Goal: Task Accomplishment & Management: Manage account settings

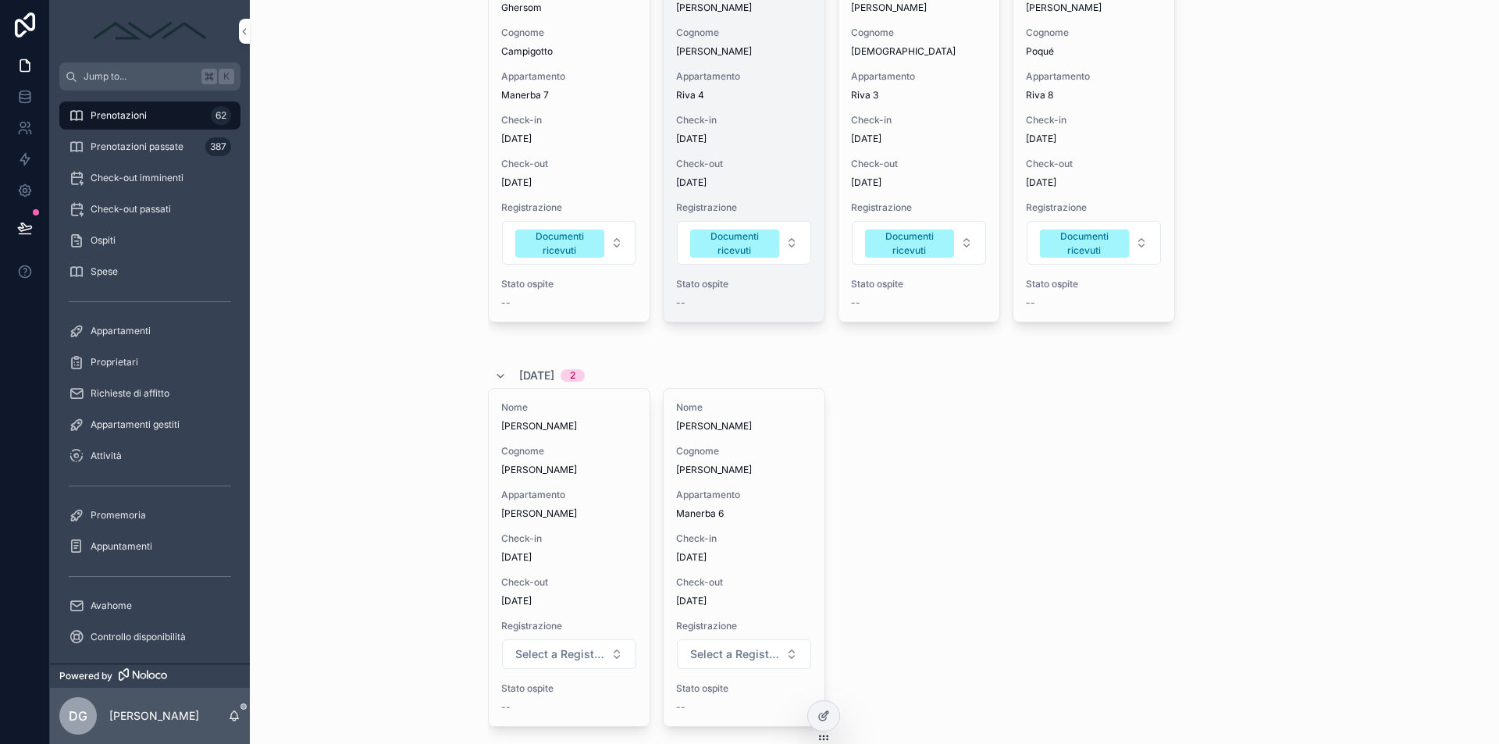
scroll to position [461, 0]
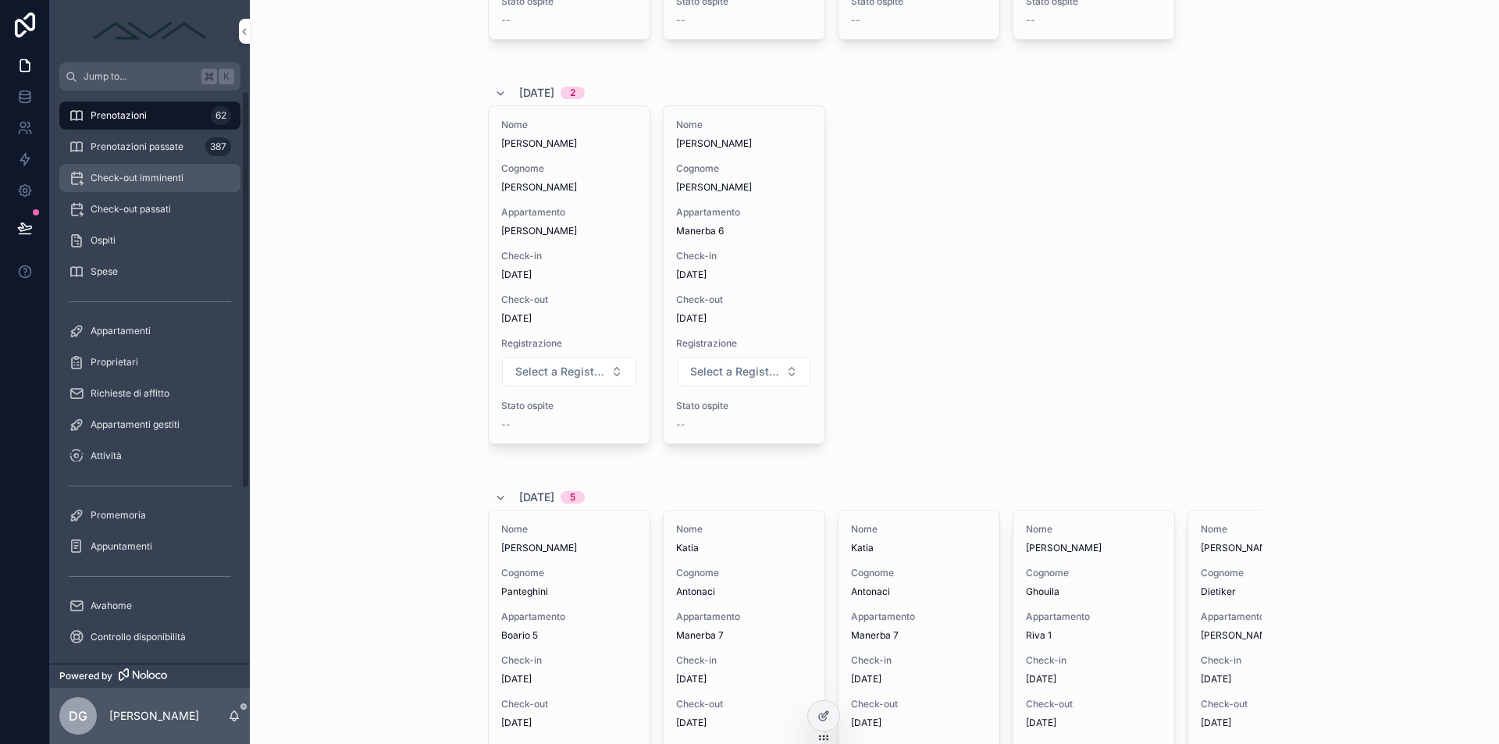
click at [141, 174] on span "Check-out imminenti" at bounding box center [137, 178] width 93 height 12
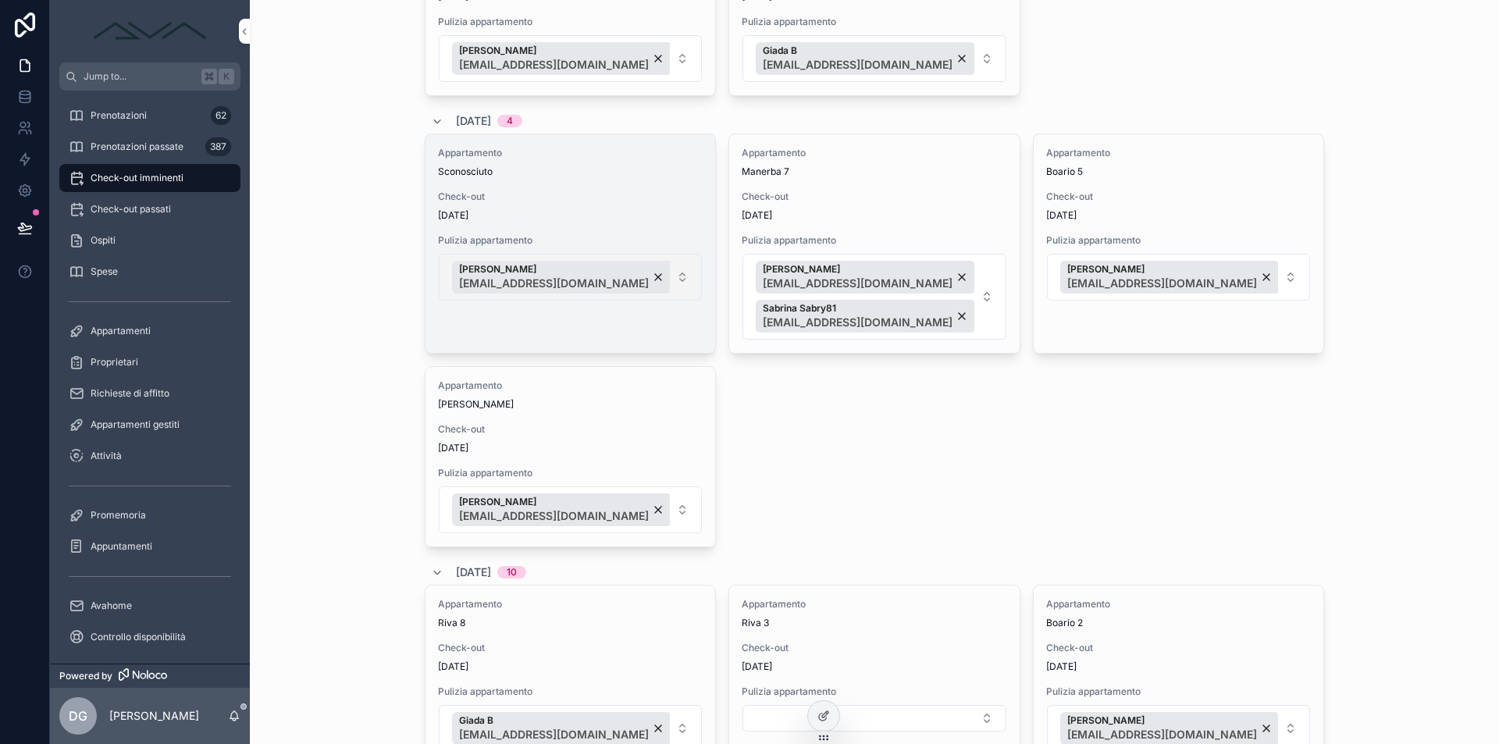
scroll to position [412, 0]
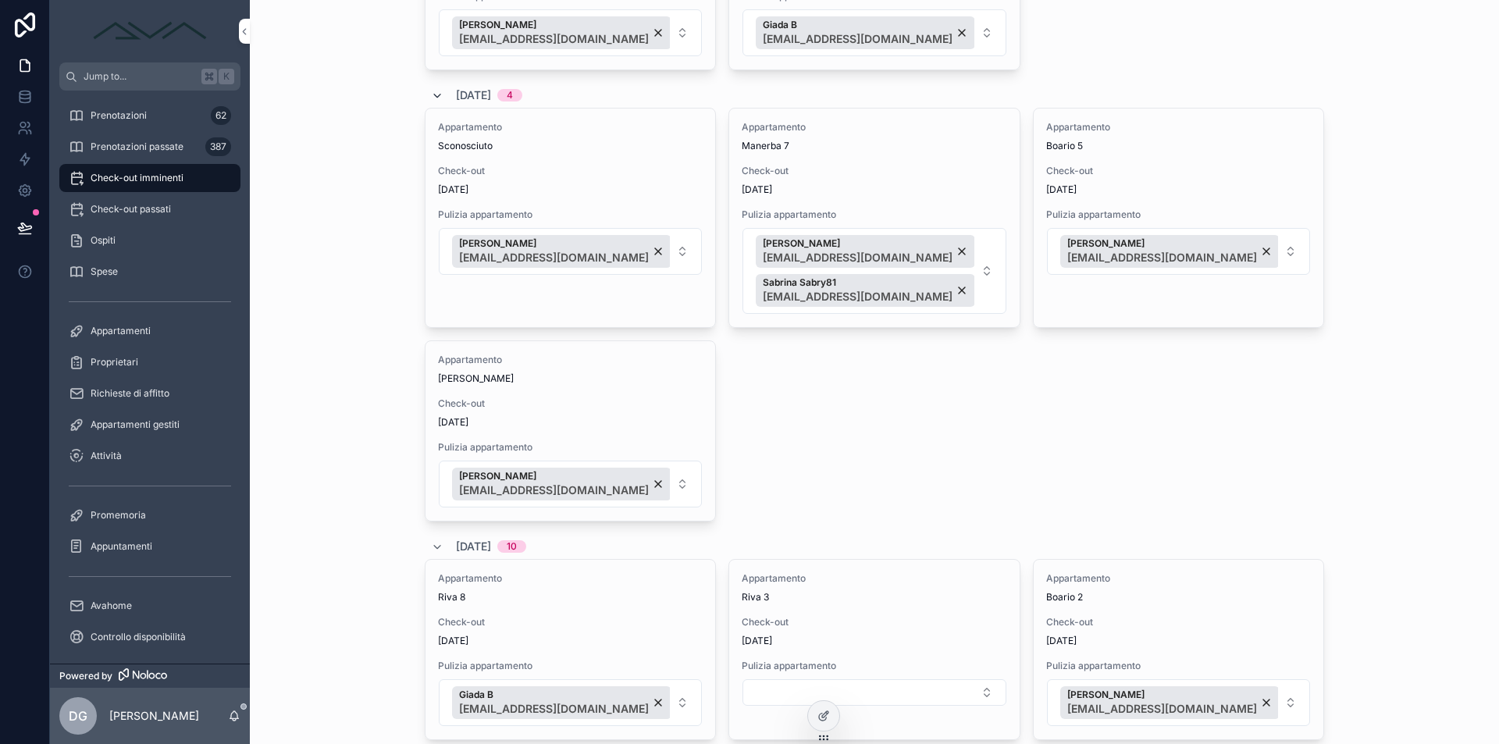
click at [435, 95] on icon "scrollable content" at bounding box center [437, 96] width 12 height 12
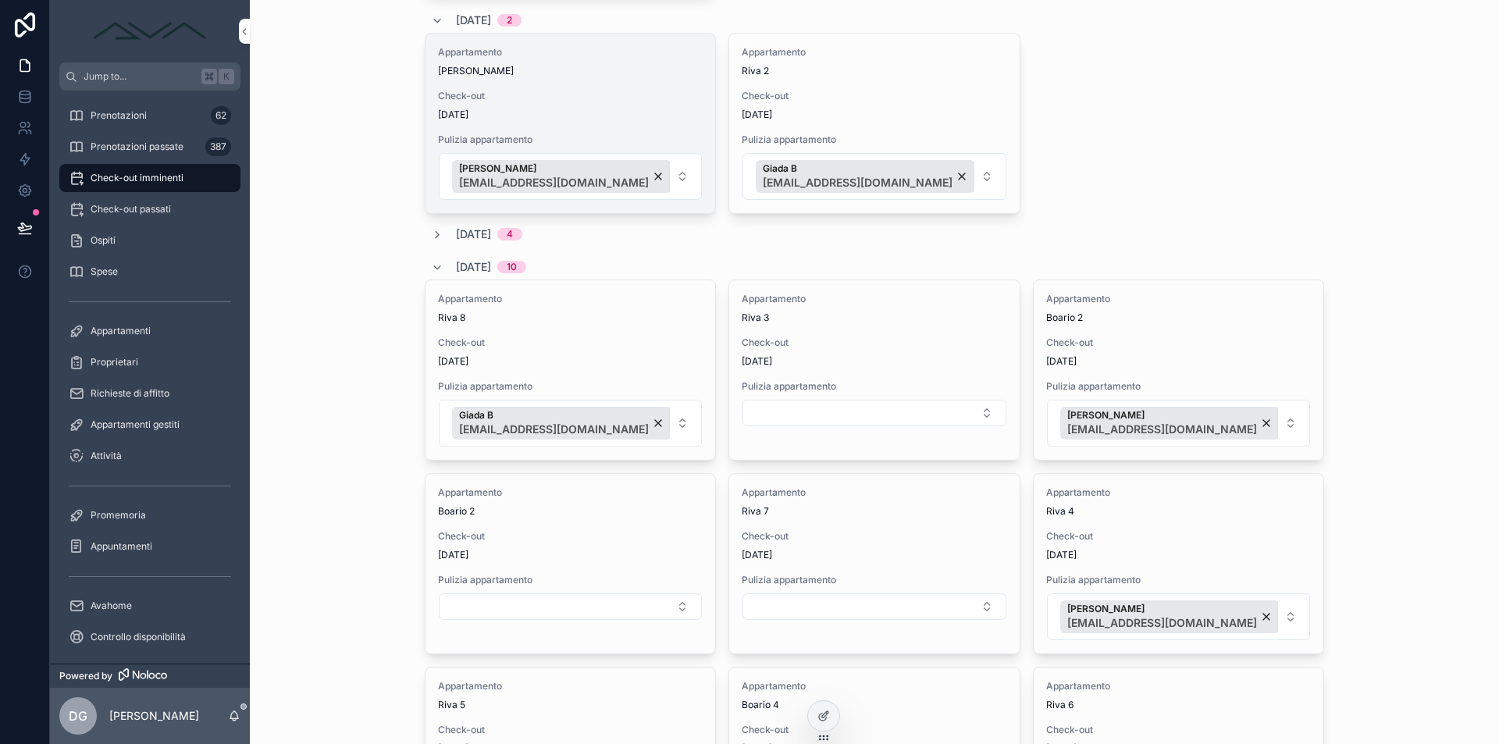
scroll to position [133, 0]
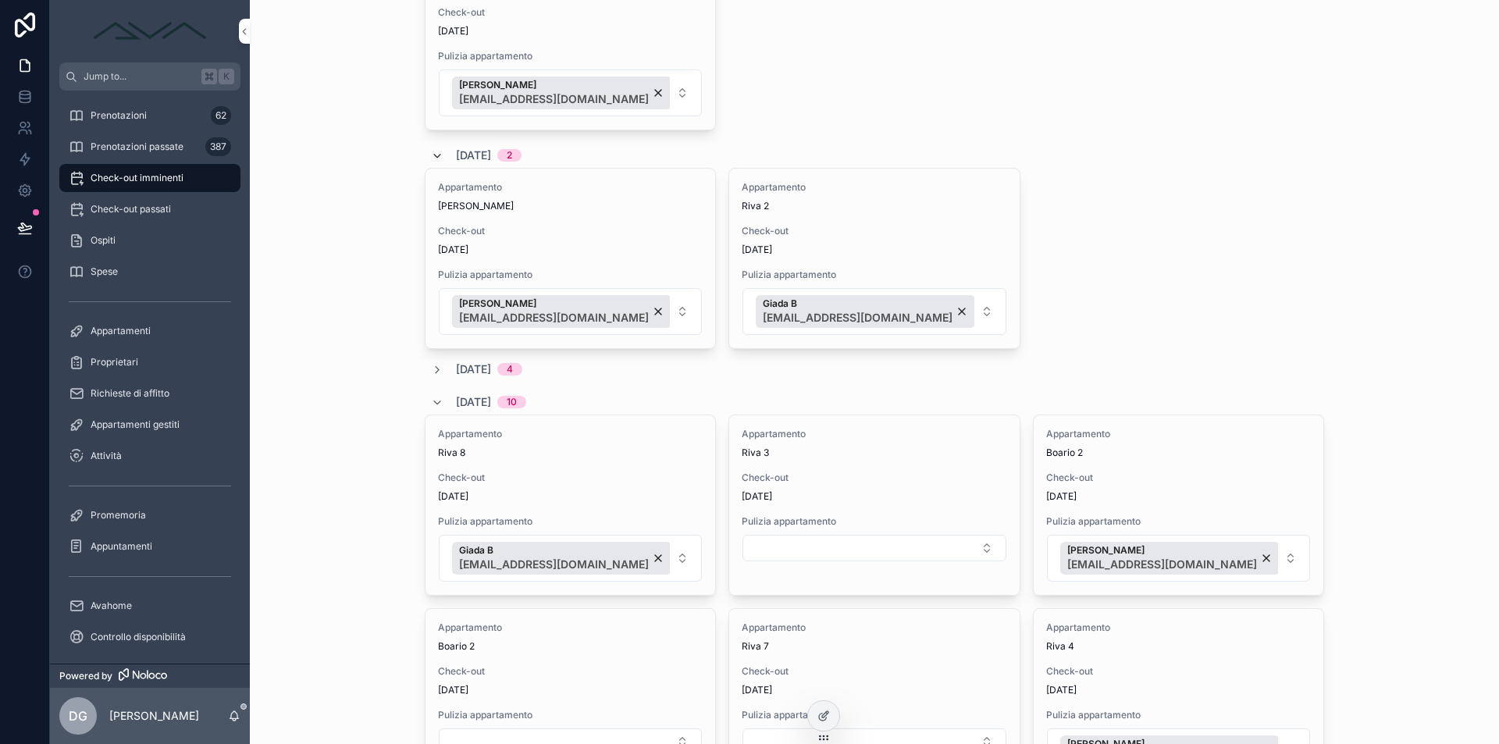
click at [436, 156] on icon "scrollable content" at bounding box center [437, 156] width 12 height 12
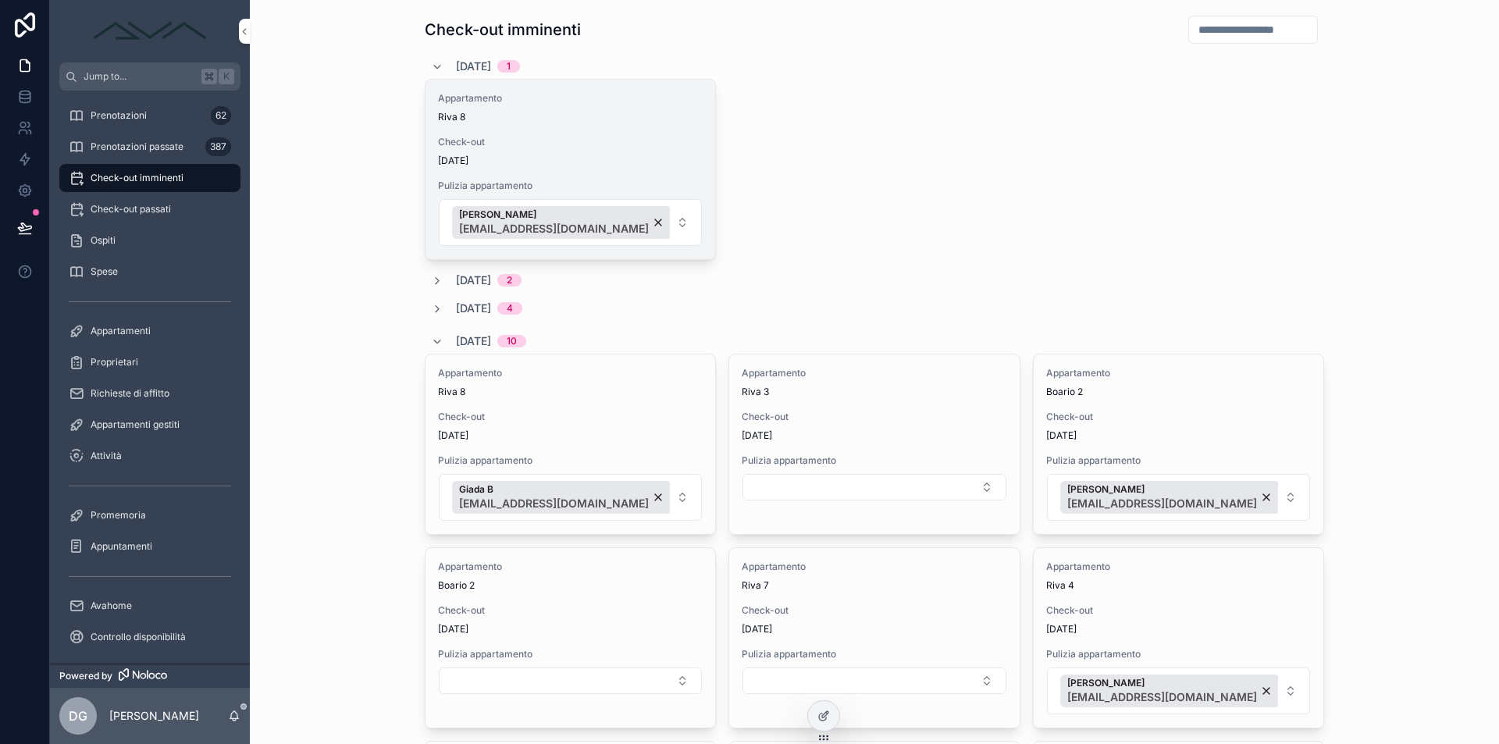
scroll to position [0, 0]
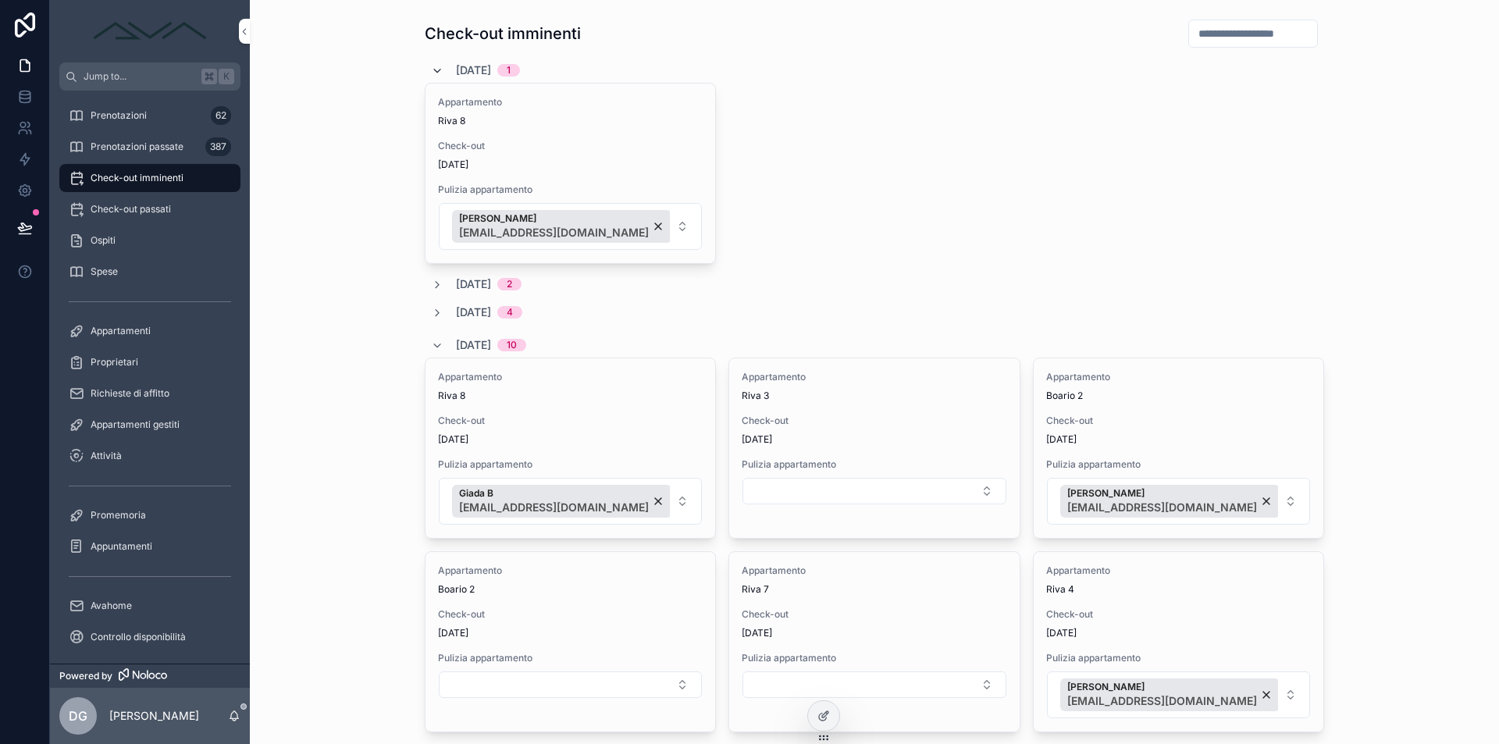
click at [433, 73] on icon "scrollable content" at bounding box center [437, 71] width 12 height 12
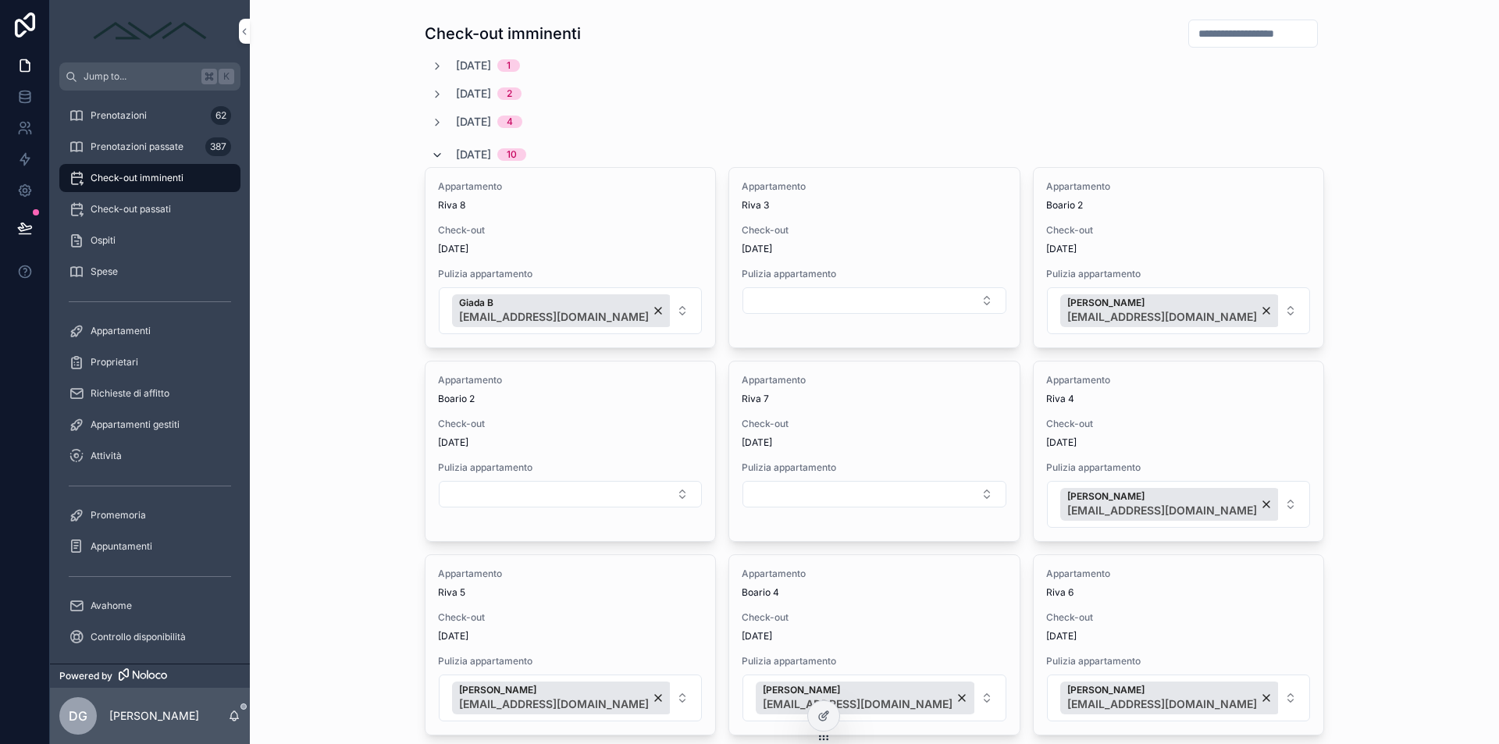
click at [431, 153] on icon "scrollable content" at bounding box center [437, 155] width 12 height 12
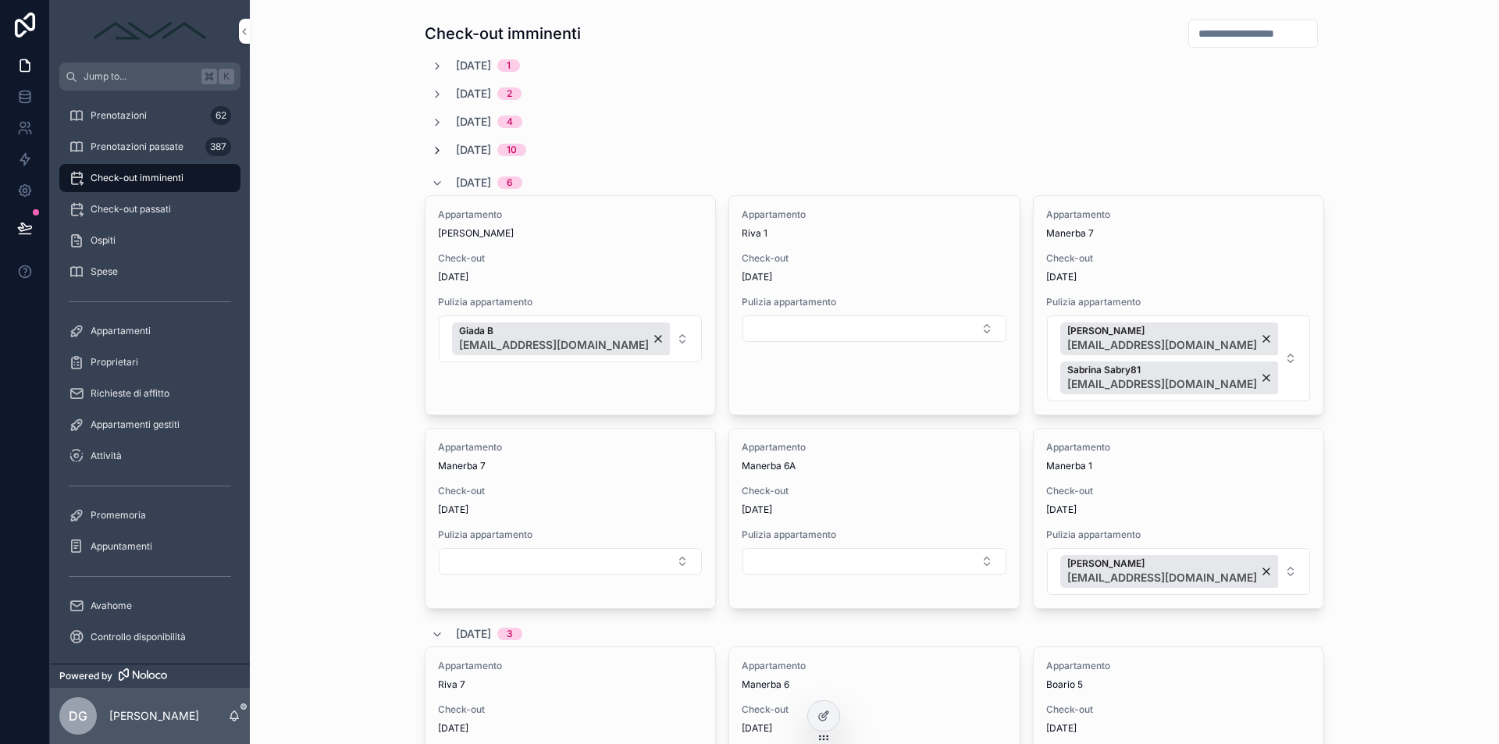
click at [432, 151] on icon "scrollable content" at bounding box center [437, 150] width 12 height 12
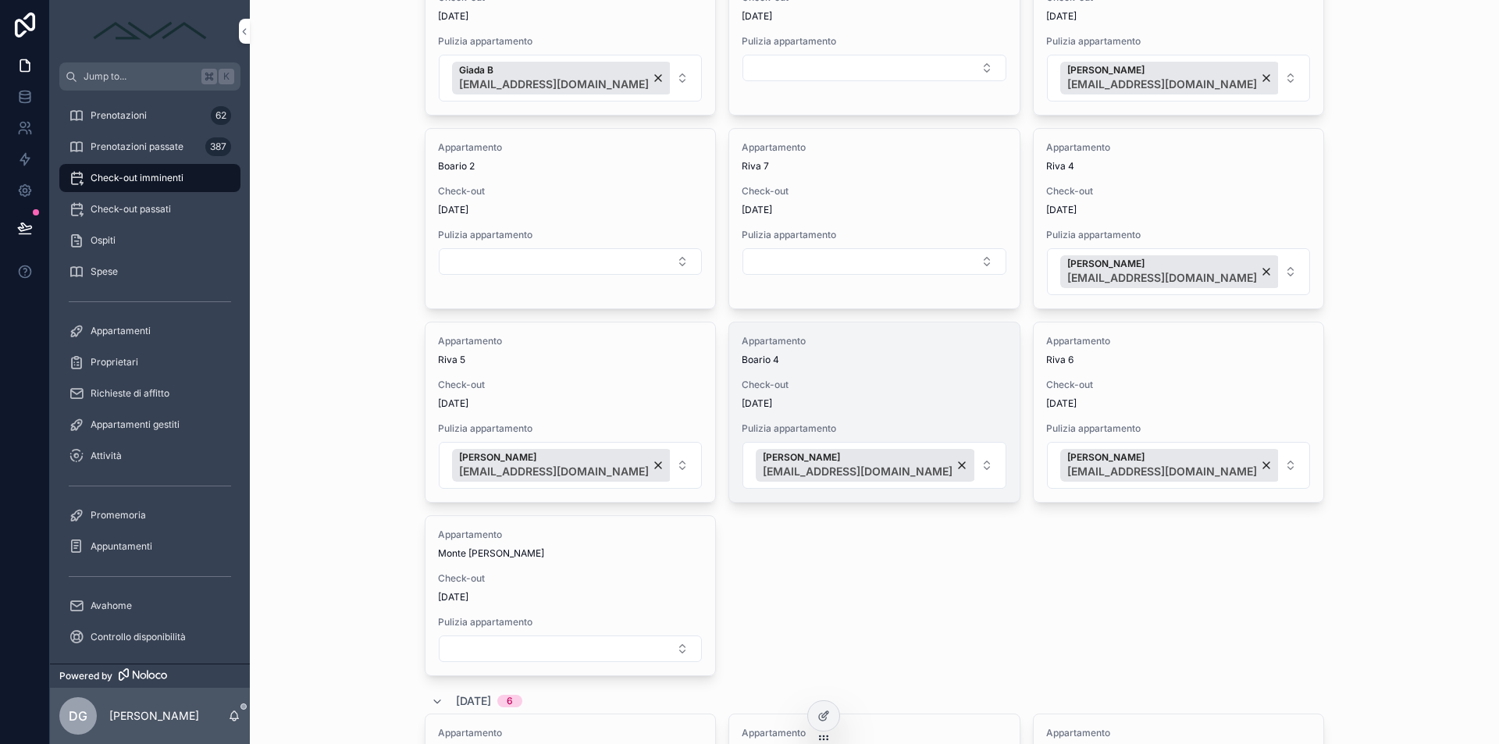
scroll to position [103, 0]
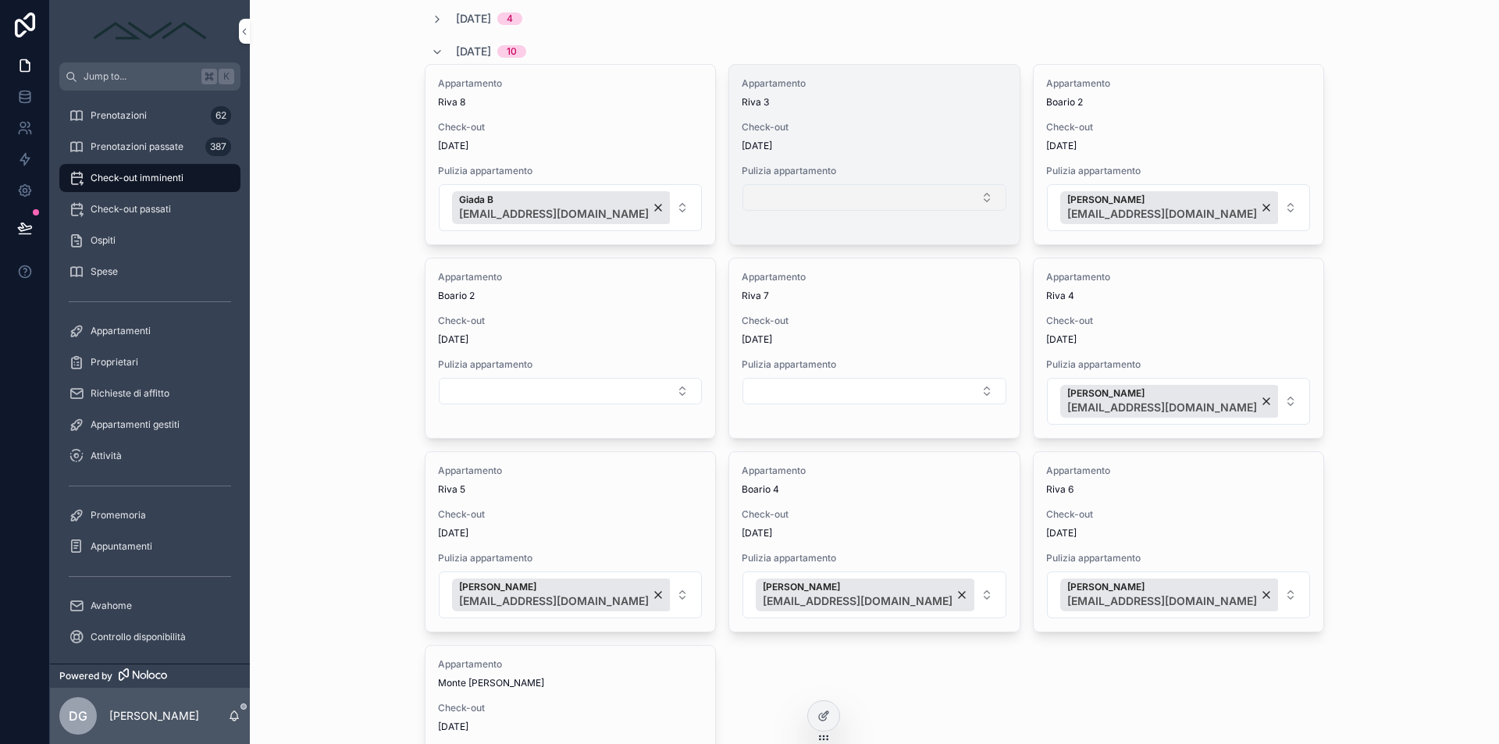
click at [829, 200] on button "Select Button" at bounding box center [873, 197] width 263 height 27
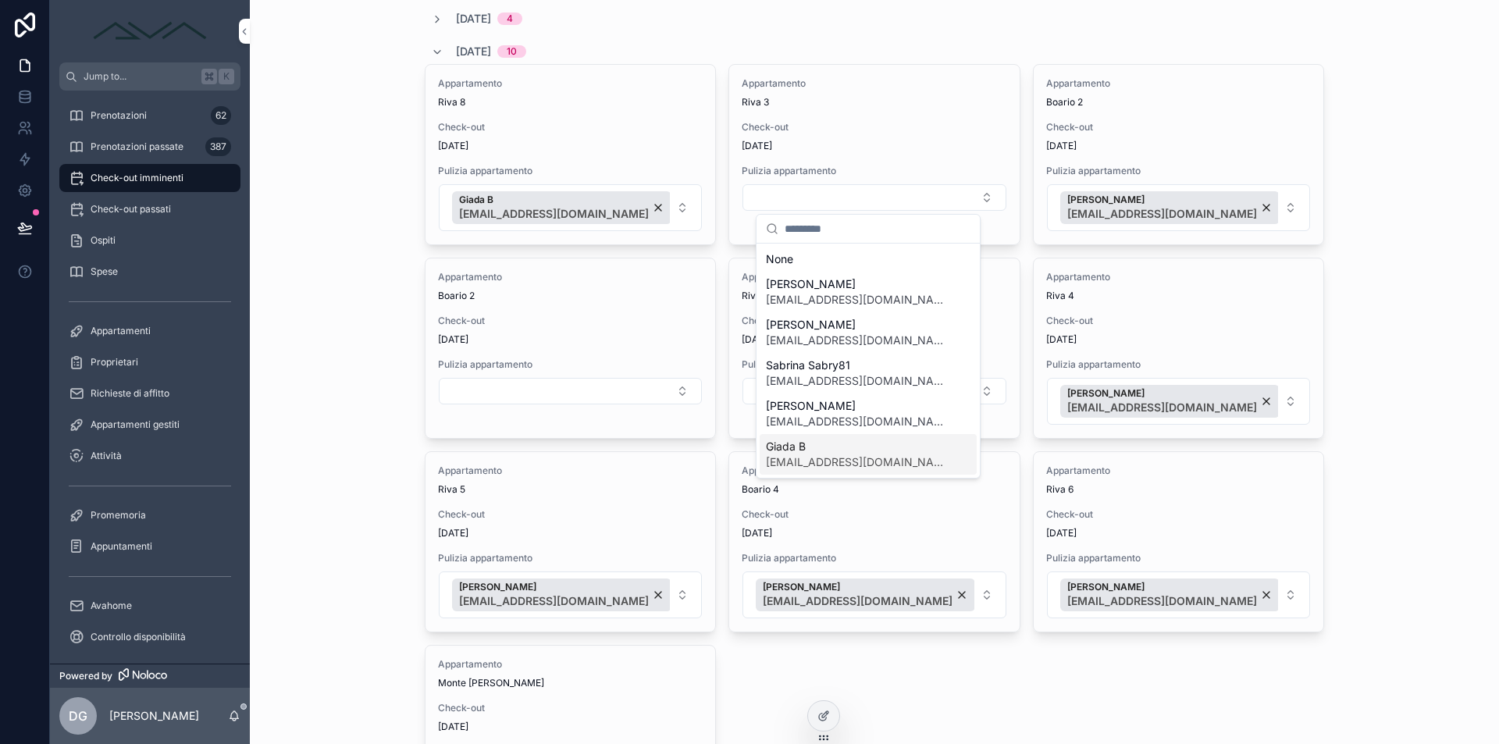
scroll to position [28, 0]
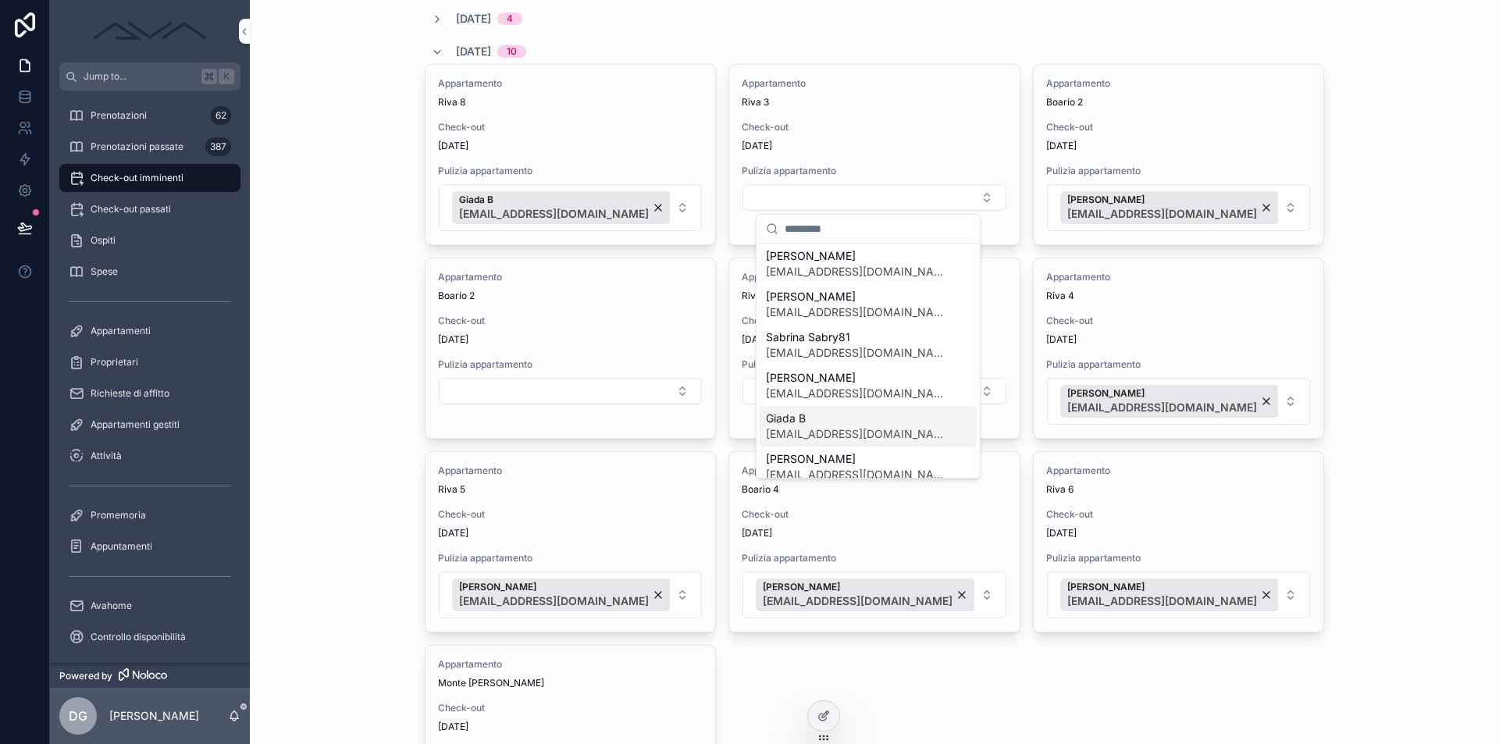
click at [815, 429] on span "[EMAIL_ADDRESS][DOMAIN_NAME]" at bounding box center [859, 434] width 186 height 16
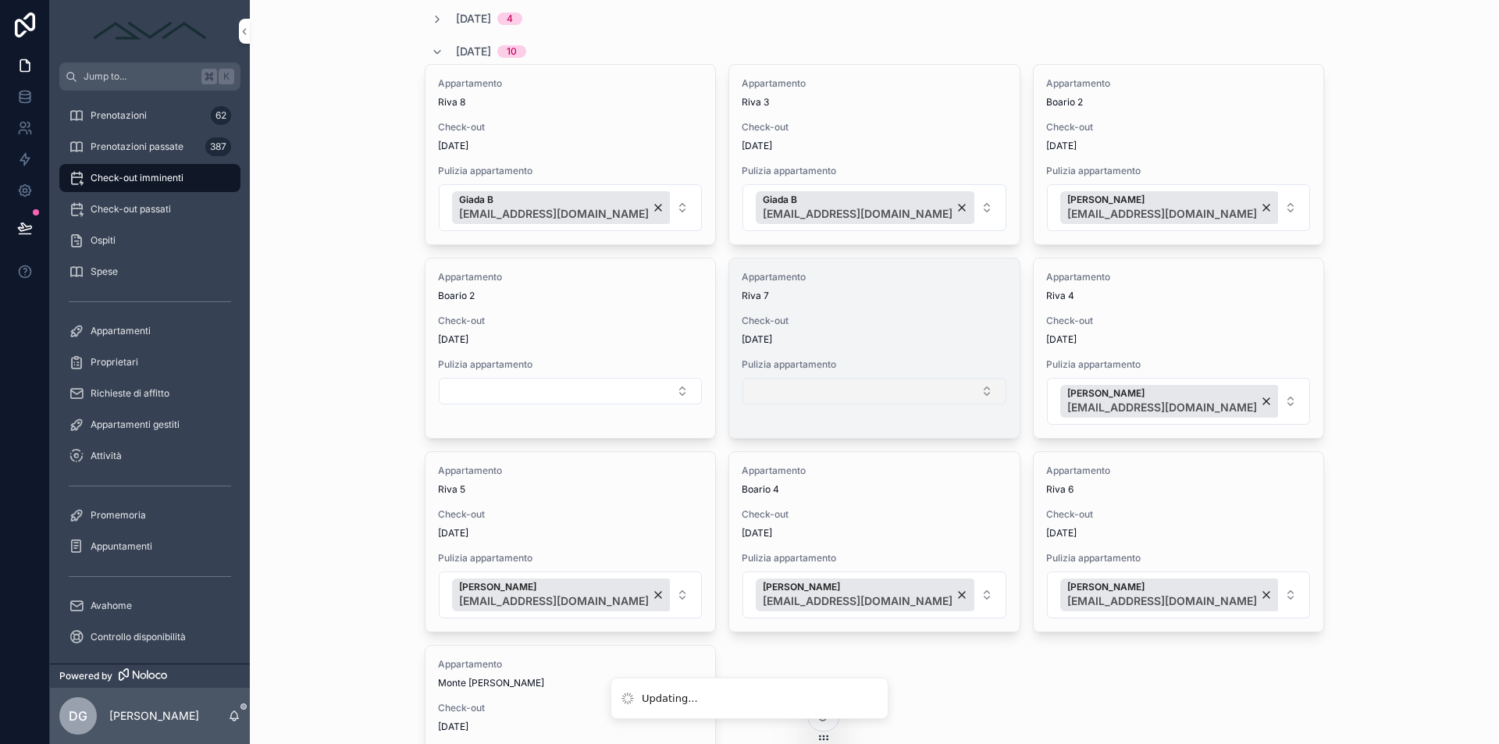
click at [824, 390] on button "Select Button" at bounding box center [873, 391] width 263 height 27
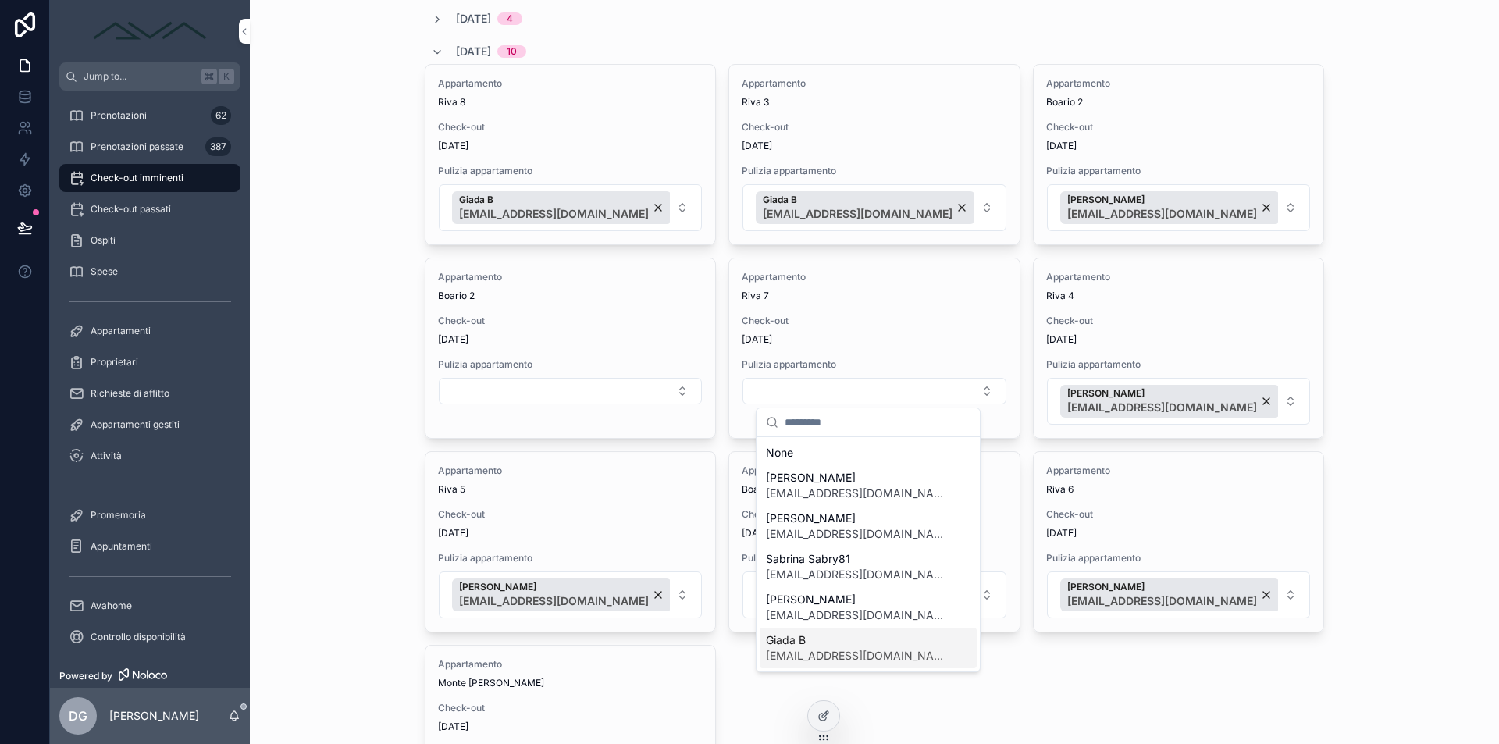
click at [813, 646] on span "Giada B" at bounding box center [859, 640] width 186 height 16
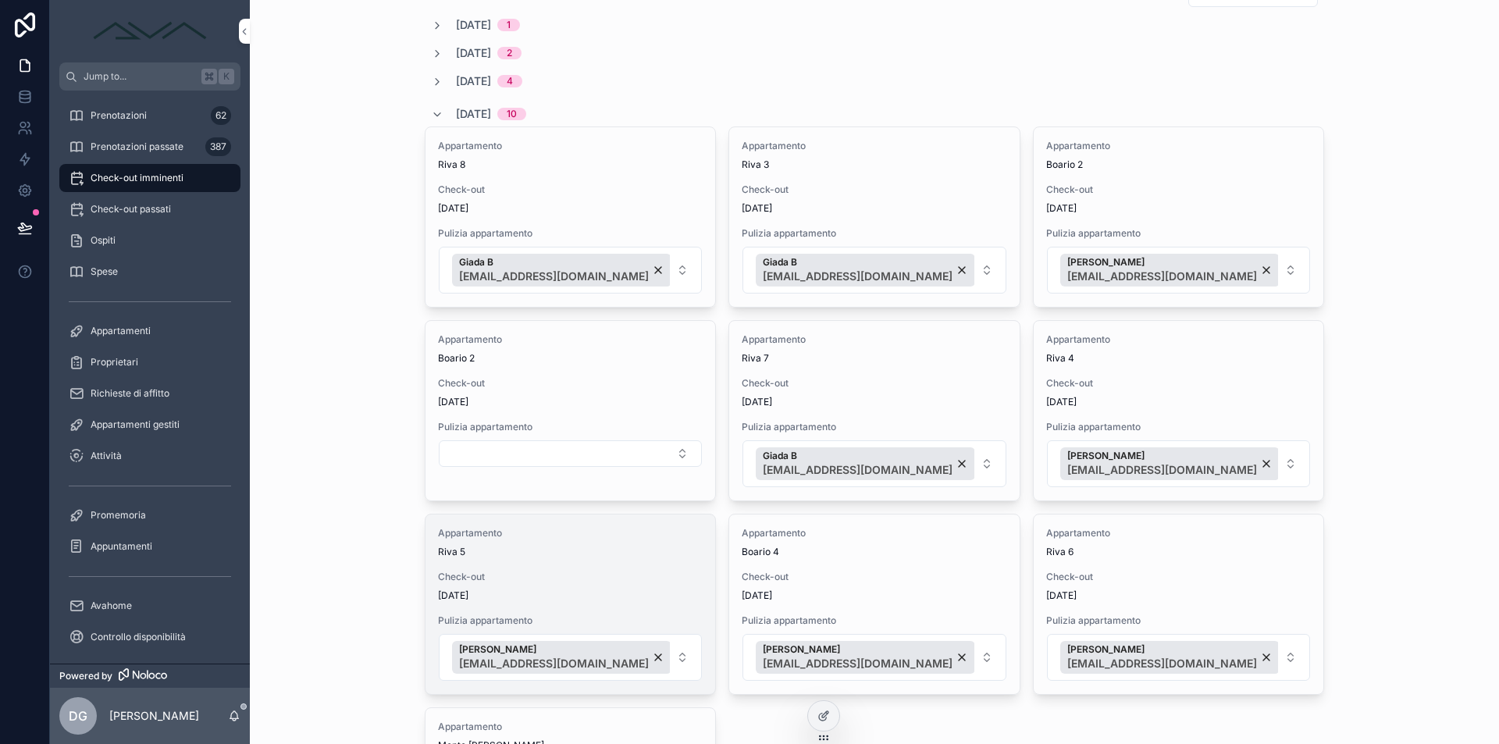
scroll to position [358, 0]
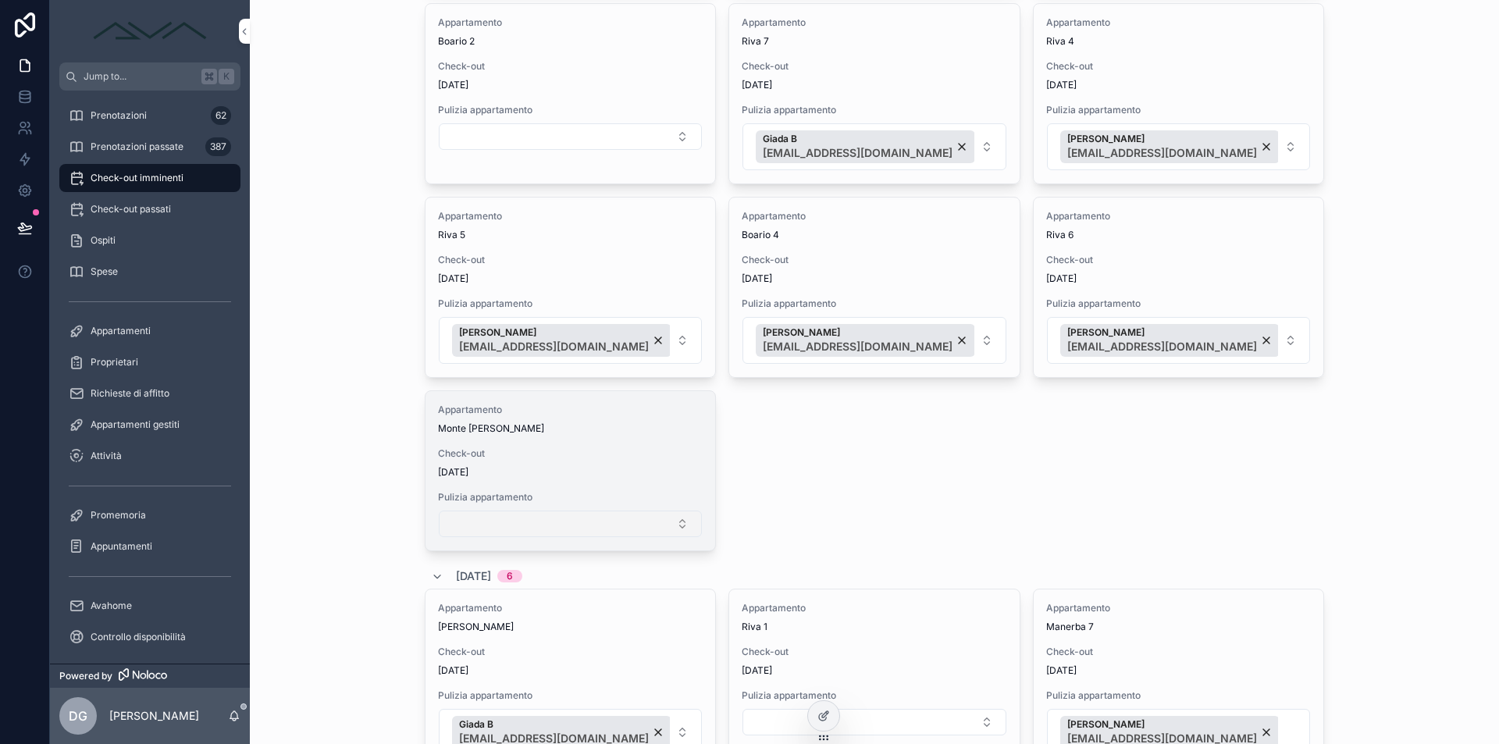
click at [609, 527] on button "Select Button" at bounding box center [570, 524] width 263 height 27
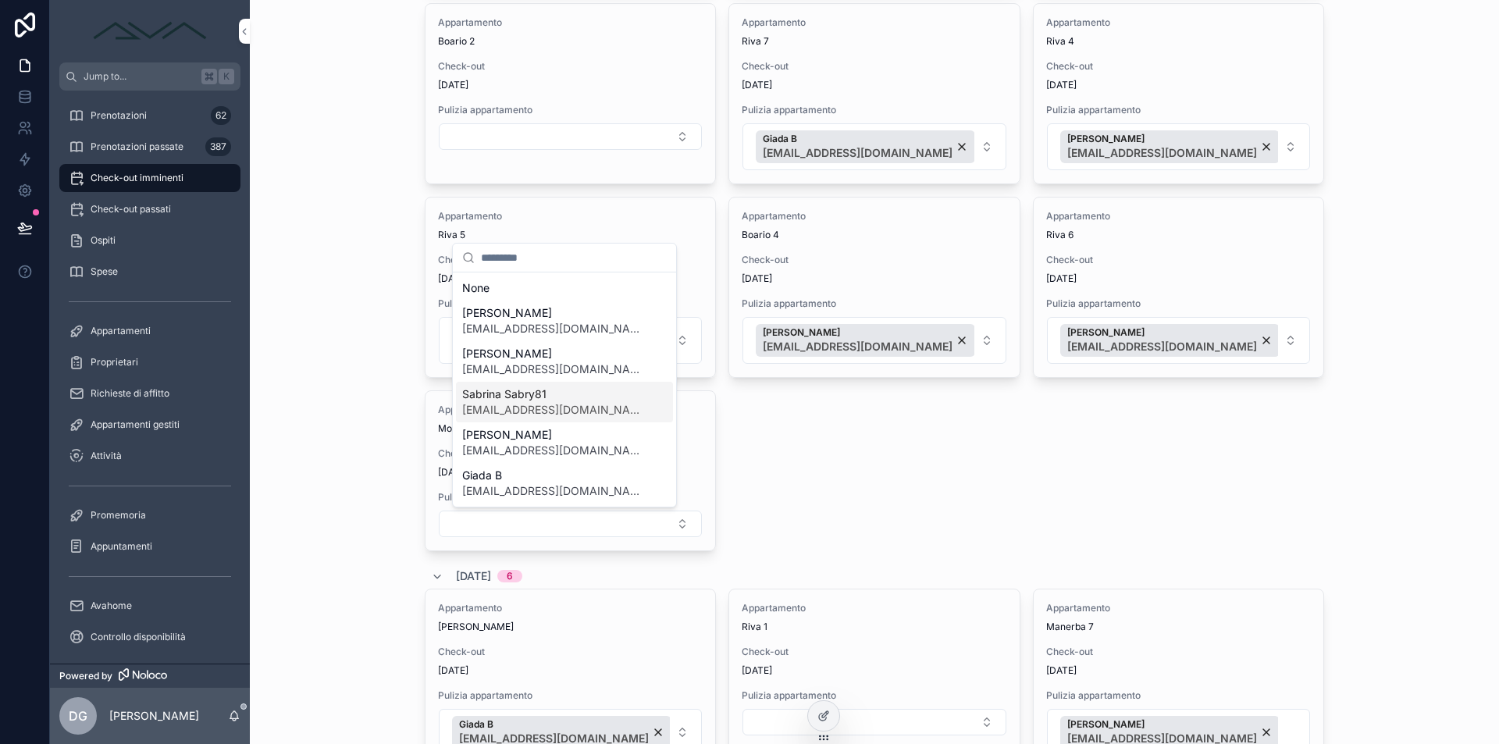
scroll to position [117, 0]
click at [582, 415] on span "[EMAIL_ADDRESS][DOMAIN_NAME]" at bounding box center [555, 415] width 186 height 16
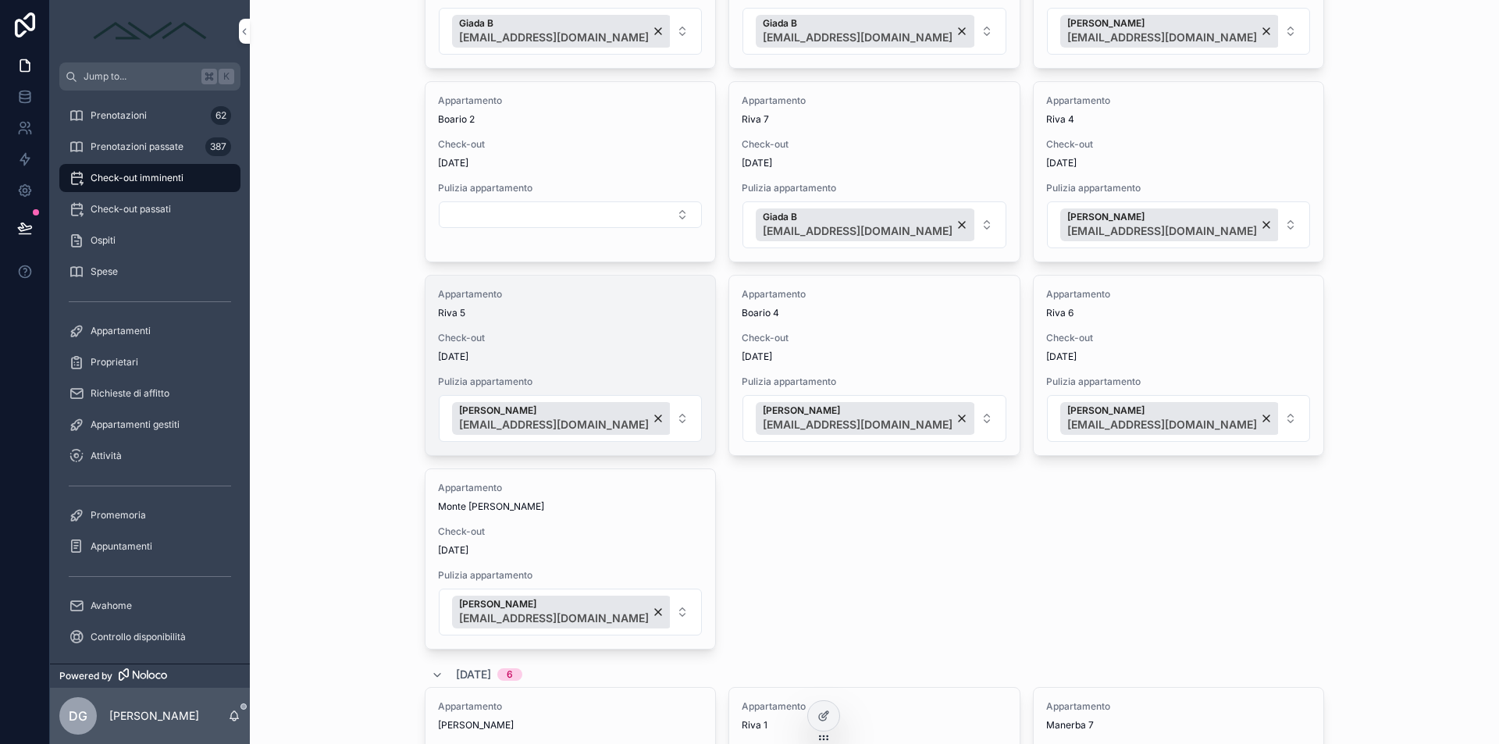
scroll to position [34, 0]
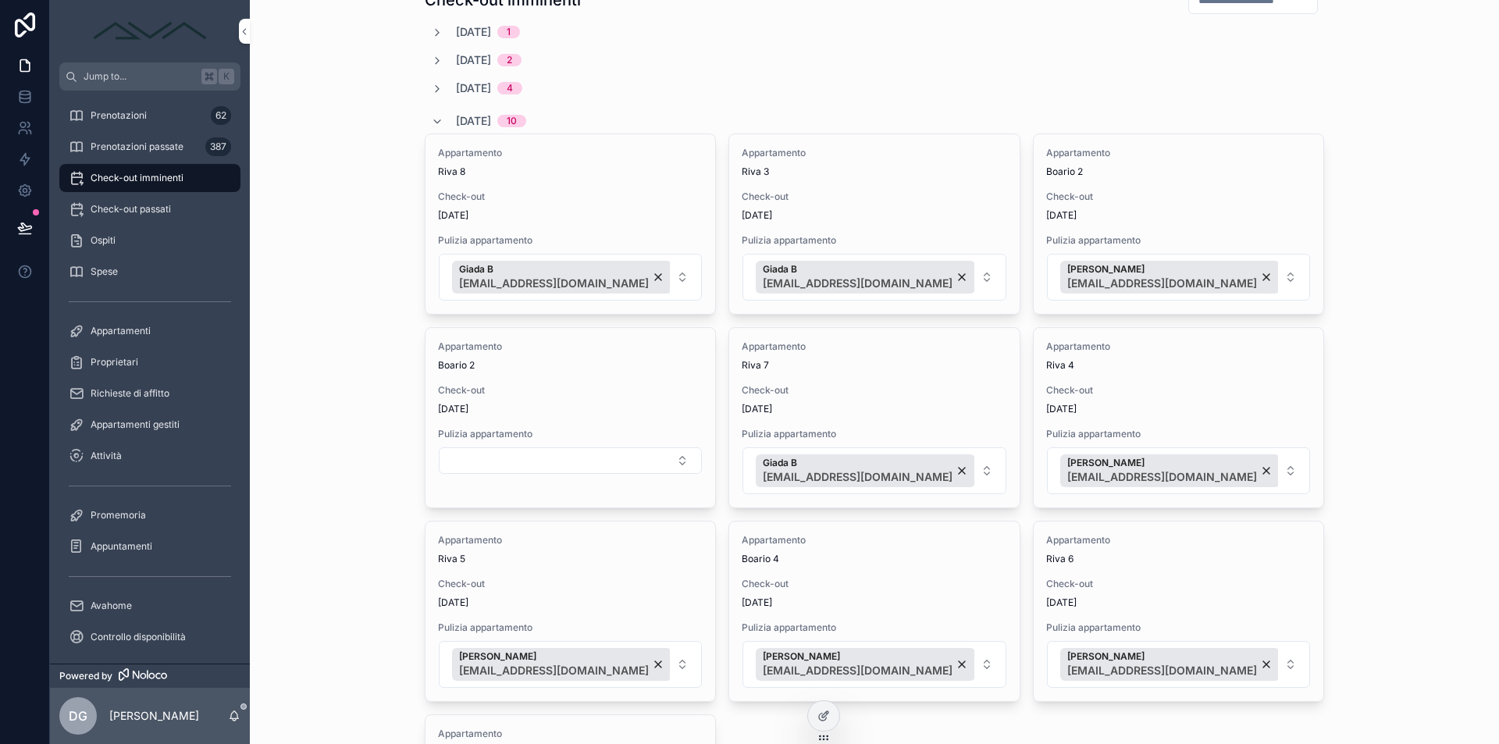
click at [456, 117] on span "[DATE]" at bounding box center [473, 121] width 35 height 16
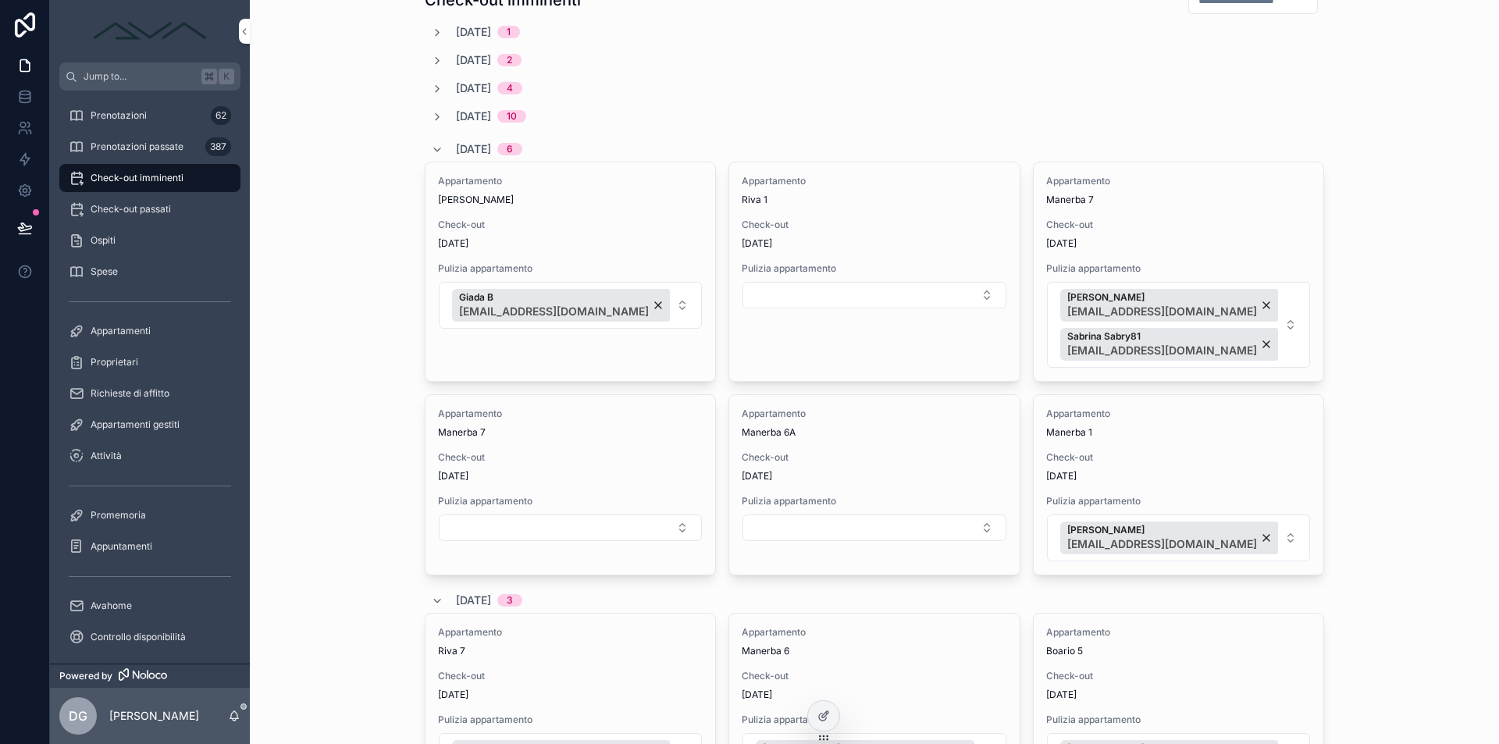
click at [461, 86] on span "[DATE]" at bounding box center [473, 88] width 35 height 16
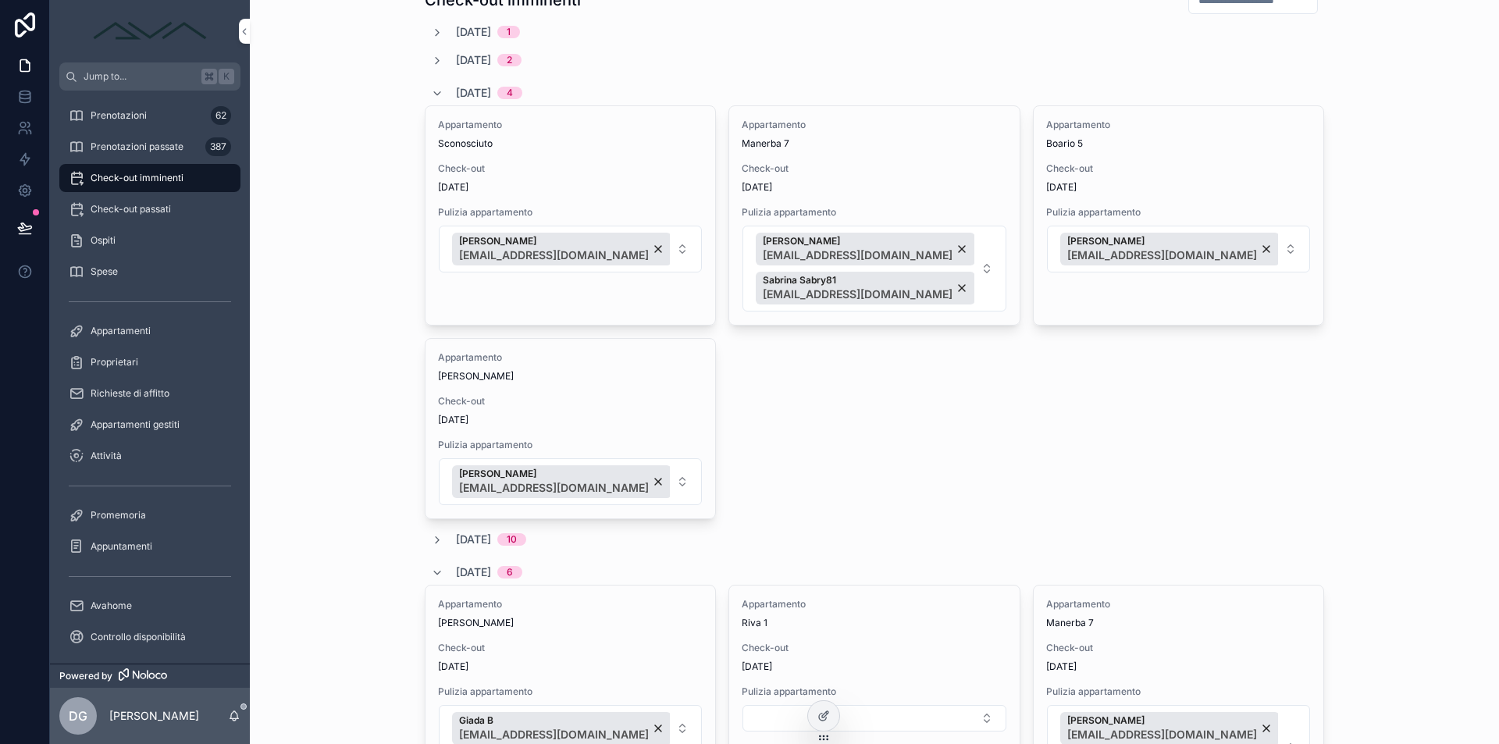
click at [473, 92] on span "[DATE]" at bounding box center [473, 93] width 35 height 16
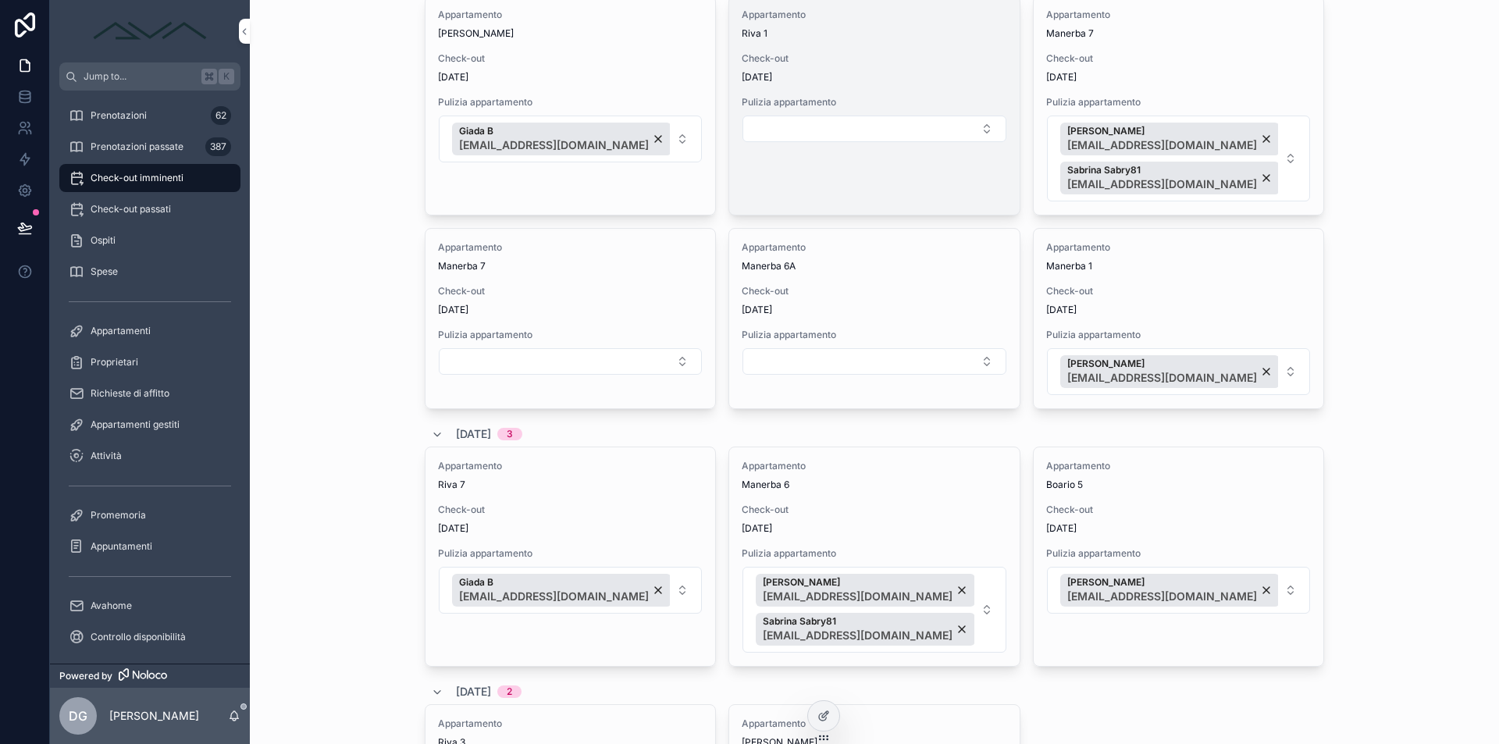
scroll to position [197, 0]
click at [778, 126] on button "Select Button" at bounding box center [873, 132] width 263 height 27
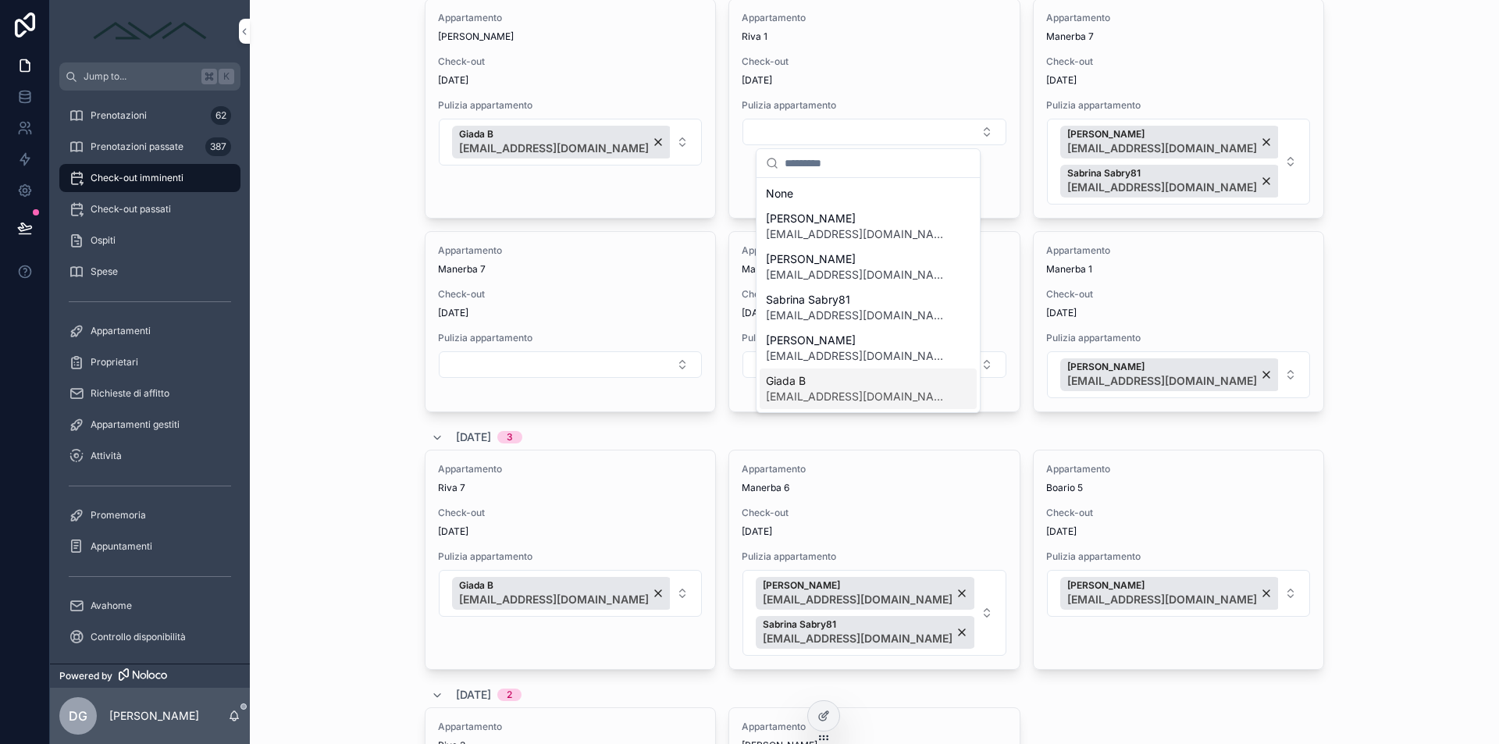
click at [834, 389] on span "[EMAIL_ADDRESS][DOMAIN_NAME]" at bounding box center [859, 397] width 186 height 16
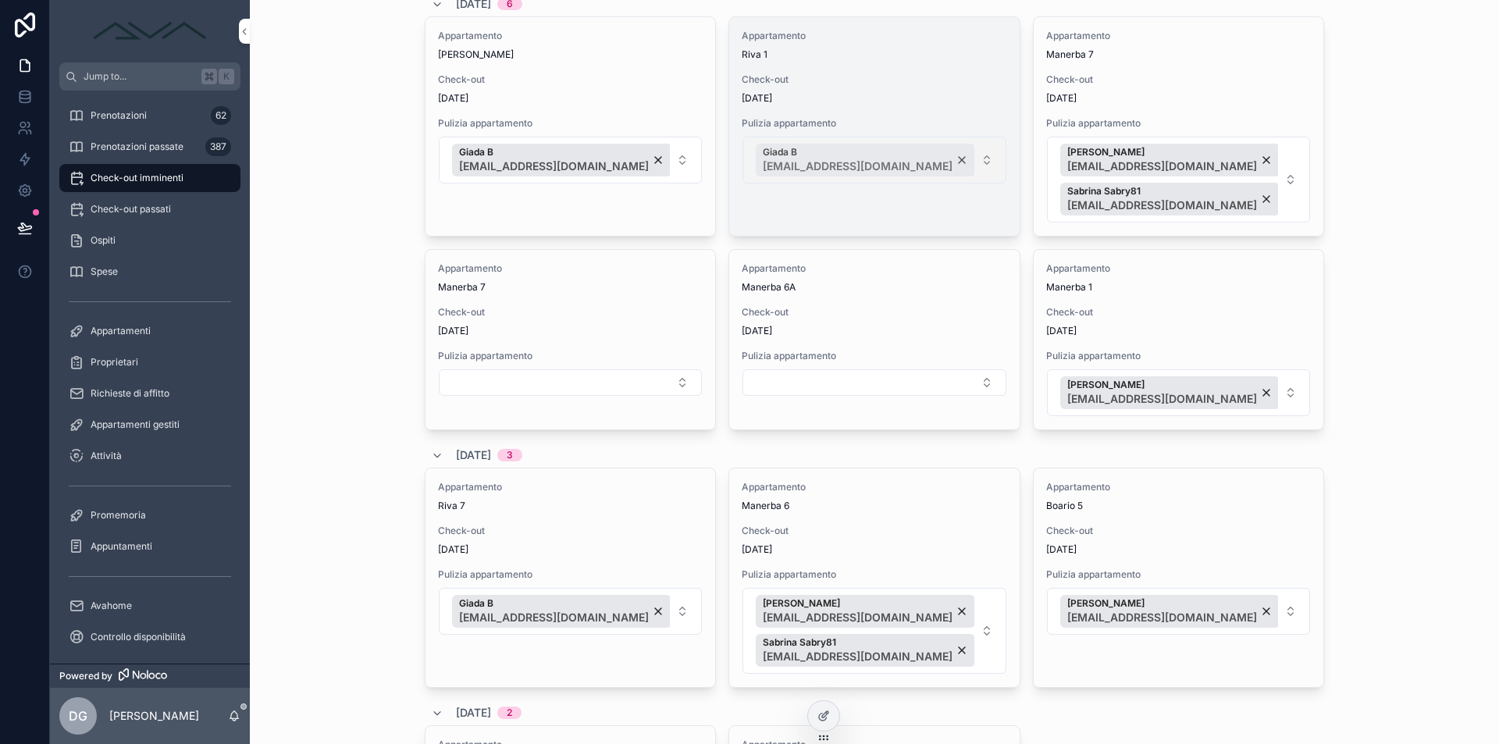
scroll to position [144, 0]
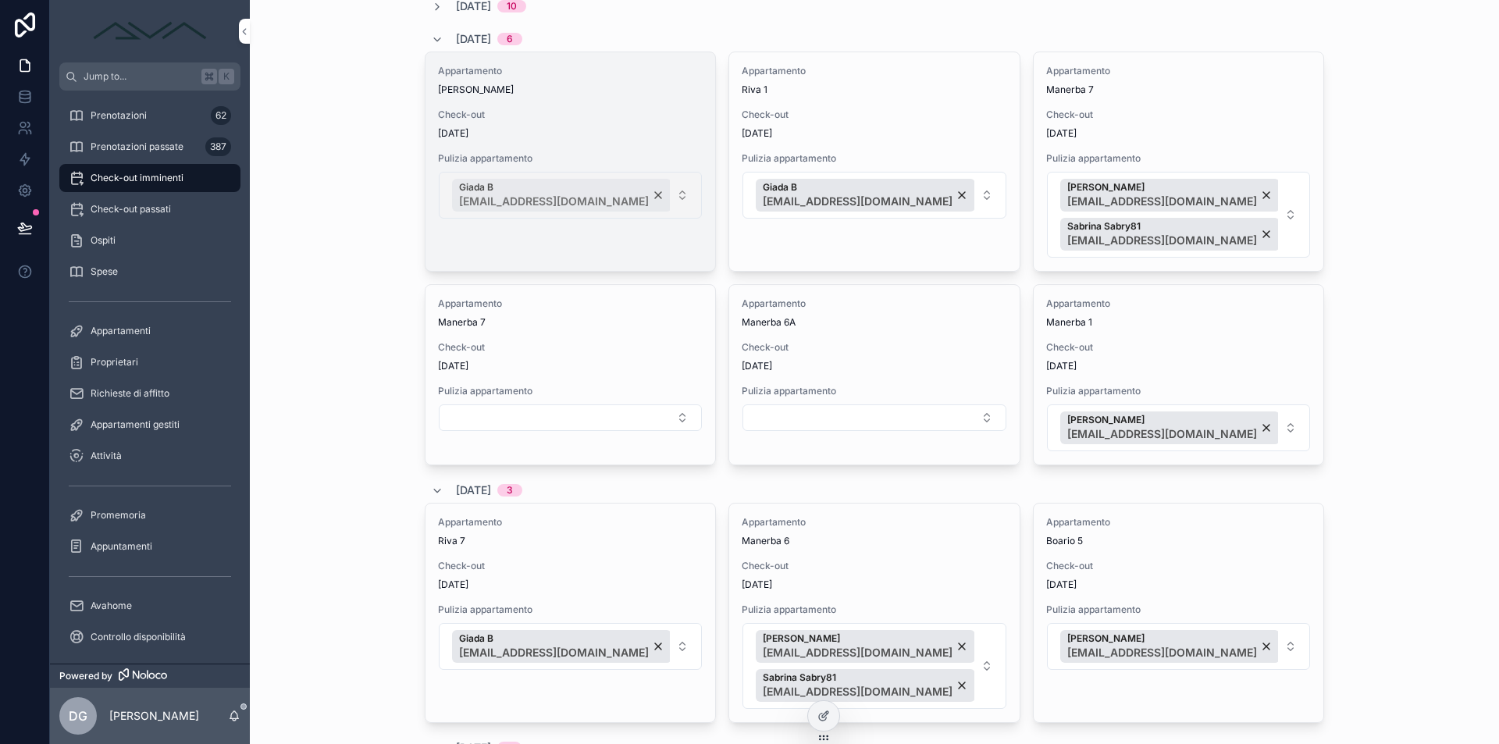
click at [623, 190] on div "Giada B [EMAIL_ADDRESS][DOMAIN_NAME]" at bounding box center [561, 195] width 219 height 33
click at [590, 189] on button "Select Button" at bounding box center [570, 185] width 263 height 27
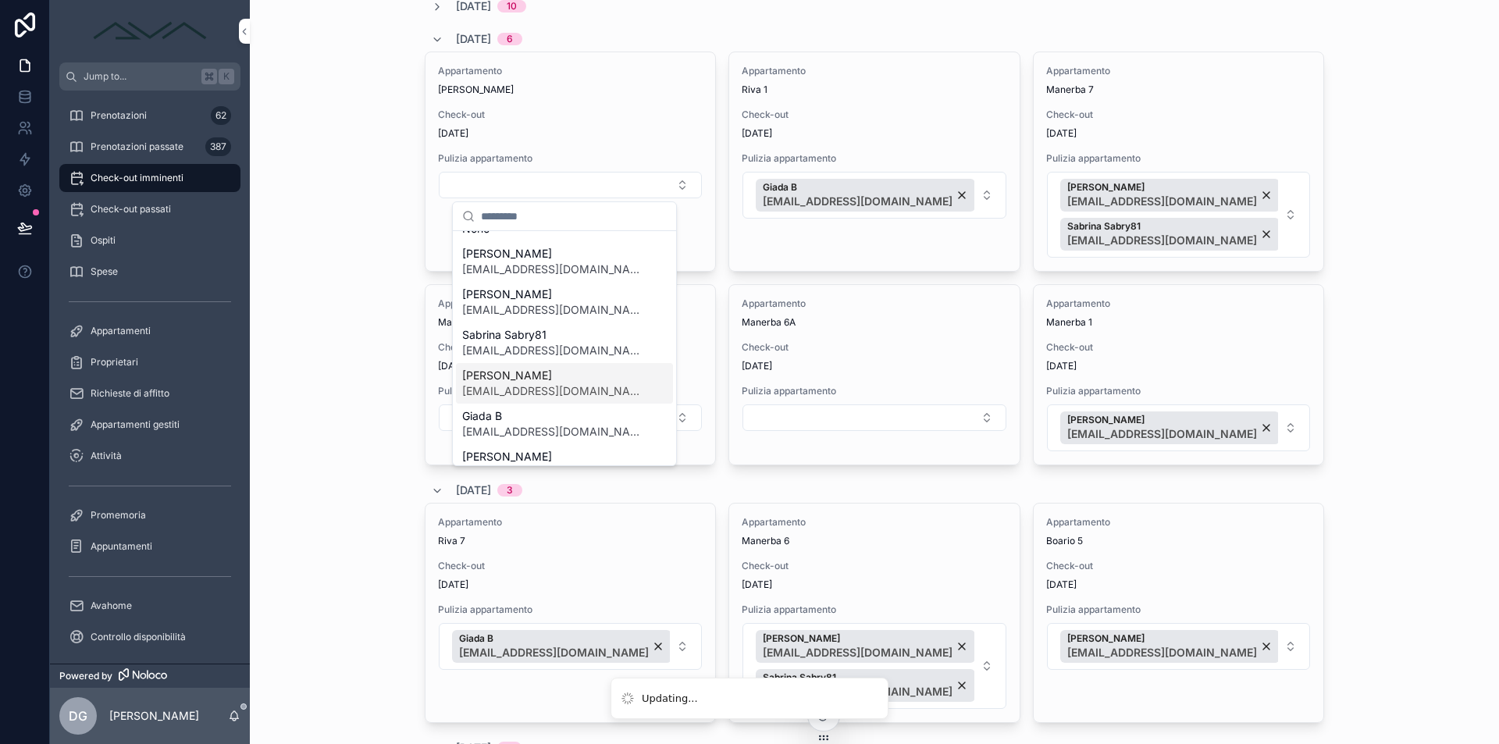
scroll to position [62, 0]
click at [547, 415] on span "[PERSON_NAME]" at bounding box center [555, 413] width 186 height 16
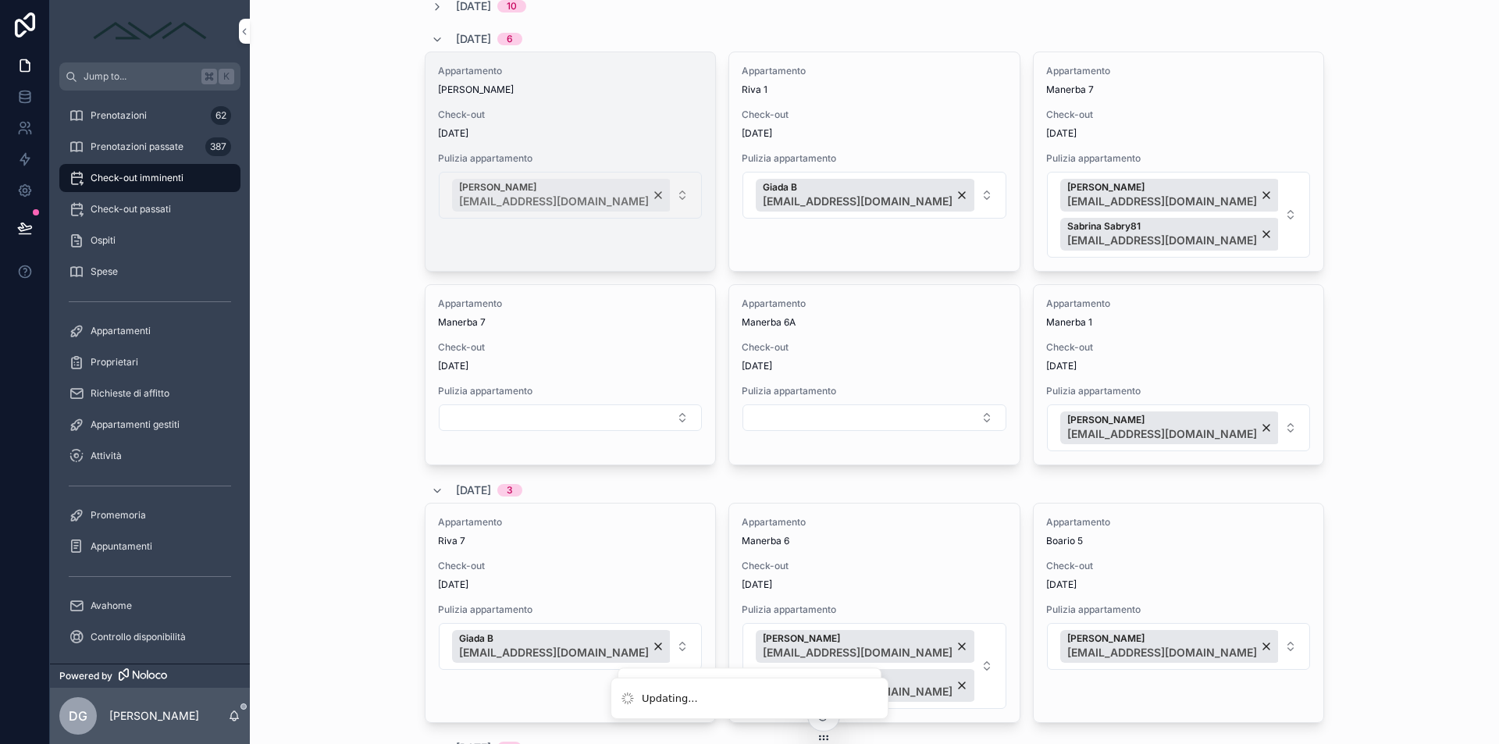
click at [610, 190] on div "[PERSON_NAME] [PERSON_NAME][EMAIL_ADDRESS][DOMAIN_NAME]" at bounding box center [561, 195] width 219 height 33
click at [582, 197] on button "Select Button" at bounding box center [570, 185] width 263 height 27
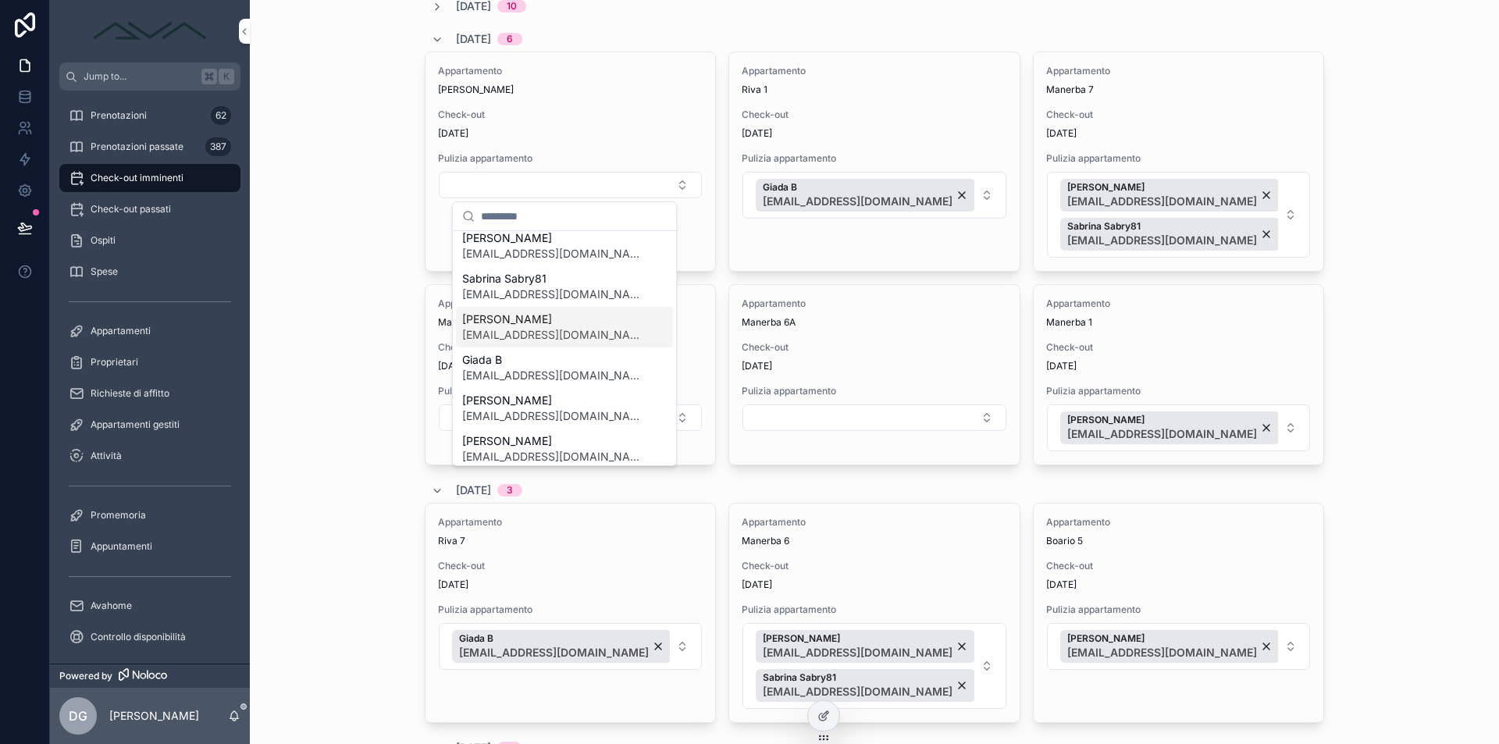
scroll to position [57, 0]
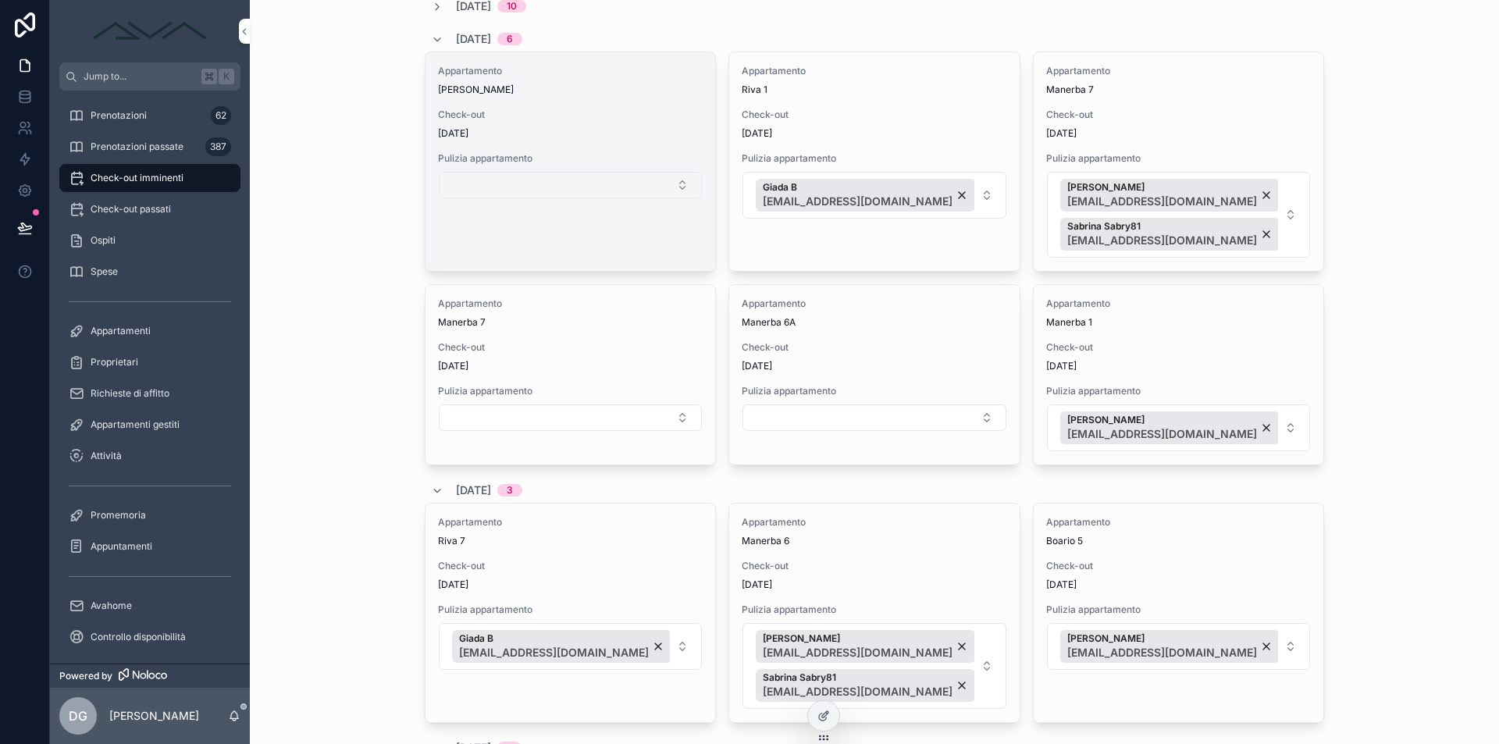
click at [546, 176] on button "Select Button" at bounding box center [570, 185] width 263 height 27
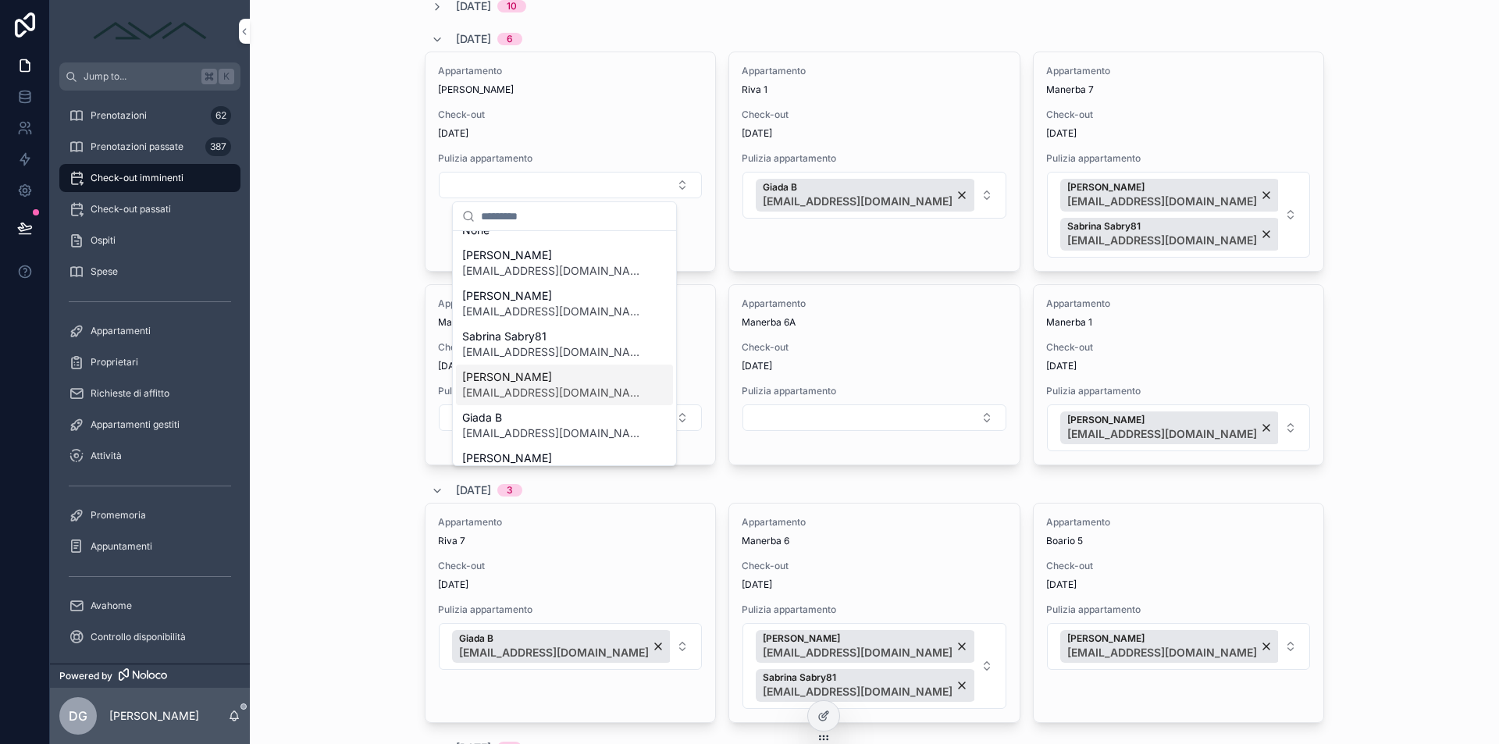
scroll to position [20, 0]
click at [565, 391] on span "[EMAIL_ADDRESS][DOMAIN_NAME]" at bounding box center [555, 390] width 186 height 16
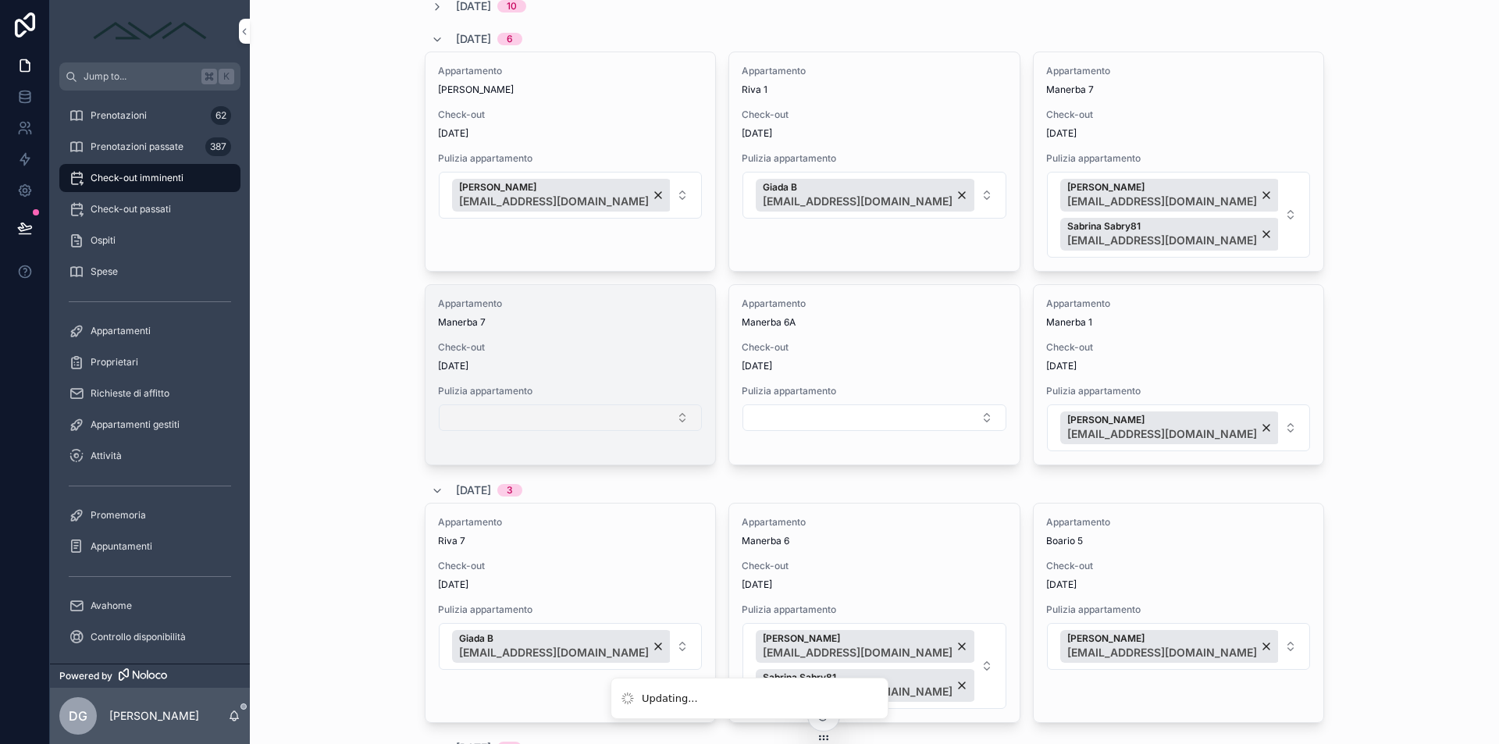
click at [506, 423] on button "Select Button" at bounding box center [570, 417] width 263 height 27
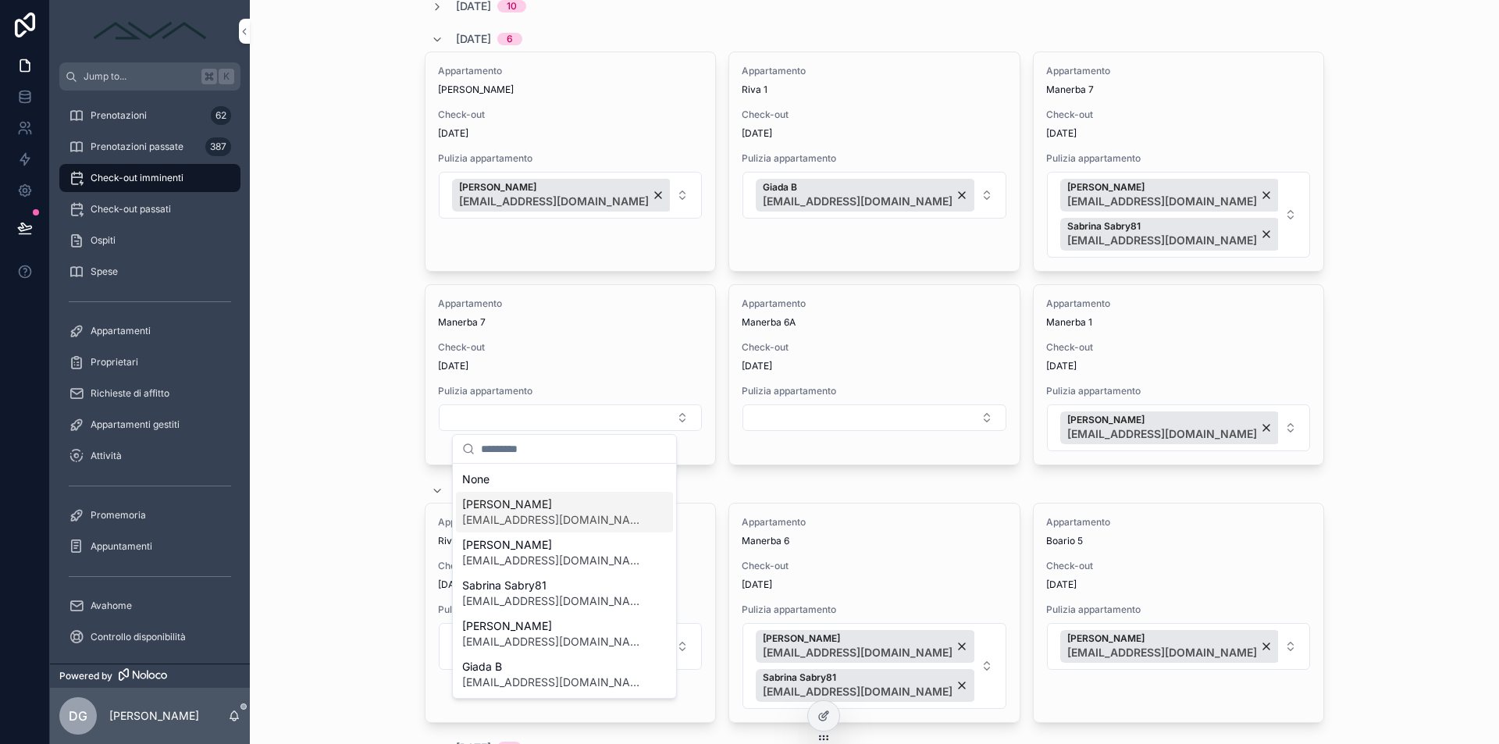
click at [536, 517] on span "[EMAIL_ADDRESS][DOMAIN_NAME]" at bounding box center [555, 520] width 186 height 16
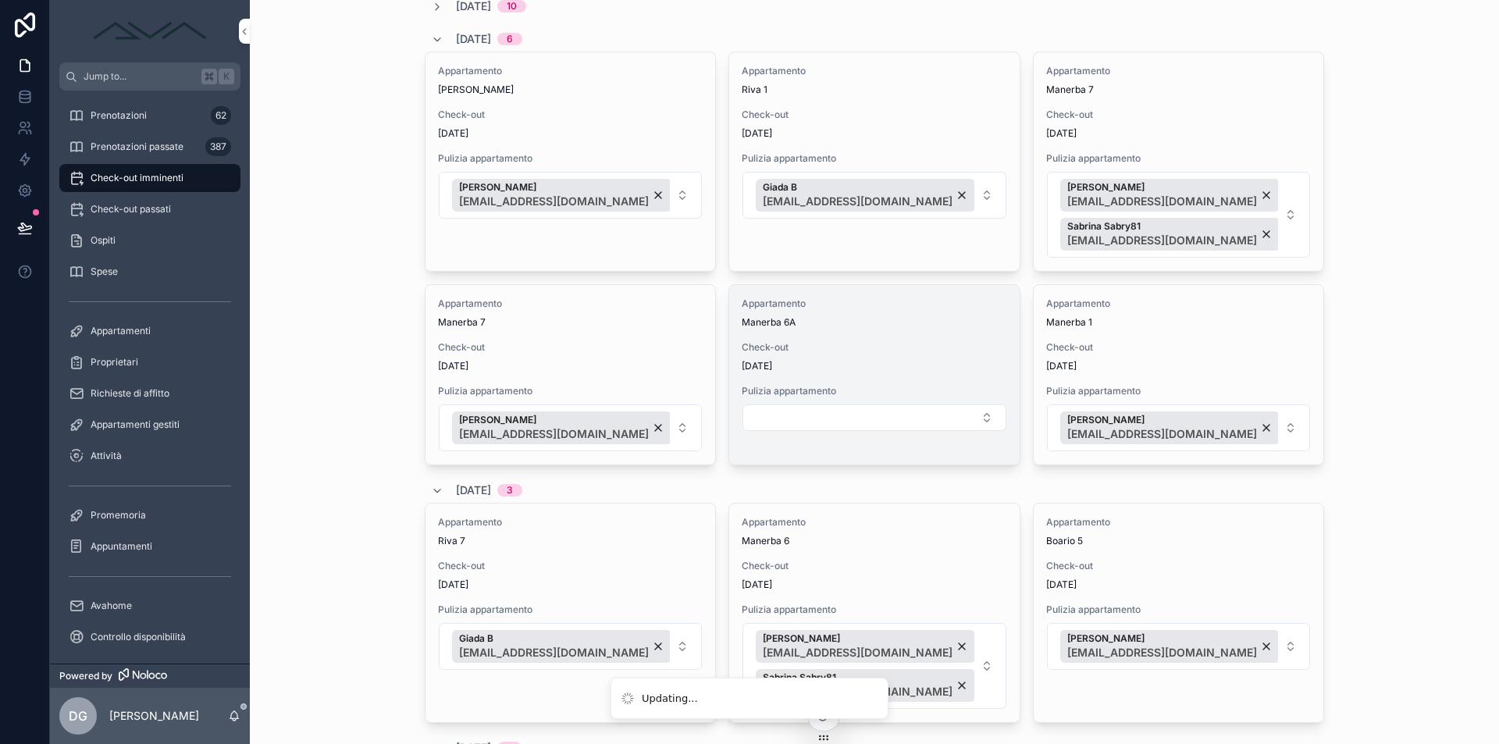
click at [788, 431] on form "scrollable content" at bounding box center [874, 418] width 265 height 28
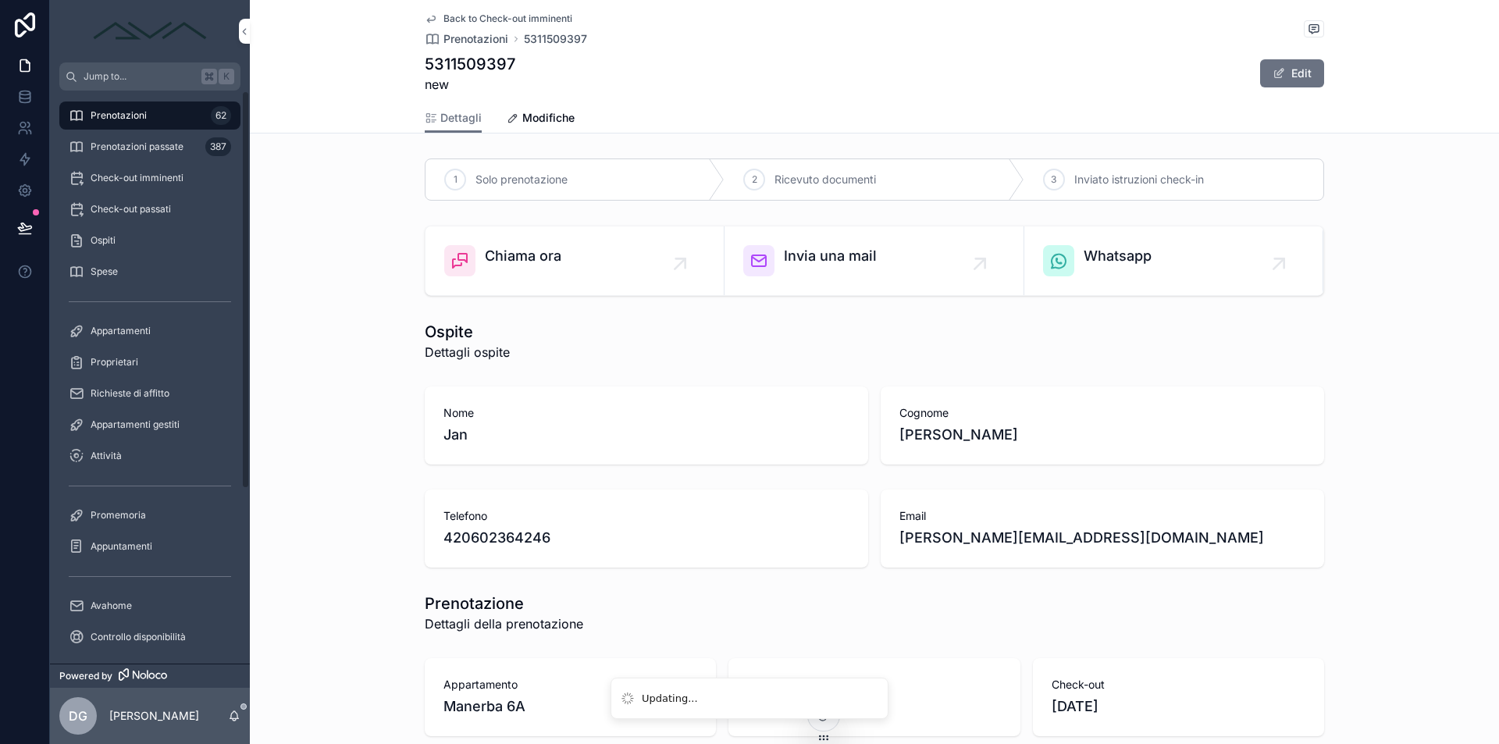
click at [141, 109] on span "Prenotazioni" at bounding box center [119, 115] width 56 height 12
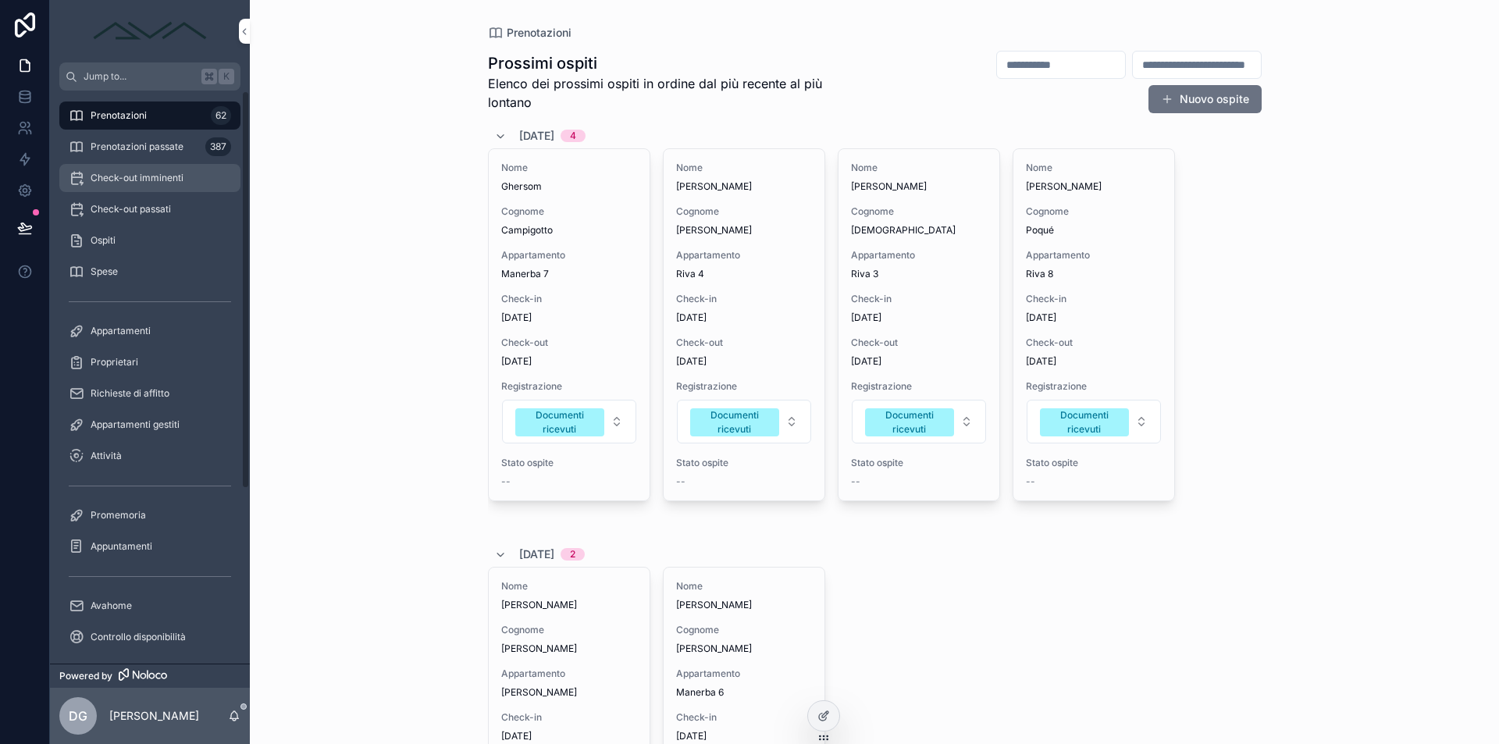
click at [153, 178] on span "Check-out imminenti" at bounding box center [137, 178] width 93 height 12
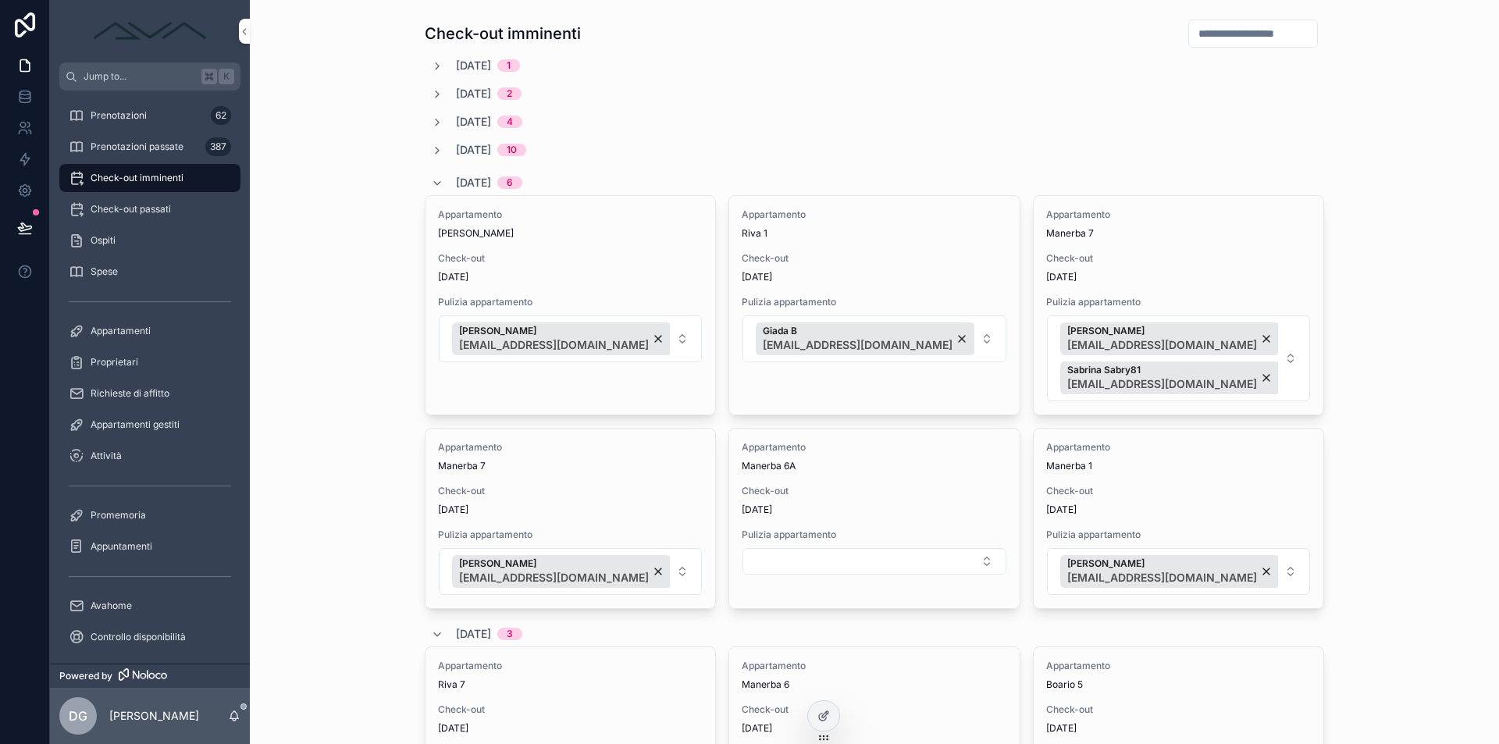
scroll to position [130, 0]
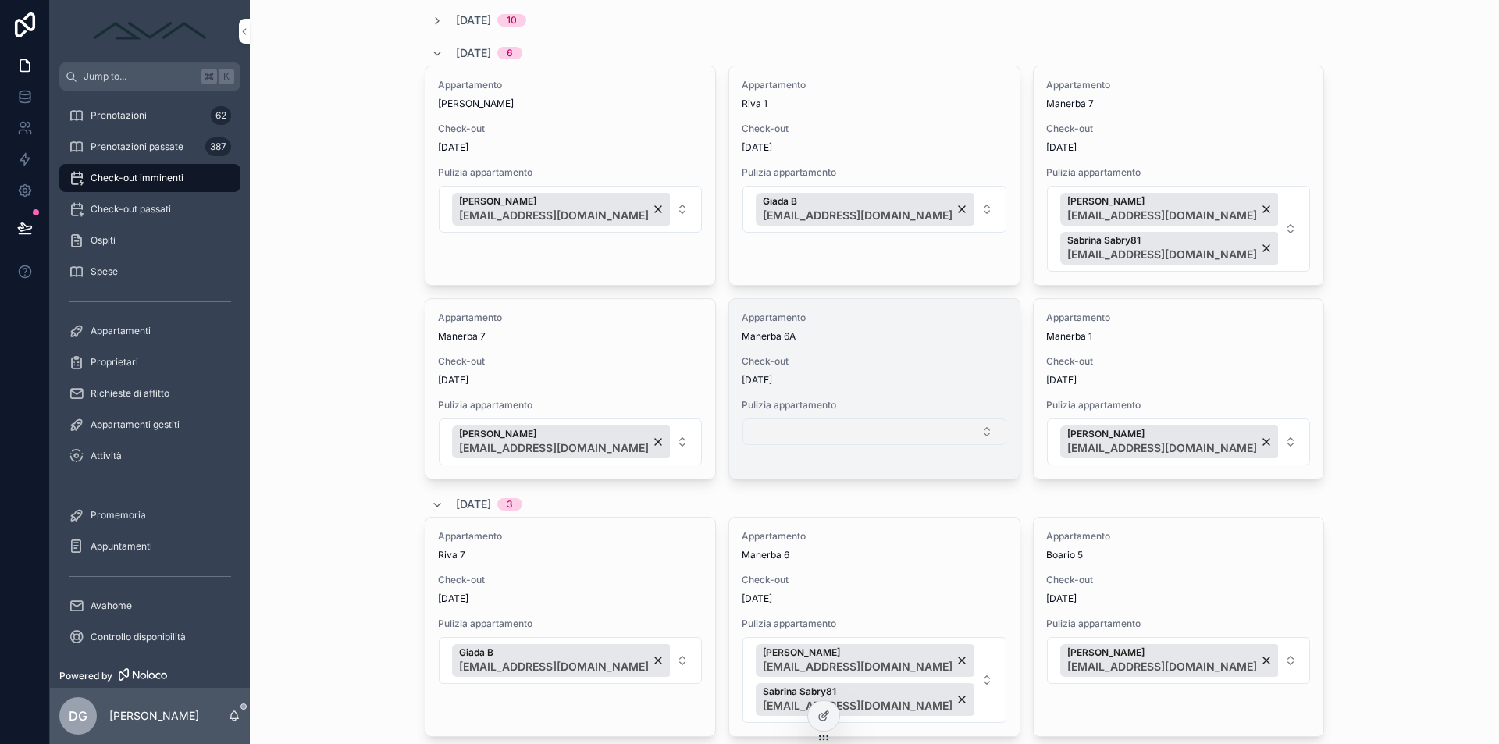
click at [864, 430] on button "Select Button" at bounding box center [873, 431] width 263 height 27
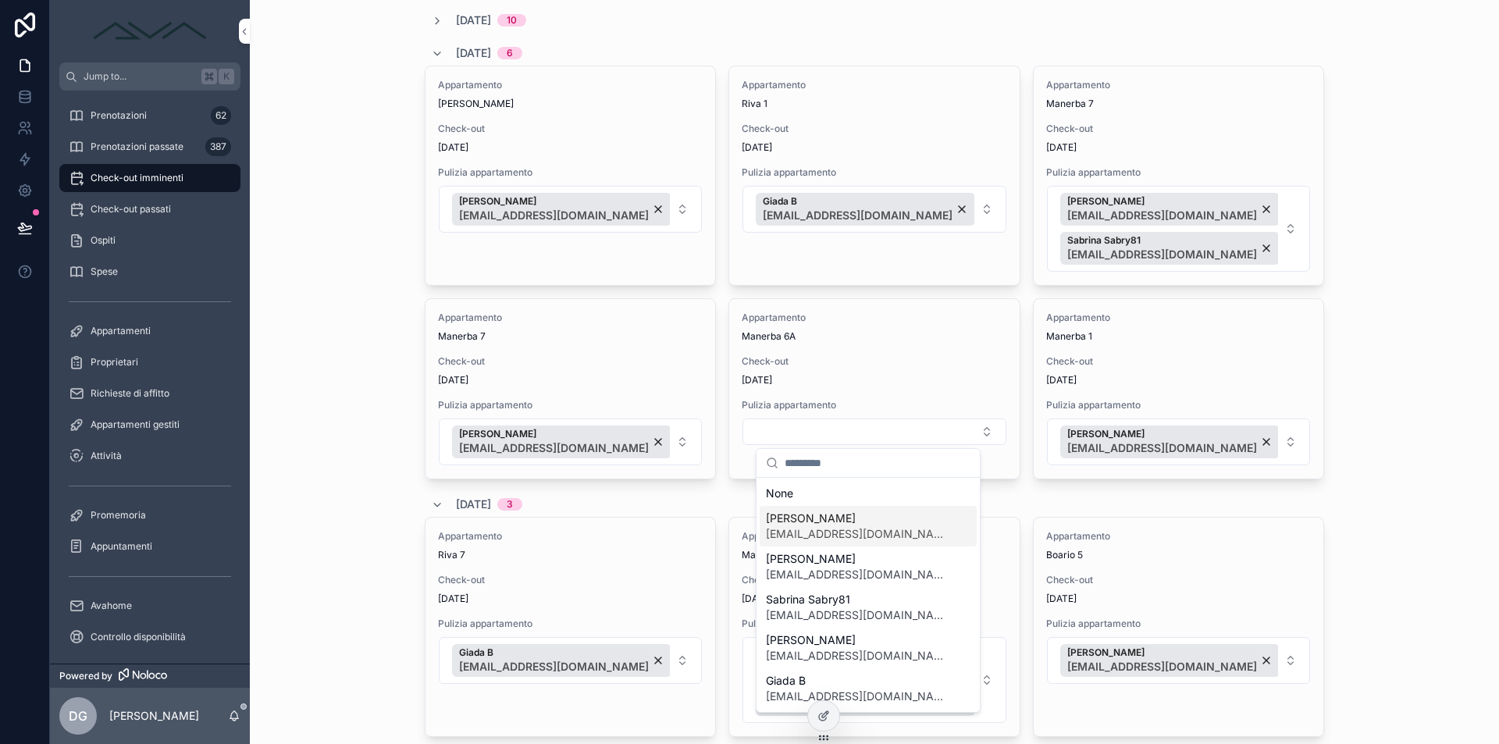
click at [854, 521] on span "[PERSON_NAME]" at bounding box center [859, 519] width 186 height 16
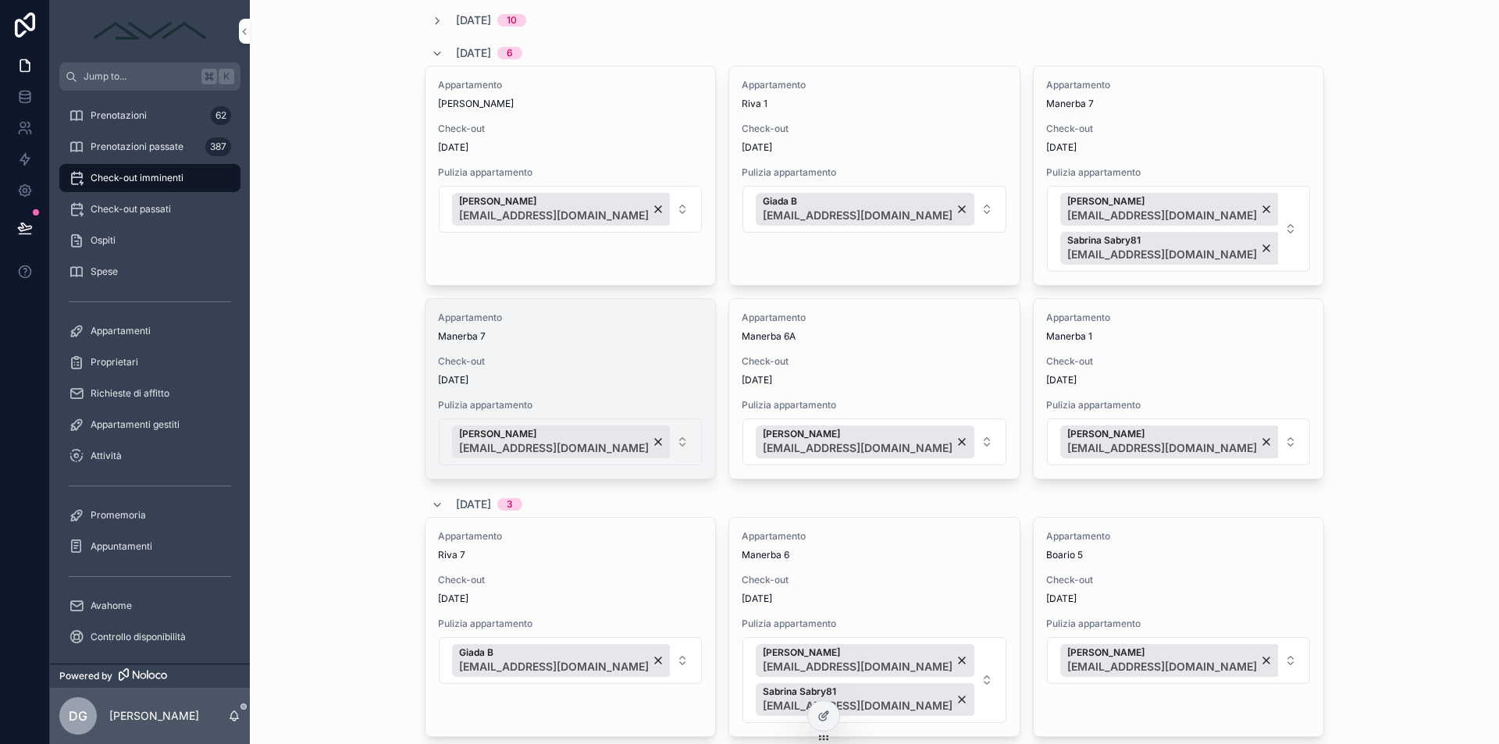
click at [658, 441] on button "[PERSON_NAME] [EMAIL_ADDRESS][DOMAIN_NAME]" at bounding box center [570, 441] width 263 height 47
click at [685, 433] on button "[PERSON_NAME] [EMAIL_ADDRESS][DOMAIN_NAME]" at bounding box center [570, 441] width 263 height 47
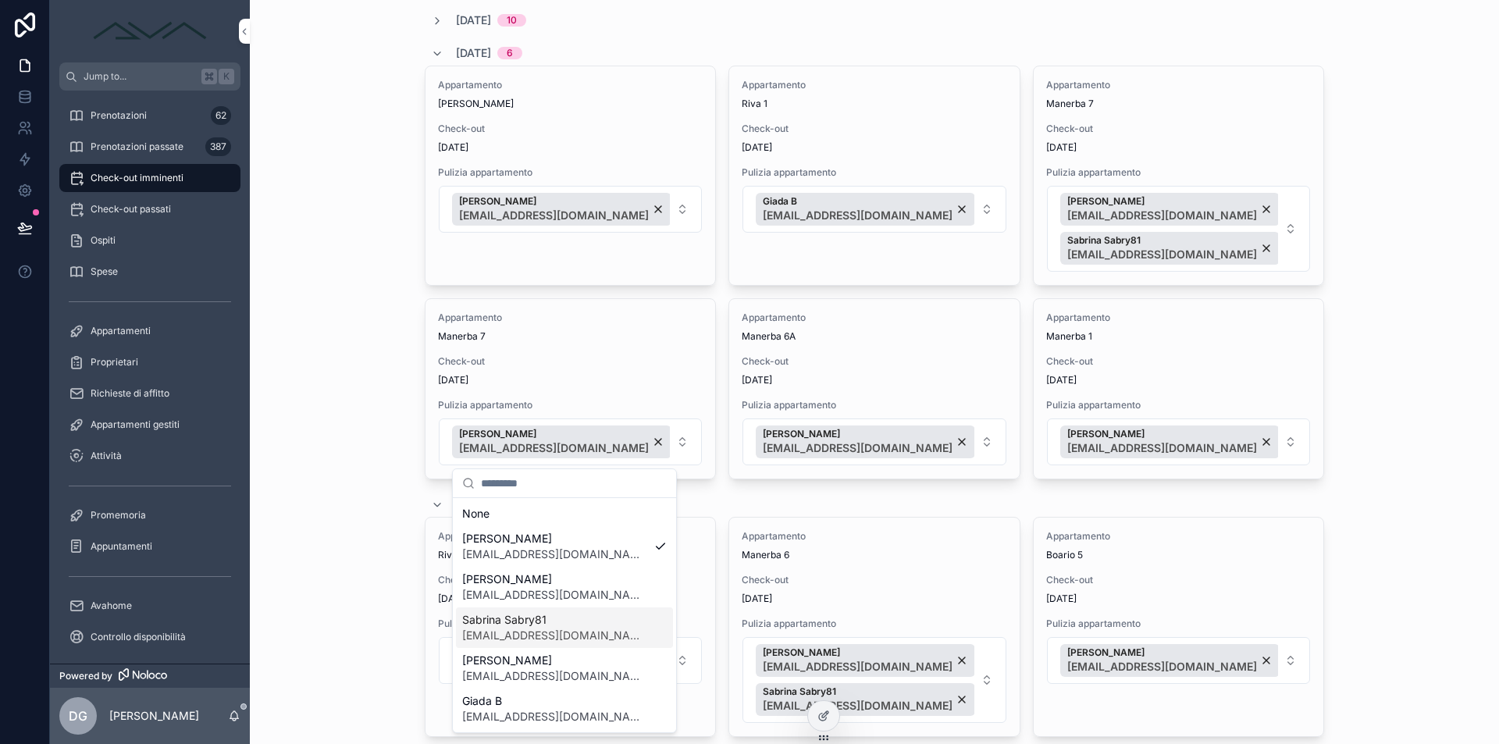
click at [572, 628] on span "[EMAIL_ADDRESS][DOMAIN_NAME]" at bounding box center [555, 636] width 186 height 16
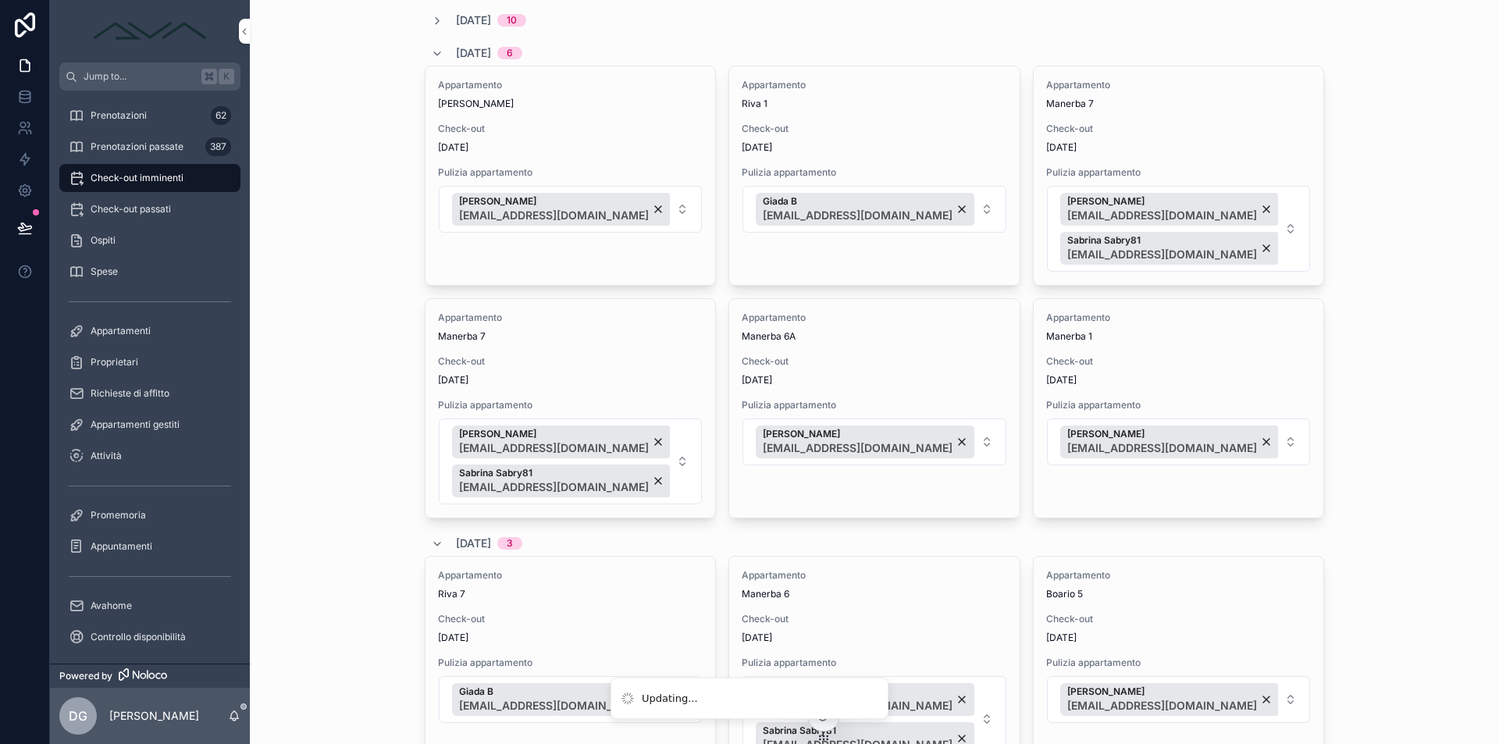
scroll to position [251, 0]
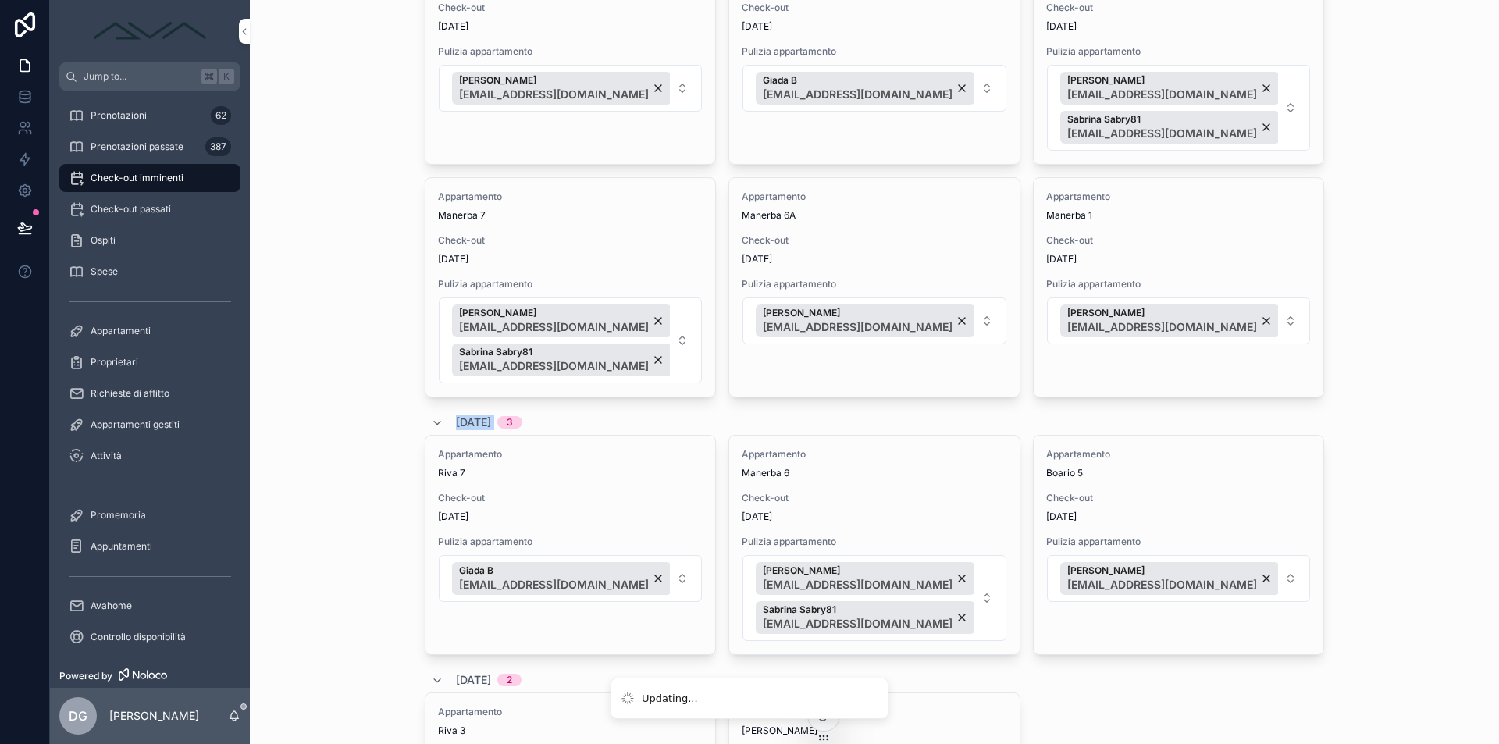
drag, startPoint x: 445, startPoint y: 422, endPoint x: 512, endPoint y: 425, distance: 67.2
click at [512, 425] on div "[DATE] 3" at bounding box center [476, 422] width 91 height 25
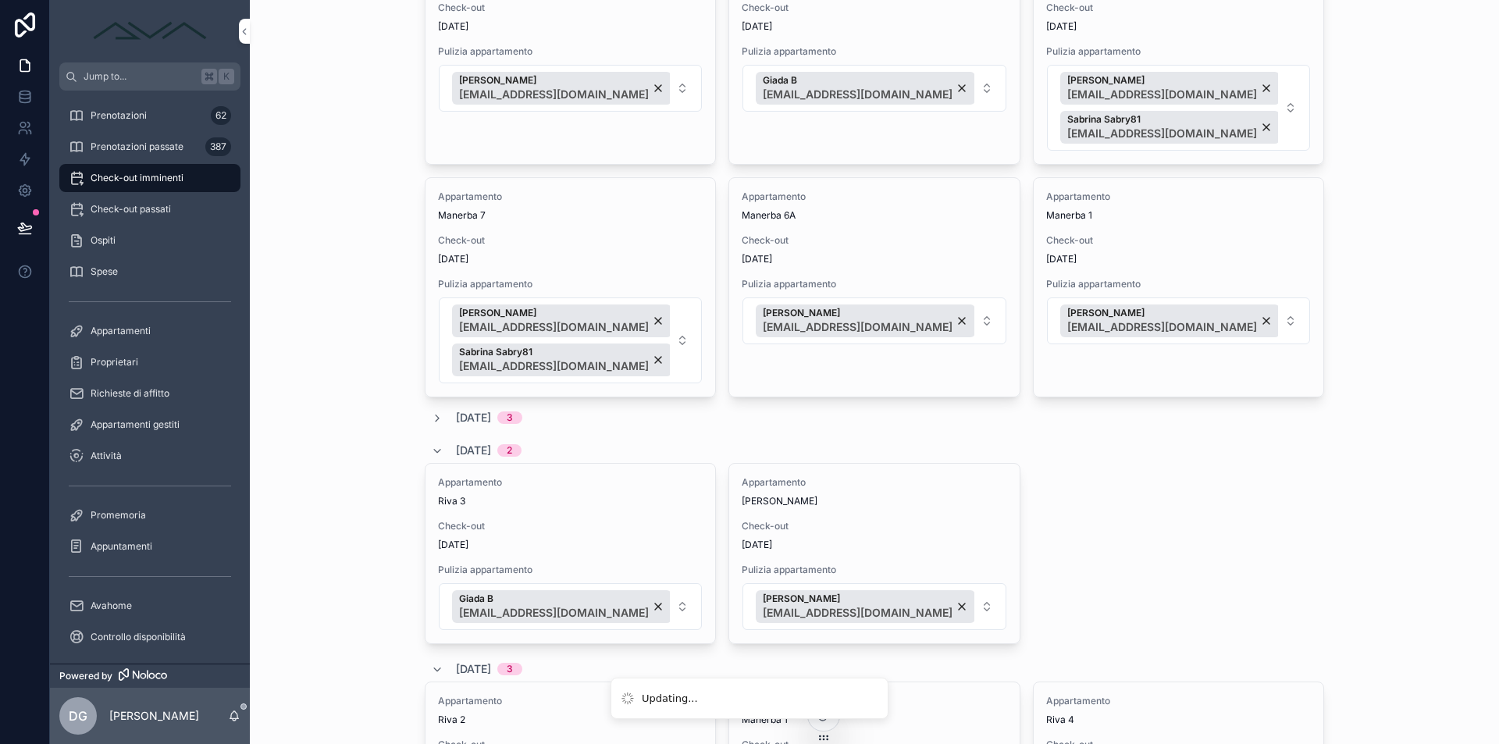
click at [739, 415] on div "[DATE] 3" at bounding box center [874, 418] width 899 height 16
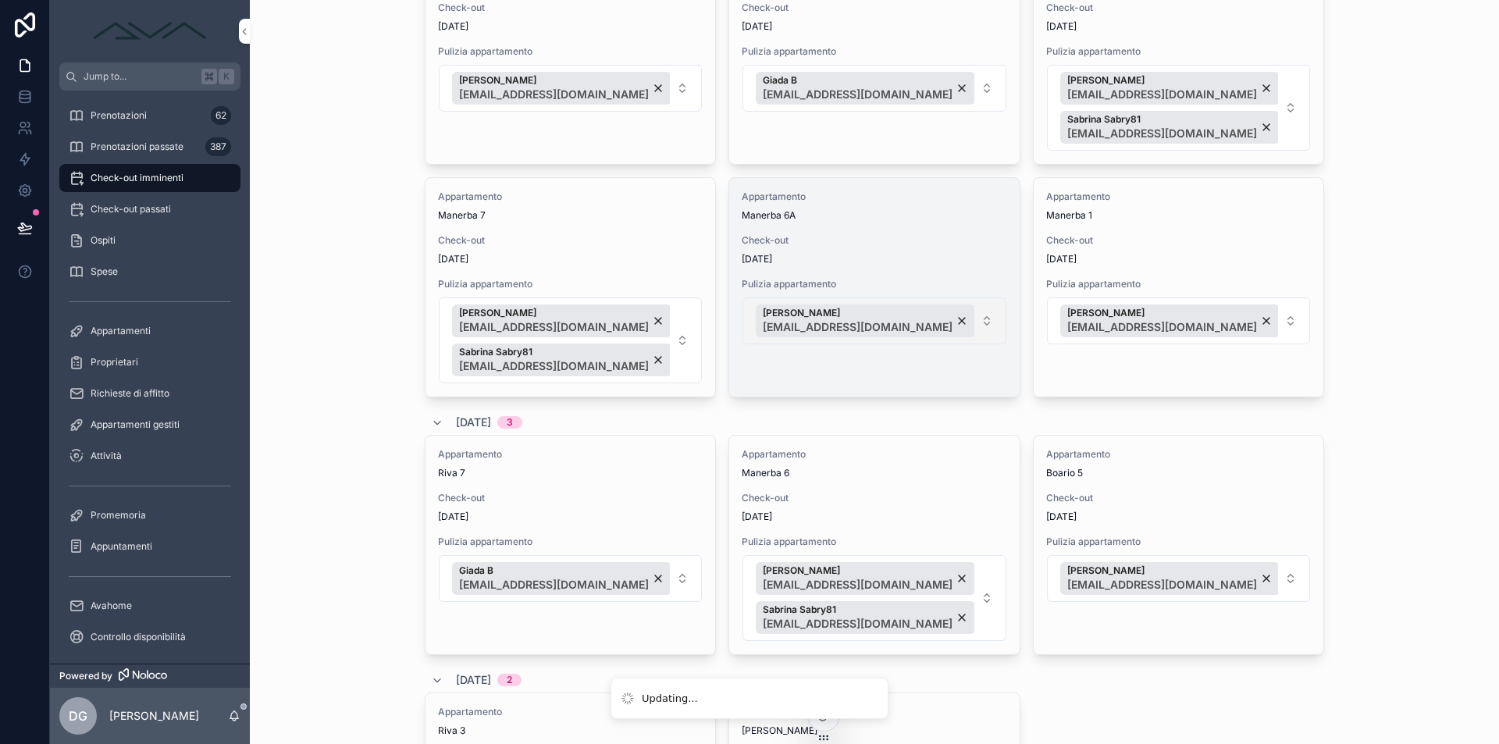
click at [963, 317] on button "[PERSON_NAME] [EMAIL_ADDRESS][DOMAIN_NAME]" at bounding box center [873, 320] width 263 height 47
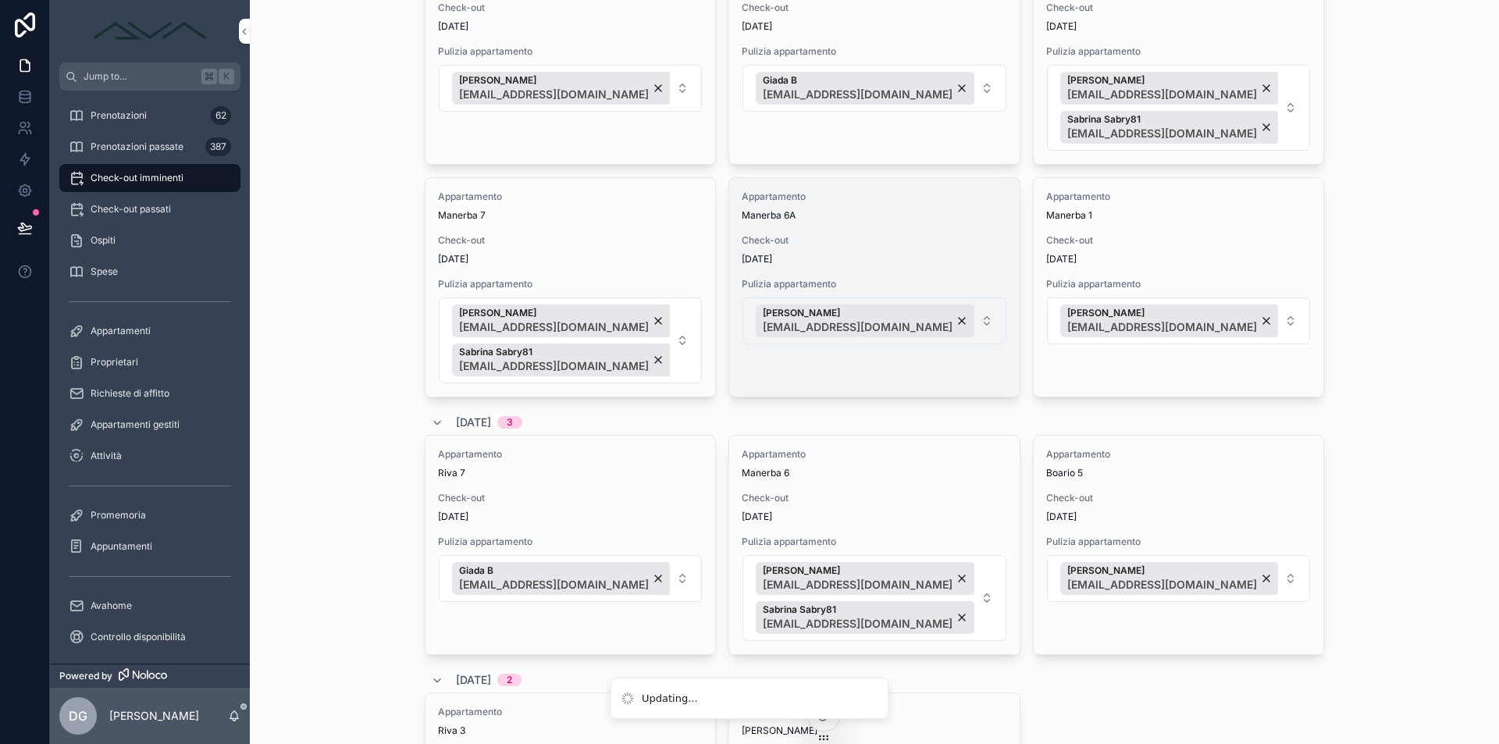
click at [963, 319] on button "[PERSON_NAME] [EMAIL_ADDRESS][DOMAIN_NAME]" at bounding box center [873, 320] width 263 height 47
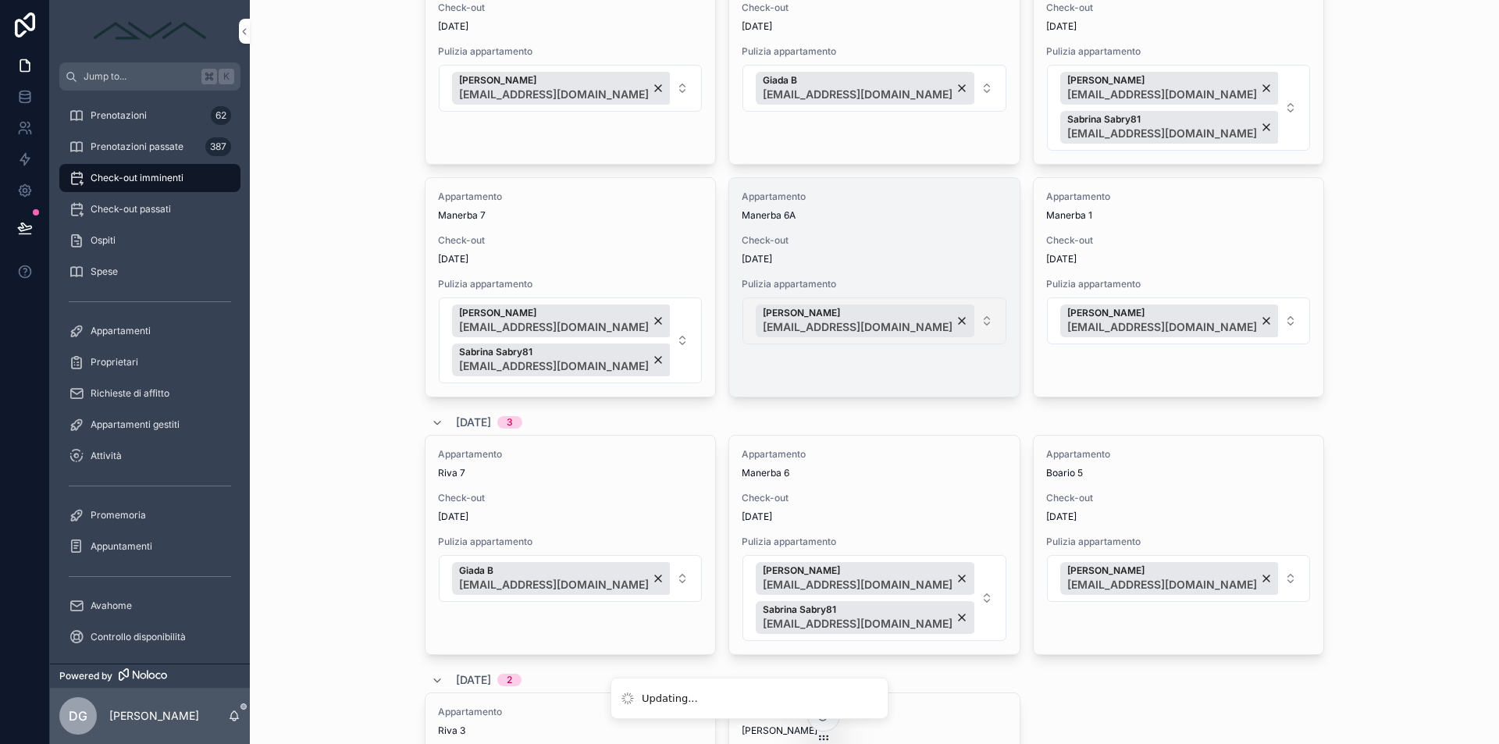
click at [963, 322] on button "[PERSON_NAME] [EMAIL_ADDRESS][DOMAIN_NAME]" at bounding box center [873, 320] width 263 height 47
click at [966, 305] on button "[PERSON_NAME] [EMAIL_ADDRESS][DOMAIN_NAME]" at bounding box center [873, 320] width 263 height 47
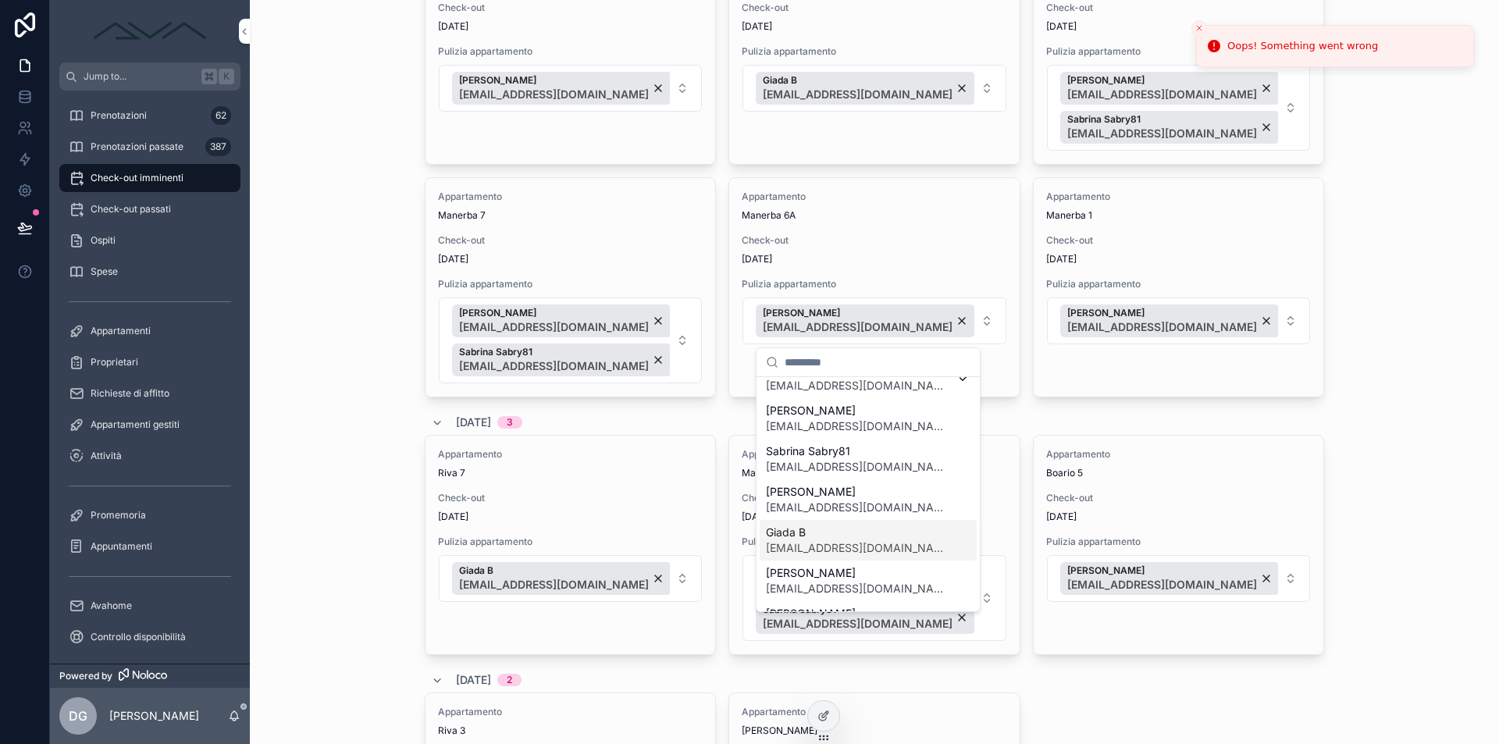
scroll to position [51, 0]
click at [882, 453] on span "Sabrina Sabry81" at bounding box center [859, 448] width 186 height 16
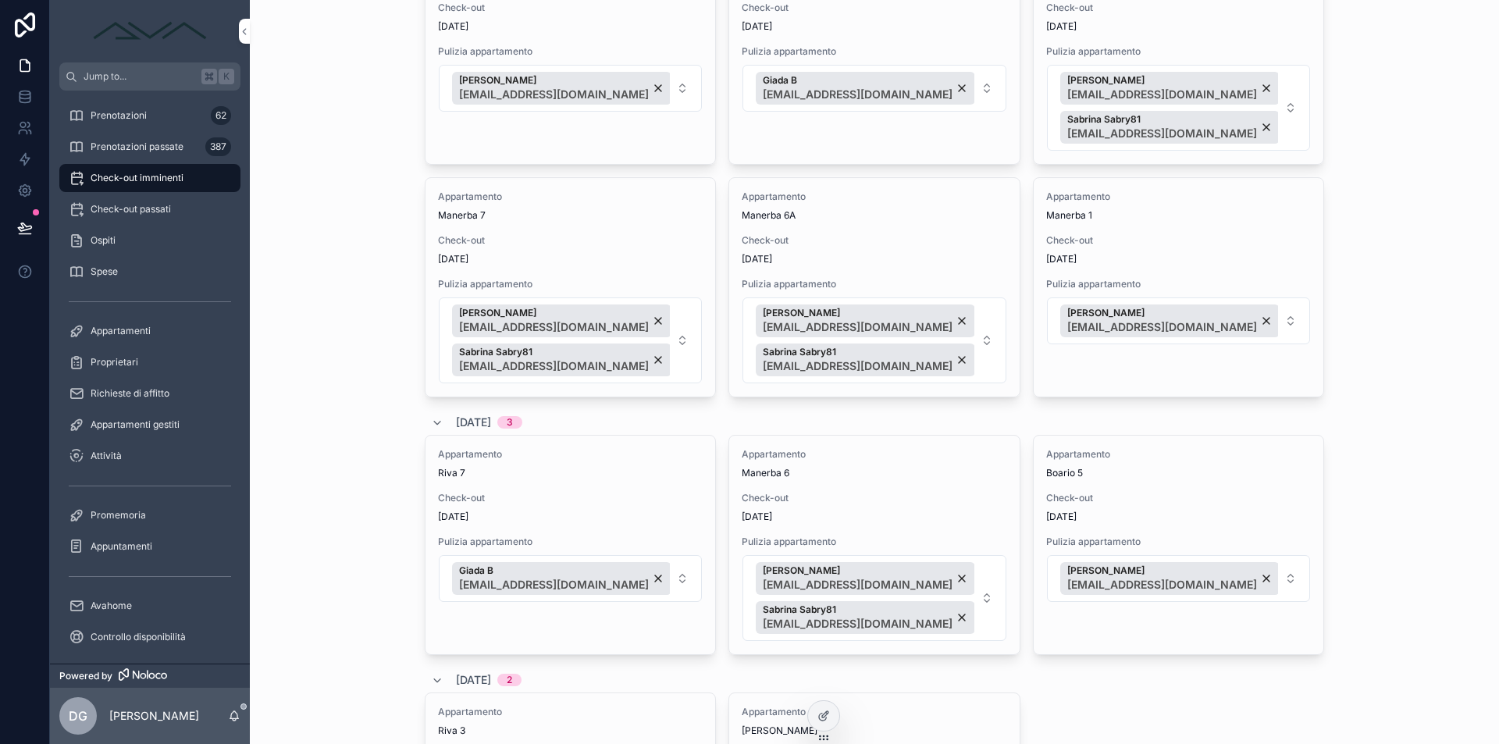
drag, startPoint x: 402, startPoint y: 423, endPoint x: 537, endPoint y: 423, distance: 135.1
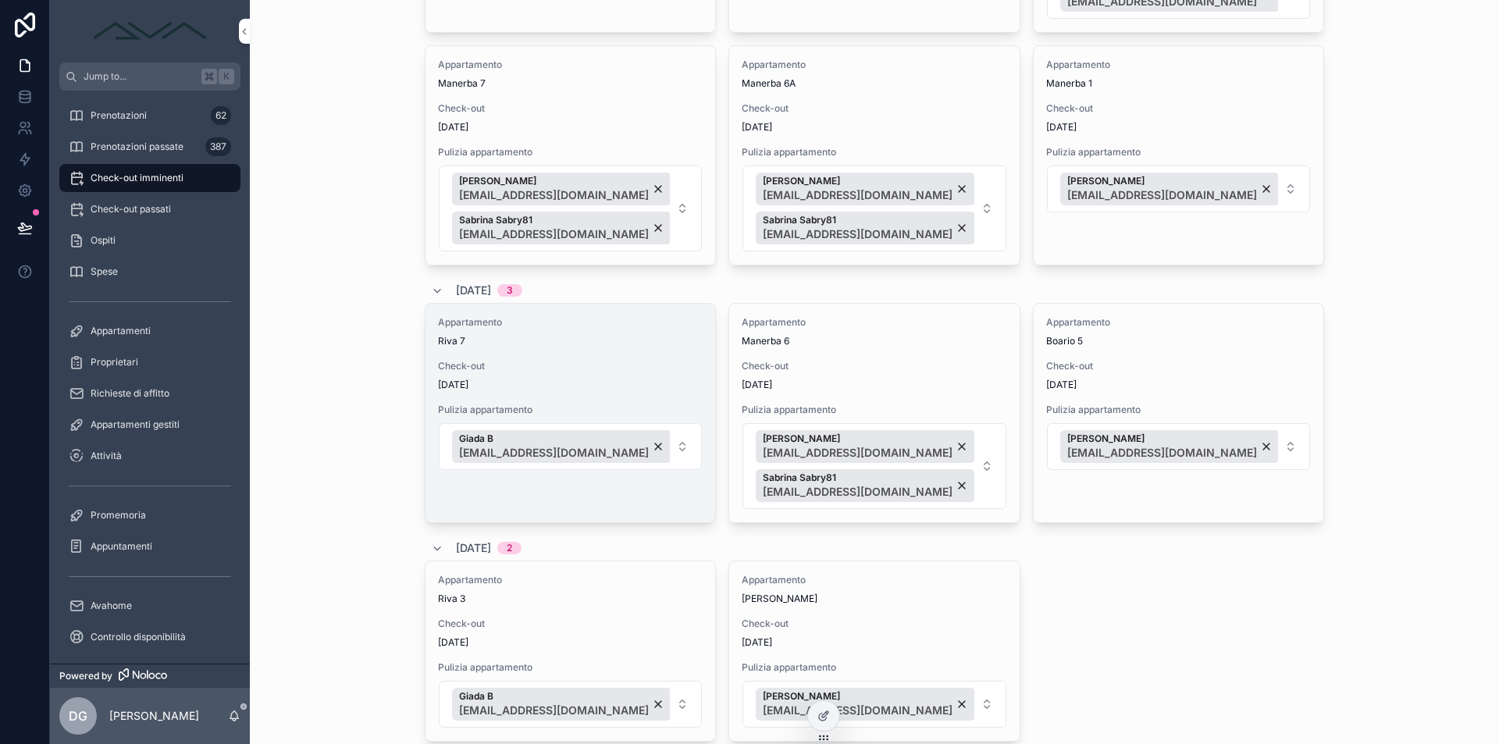
scroll to position [503, 0]
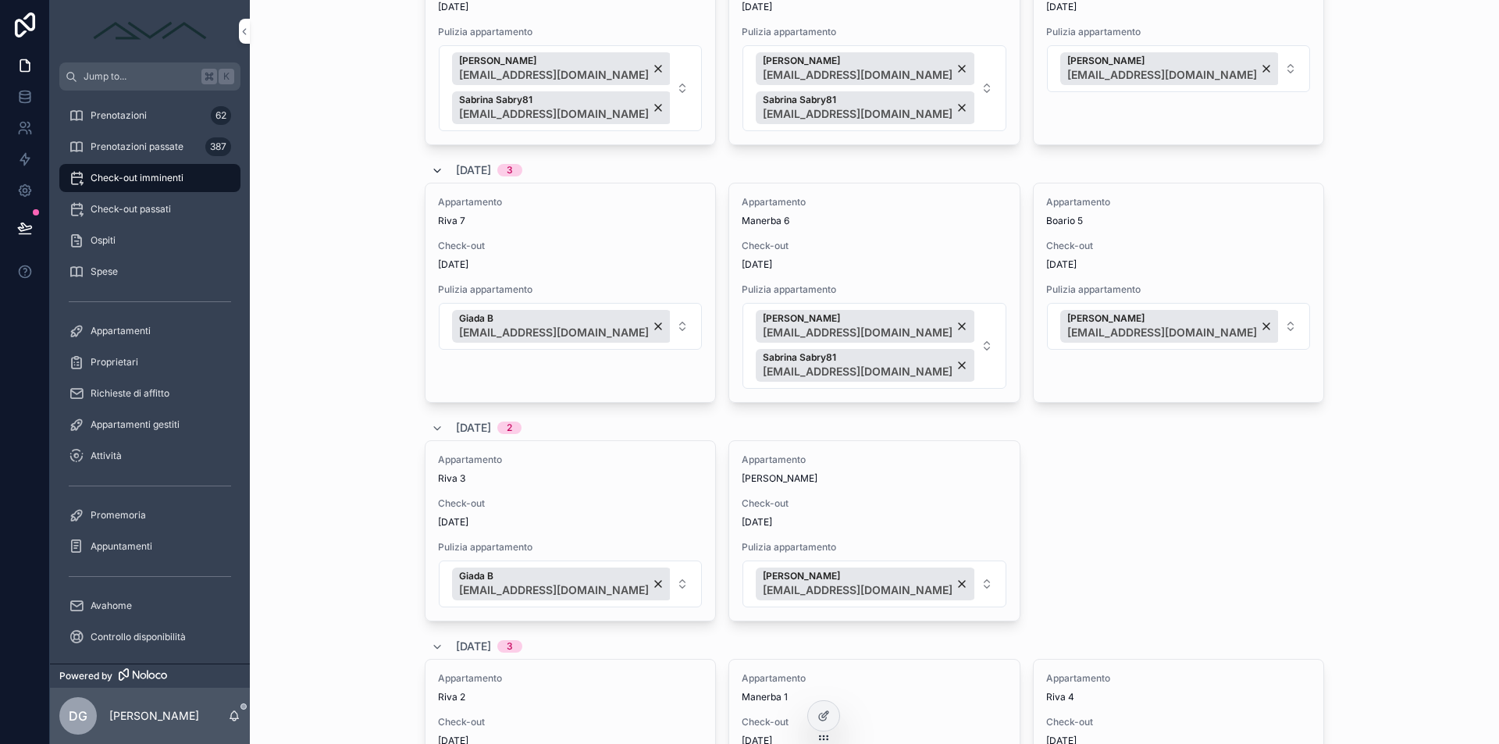
click at [431, 168] on icon "scrollable content" at bounding box center [437, 171] width 12 height 12
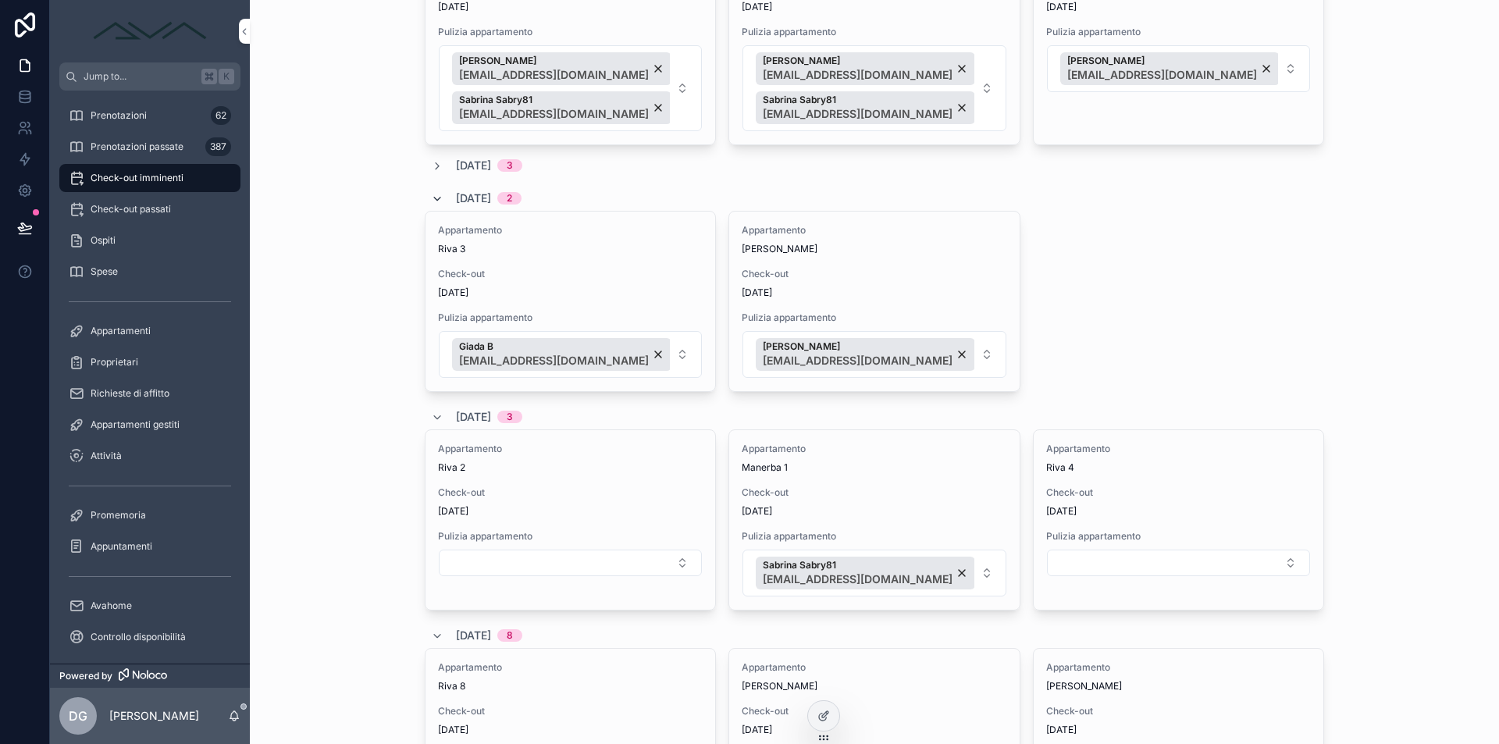
click at [436, 198] on icon "scrollable content" at bounding box center [437, 199] width 12 height 12
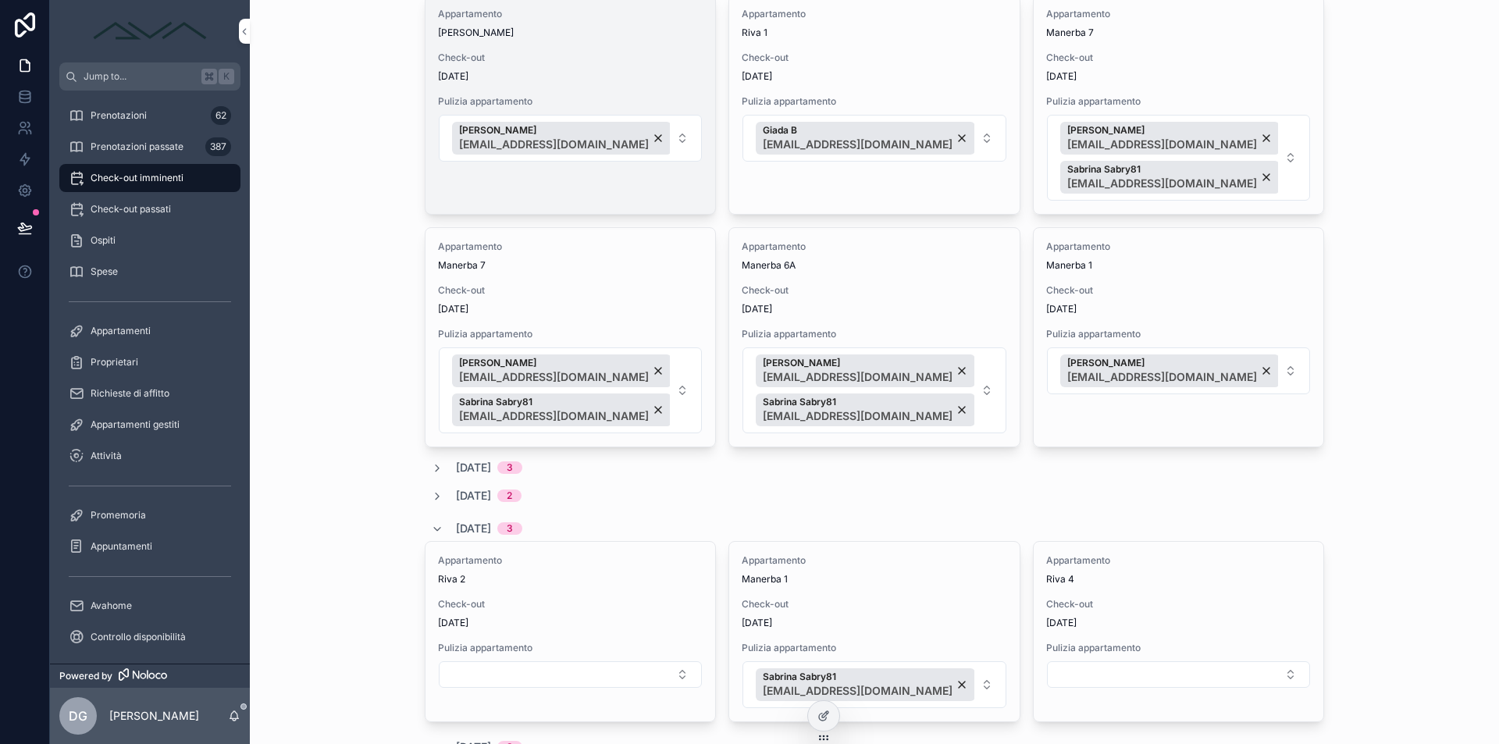
scroll to position [0, 0]
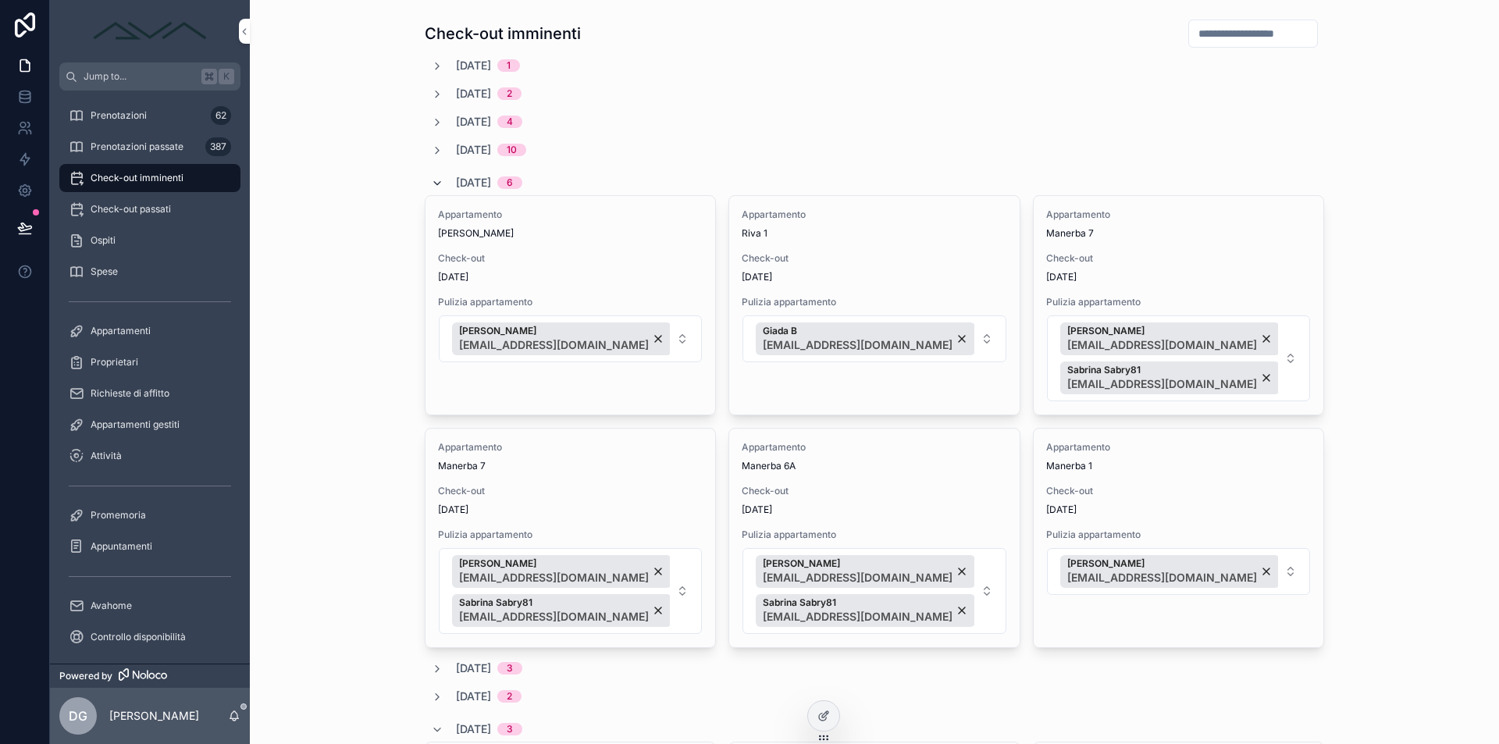
click at [431, 180] on icon "scrollable content" at bounding box center [437, 183] width 12 height 12
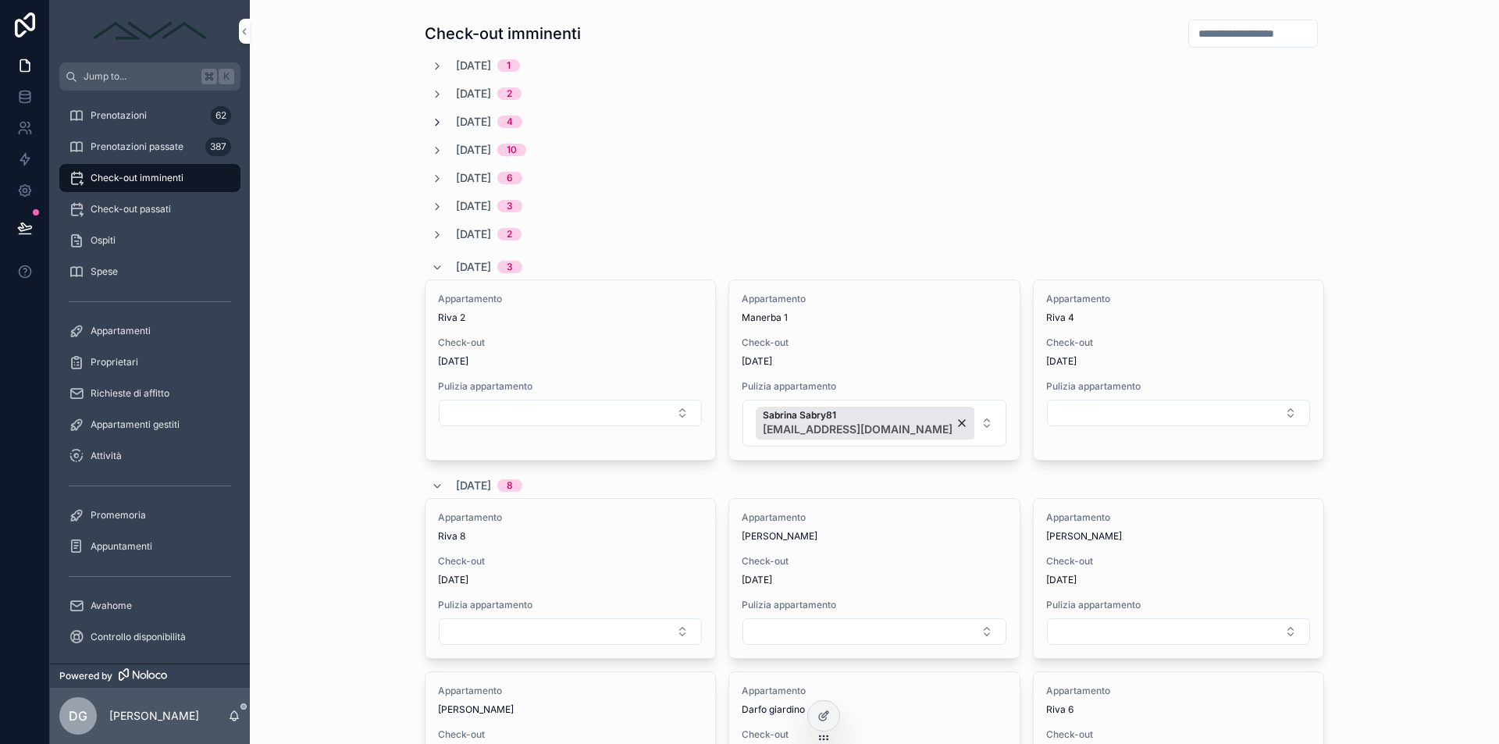
click at [434, 122] on icon "scrollable content" at bounding box center [437, 122] width 12 height 12
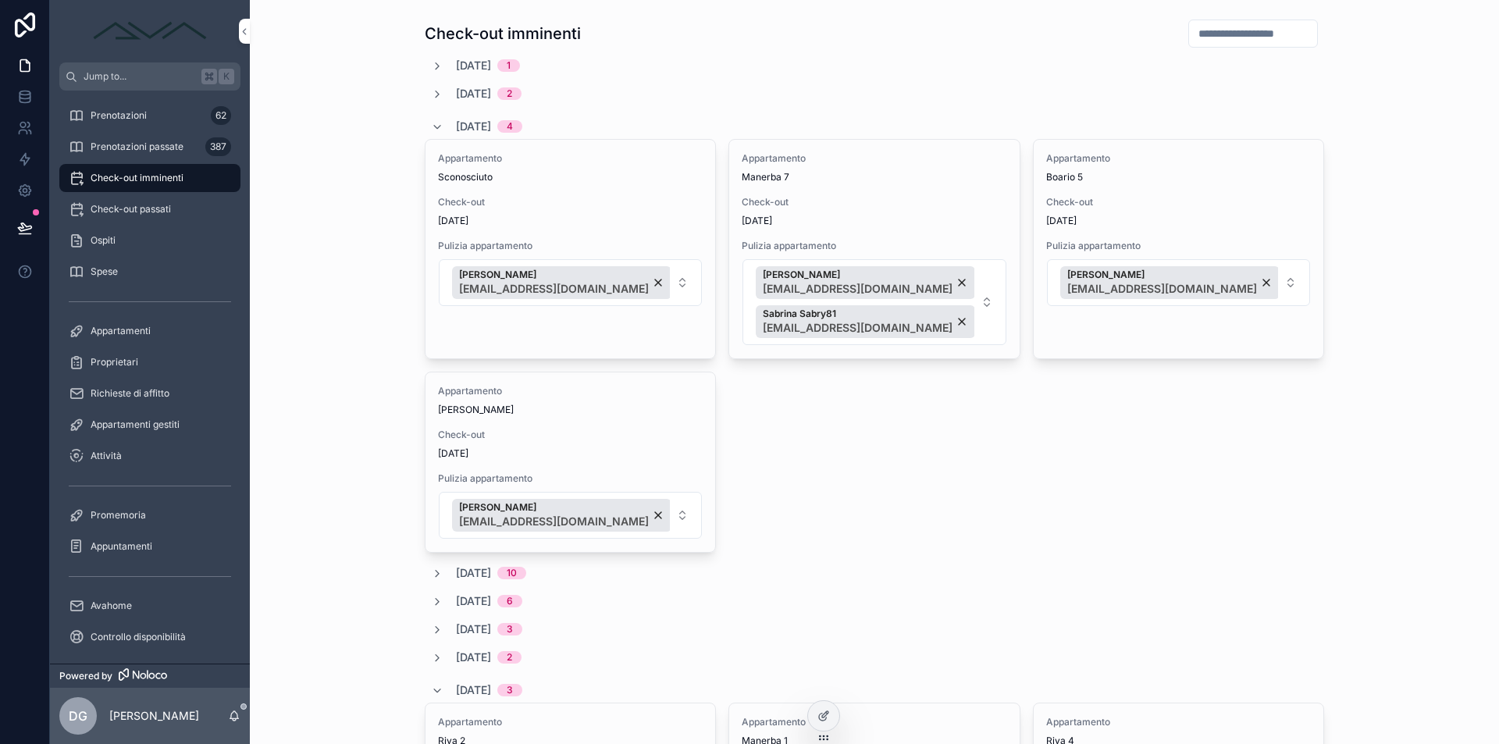
click at [433, 116] on div "[DATE] 4" at bounding box center [476, 126] width 91 height 25
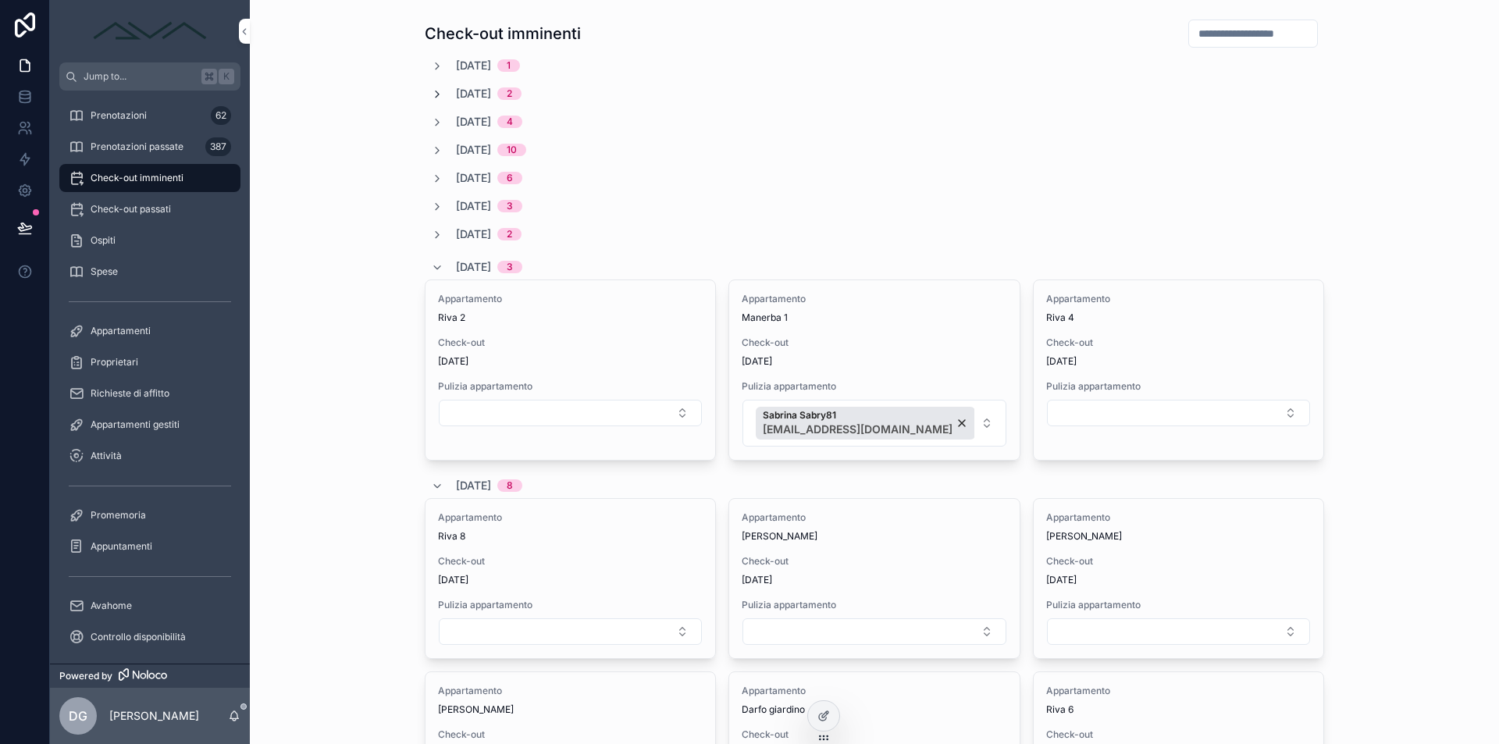
click at [431, 89] on icon "scrollable content" at bounding box center [437, 94] width 12 height 12
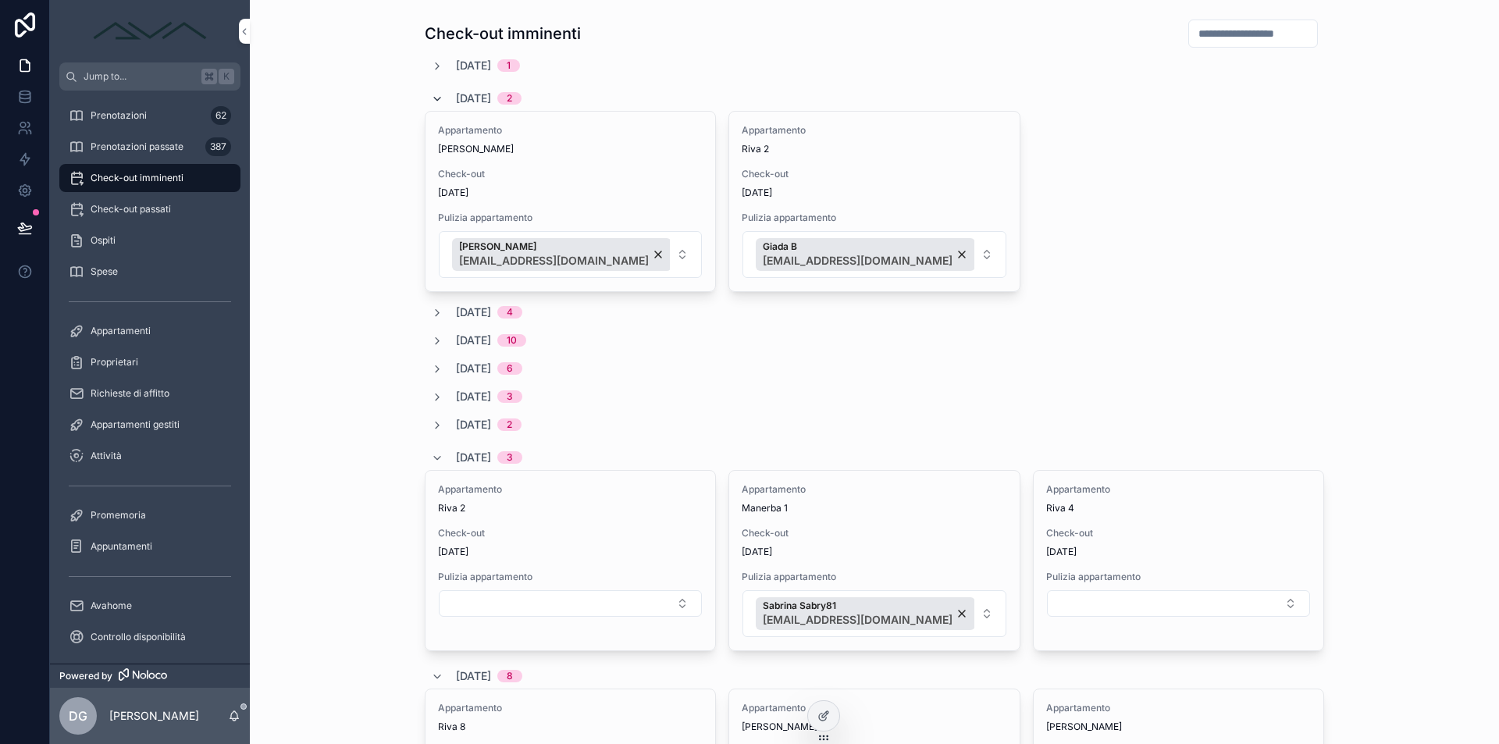
click at [431, 89] on div "[DATE] 2" at bounding box center [476, 98] width 91 height 25
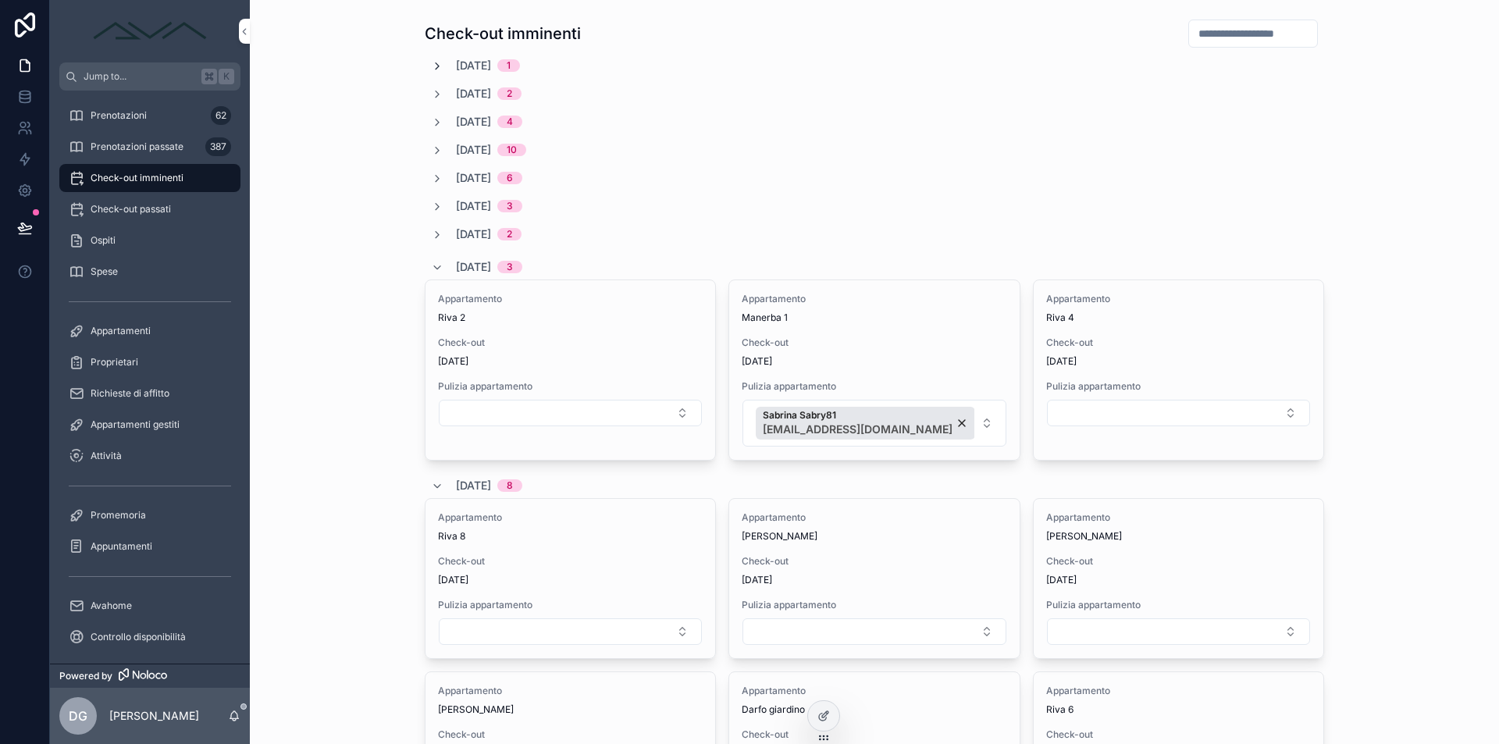
click at [431, 66] on icon "scrollable content" at bounding box center [437, 66] width 12 height 12
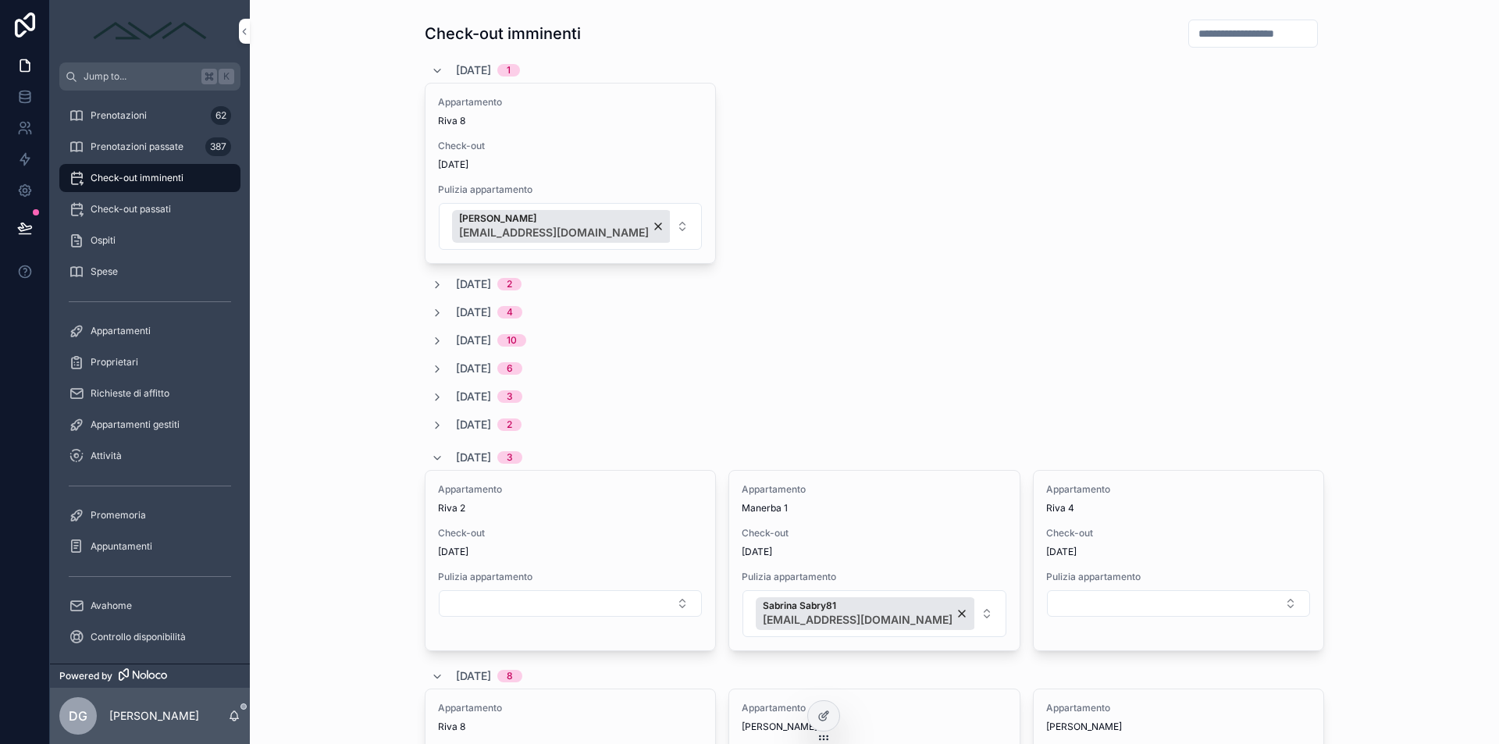
click at [431, 63] on div "[DATE] 1" at bounding box center [475, 70] width 89 height 25
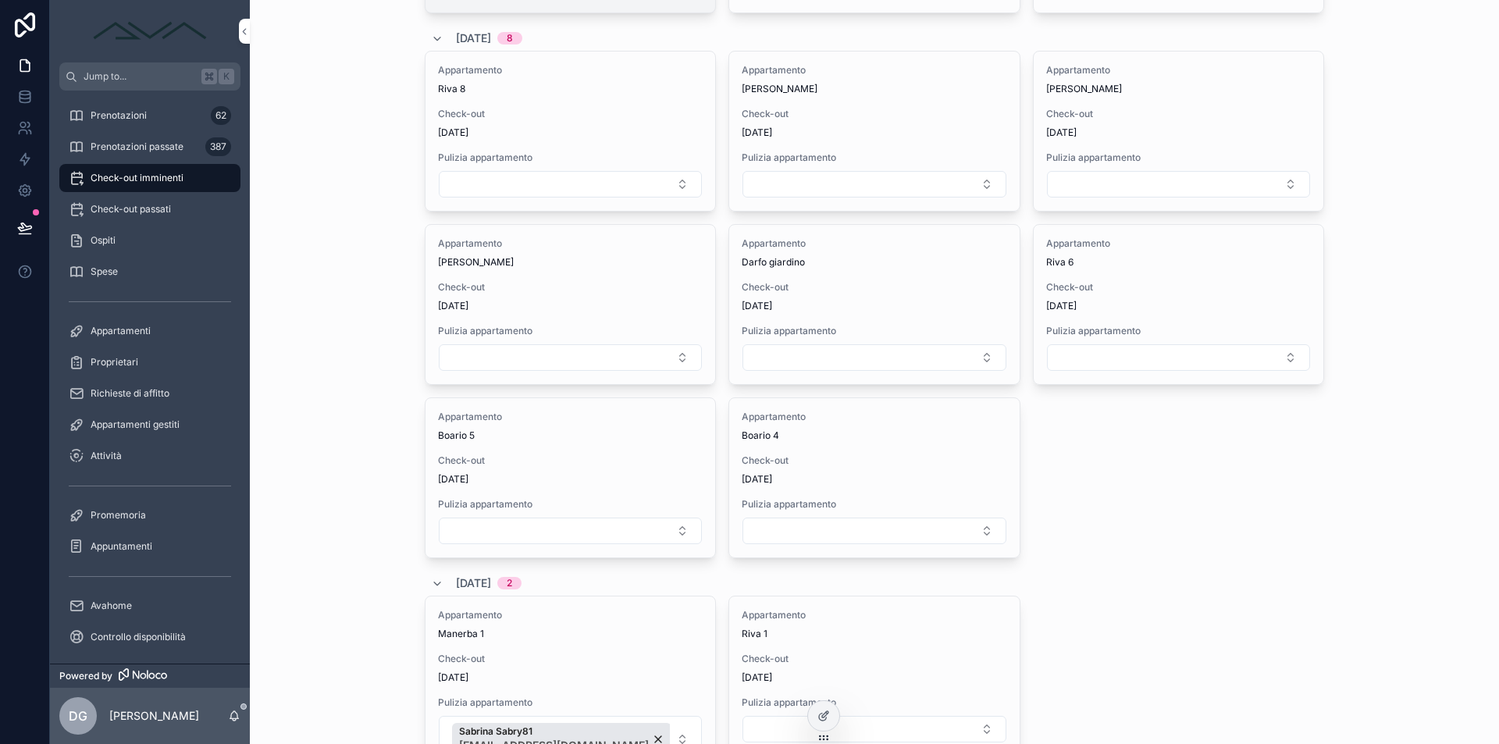
scroll to position [1, 0]
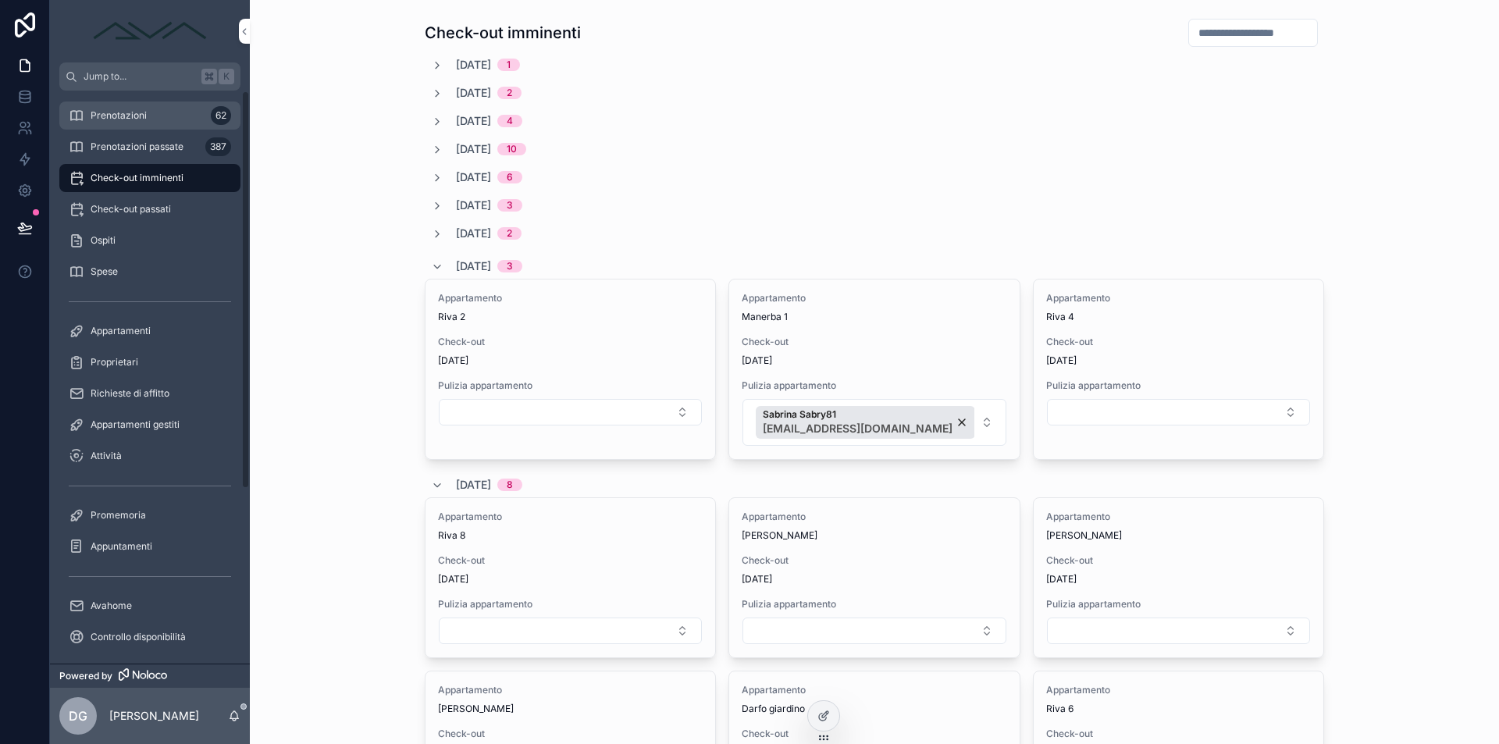
click at [128, 109] on div "Prenotazioni 62" at bounding box center [150, 115] width 162 height 25
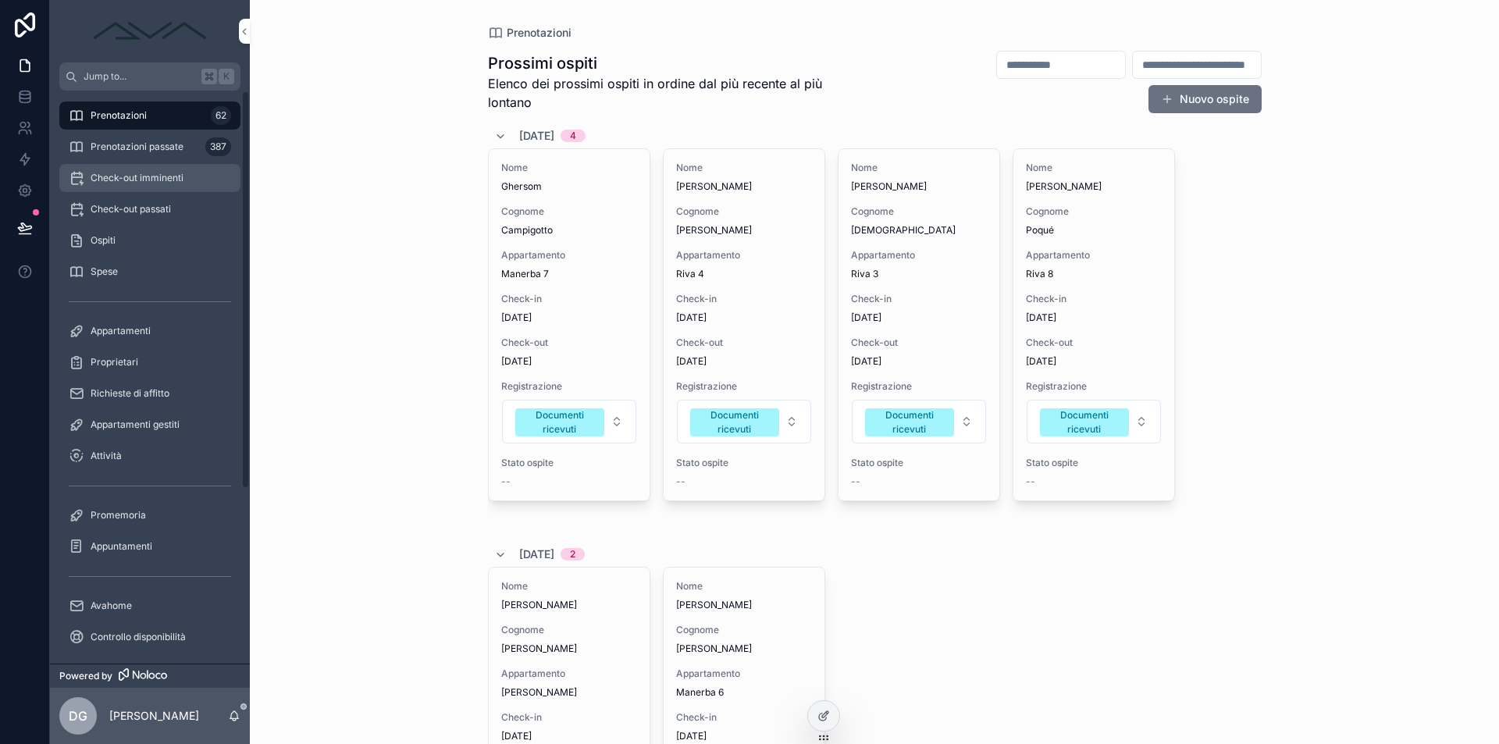
click at [155, 173] on span "Check-out imminenti" at bounding box center [137, 178] width 93 height 12
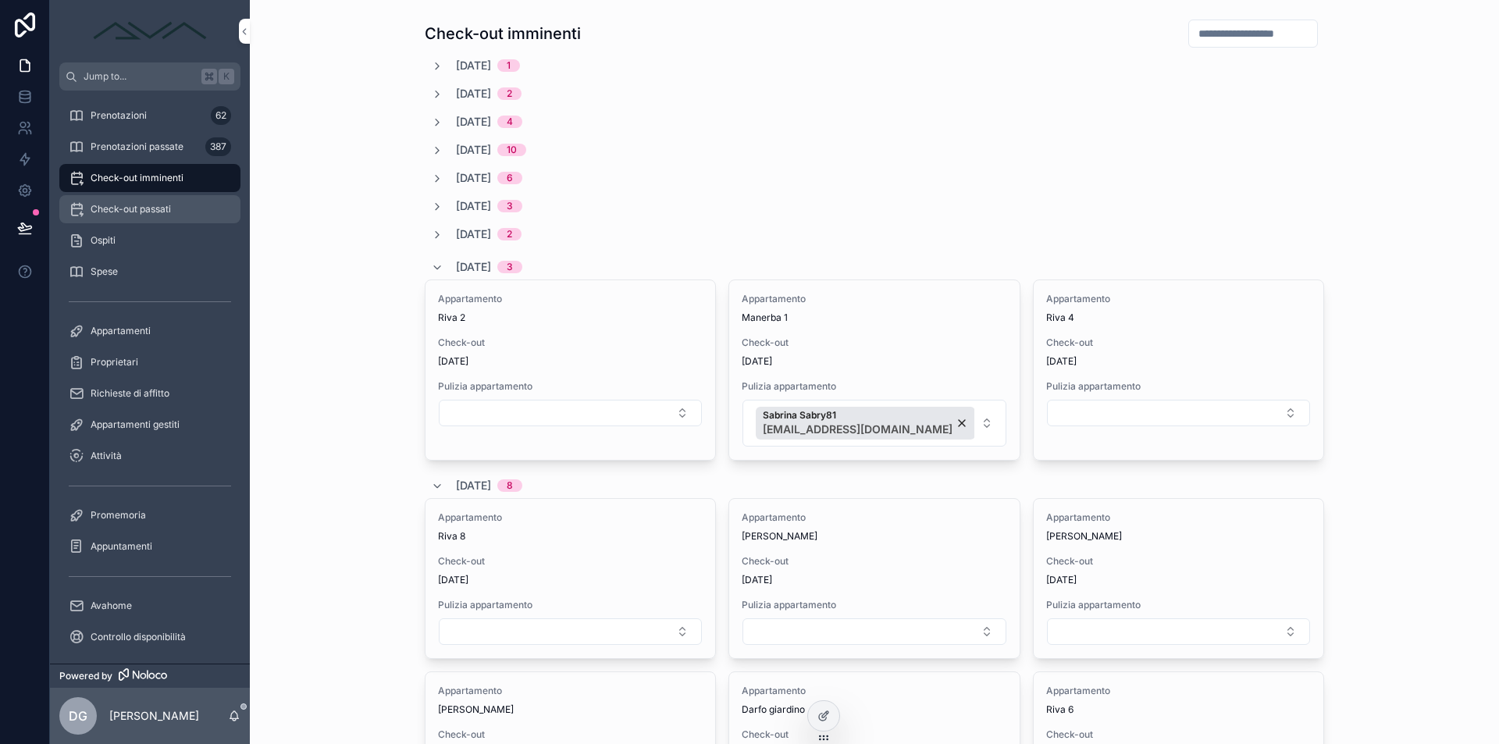
click at [151, 206] on span "Check-out passati" at bounding box center [131, 209] width 80 height 12
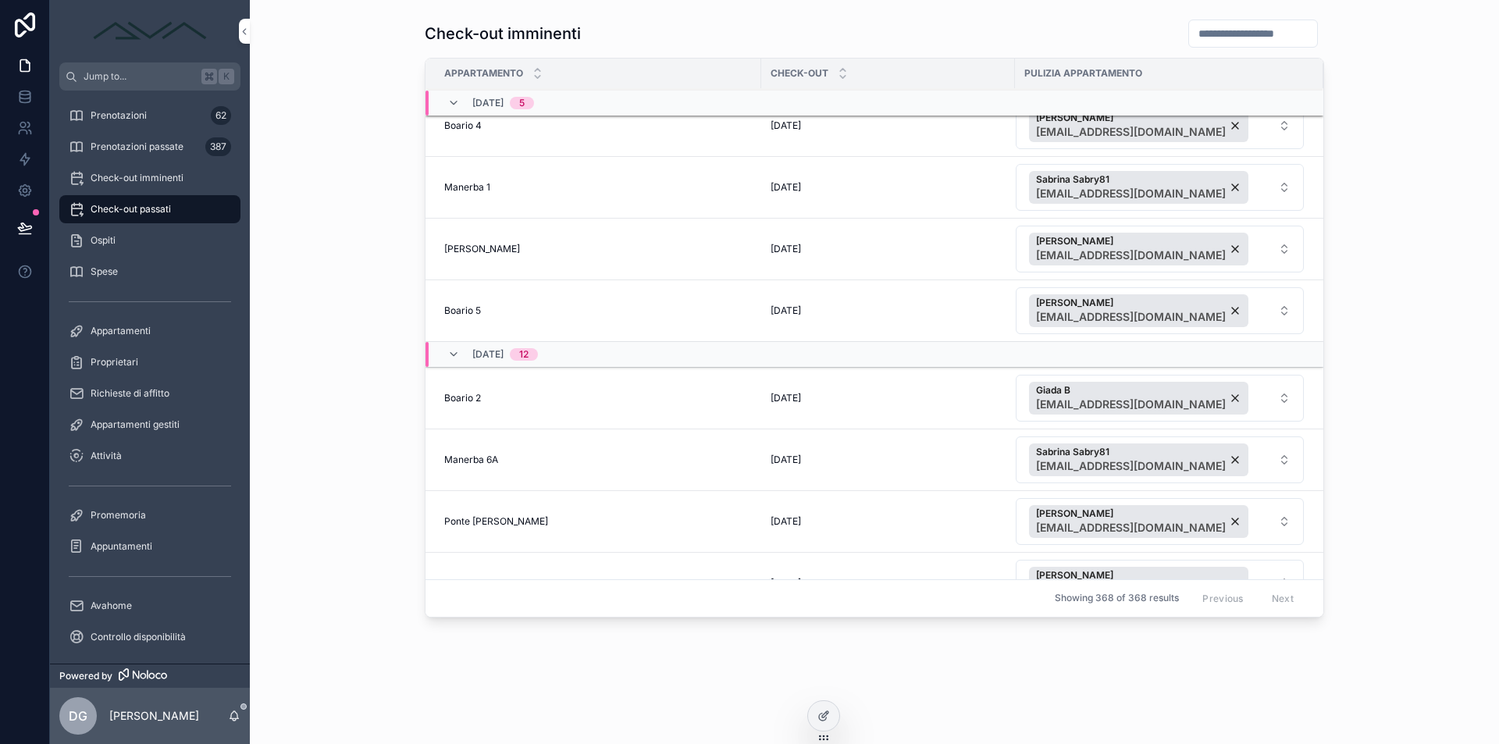
scroll to position [7291, 0]
